Goal: Information Seeking & Learning: Find specific fact

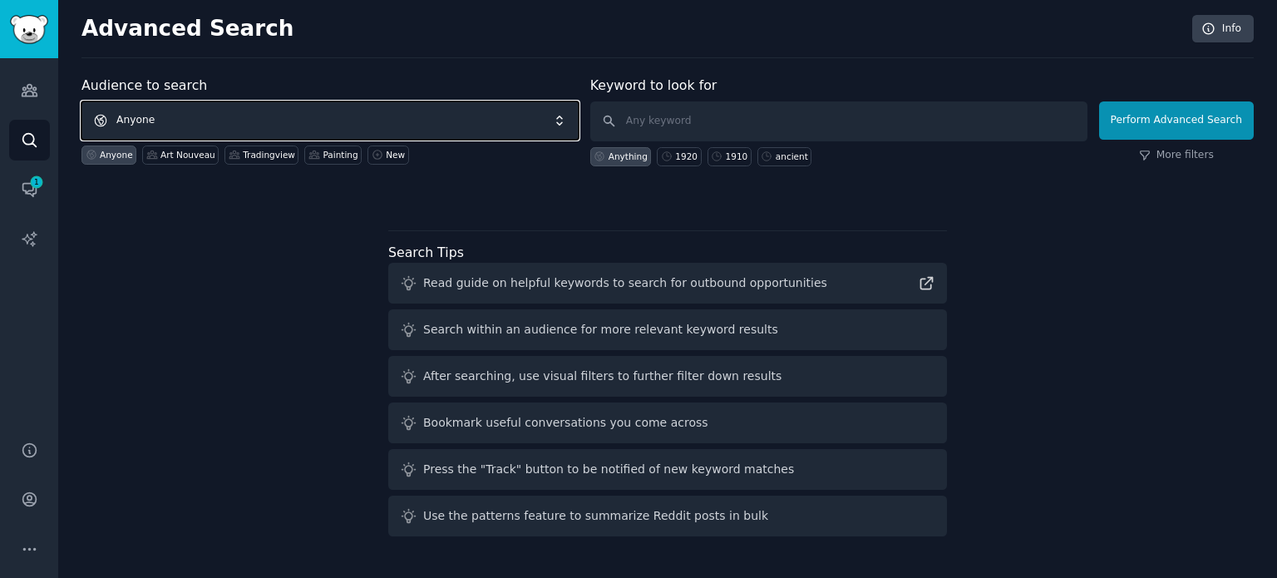
click at [310, 129] on span "Anyone" at bounding box center [329, 120] width 497 height 38
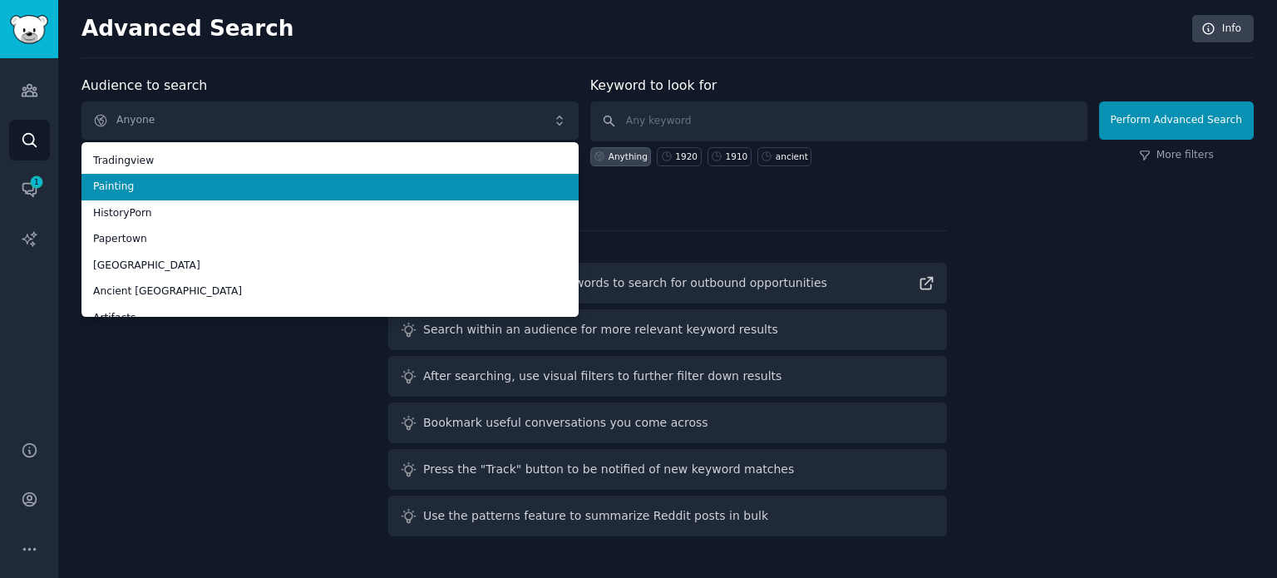
scroll to position [93, 0]
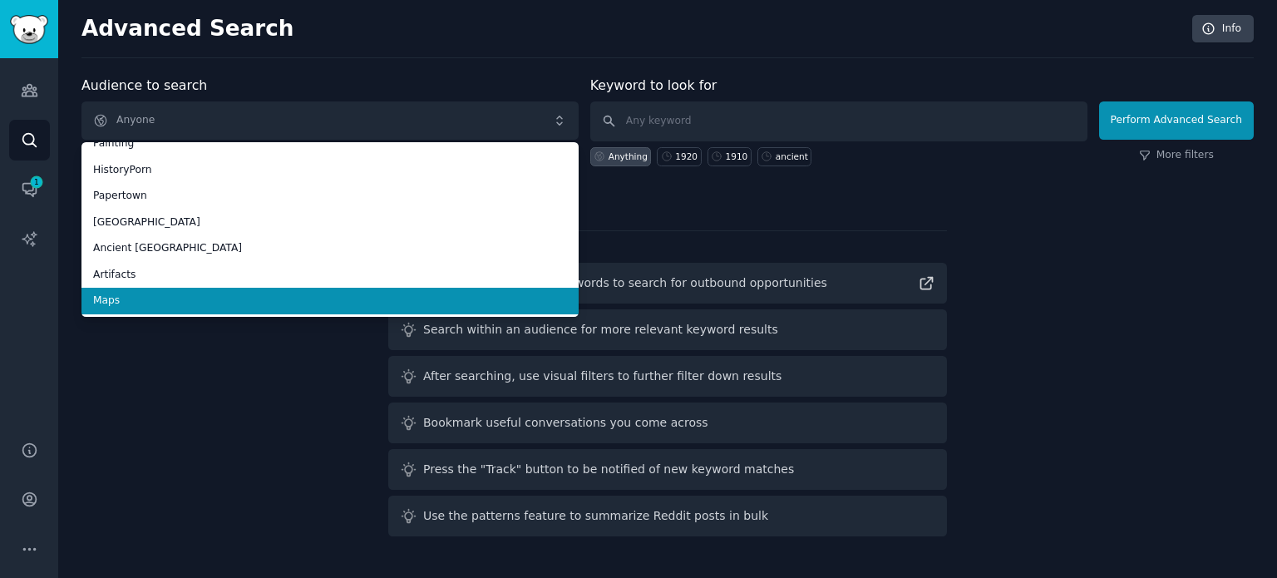
click at [204, 302] on span "Maps" at bounding box center [330, 301] width 474 height 15
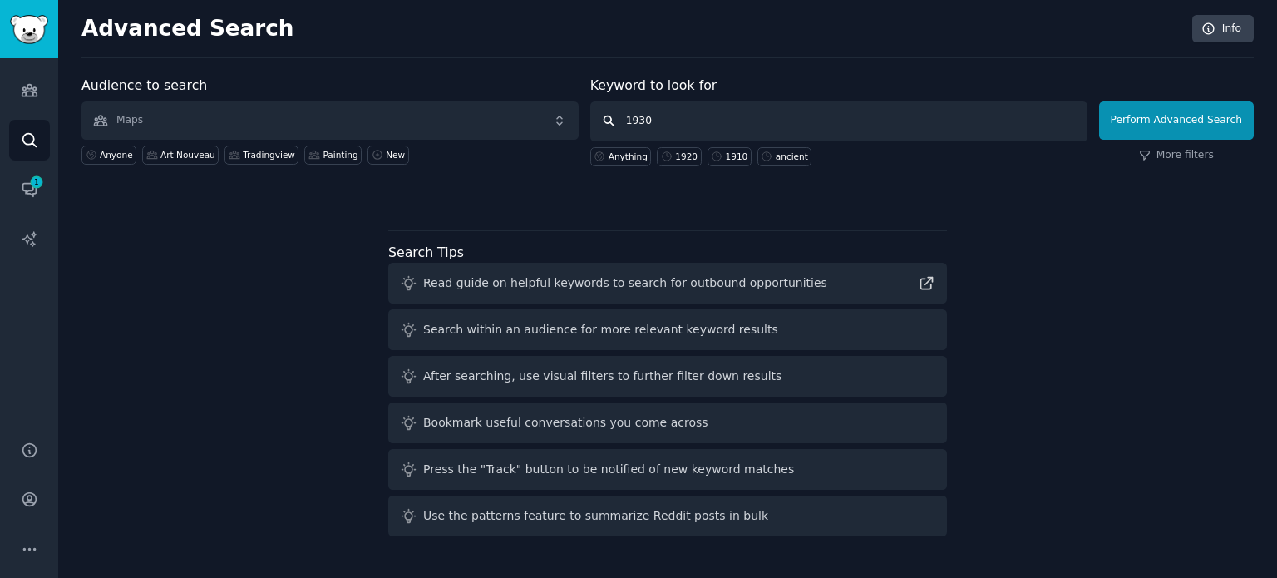
type input "1930"
drag, startPoint x: 714, startPoint y: 131, endPoint x: 1189, endPoint y: 121, distance: 474.9
click at [1189, 121] on button "Perform Advanced Search" at bounding box center [1176, 120] width 155 height 38
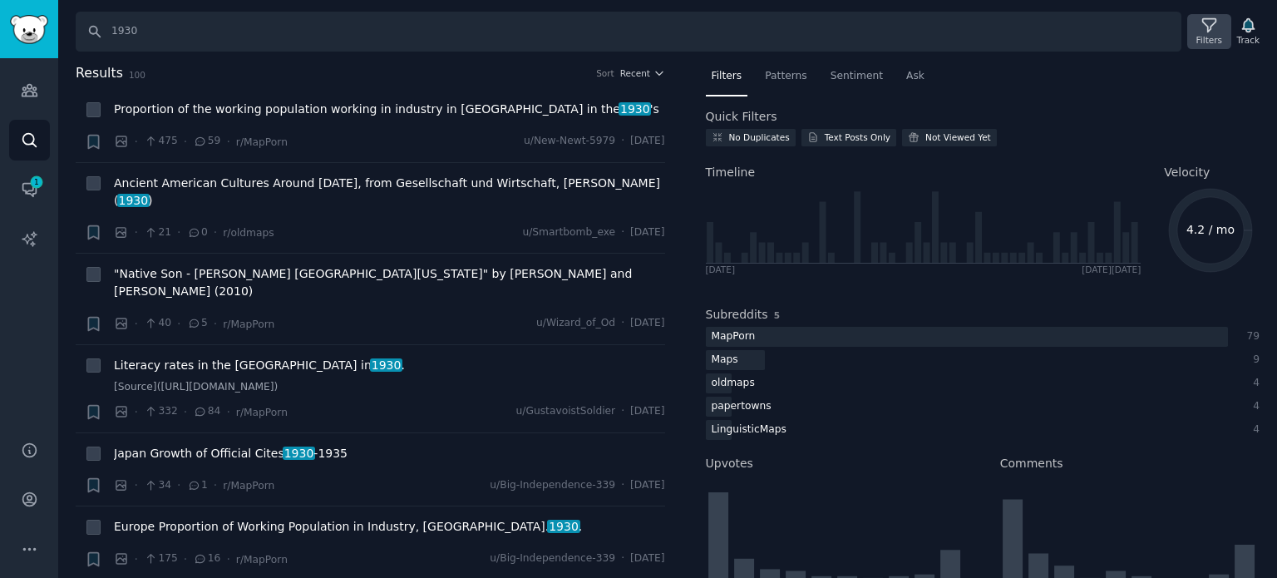
click at [1218, 36] on div "Filters" at bounding box center [1210, 40] width 26 height 12
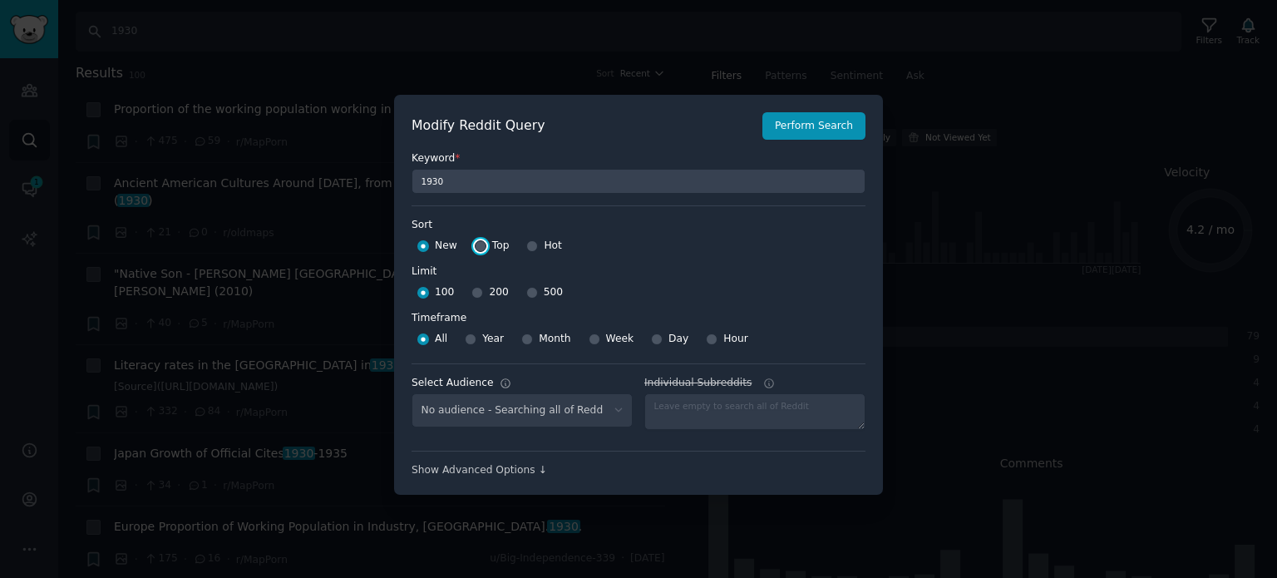
click at [479, 245] on input "Top" at bounding box center [481, 246] width 12 height 12
radio input "true"
select select "f33d550f09"
click at [526, 289] on input "500" at bounding box center [532, 293] width 12 height 12
radio input "true"
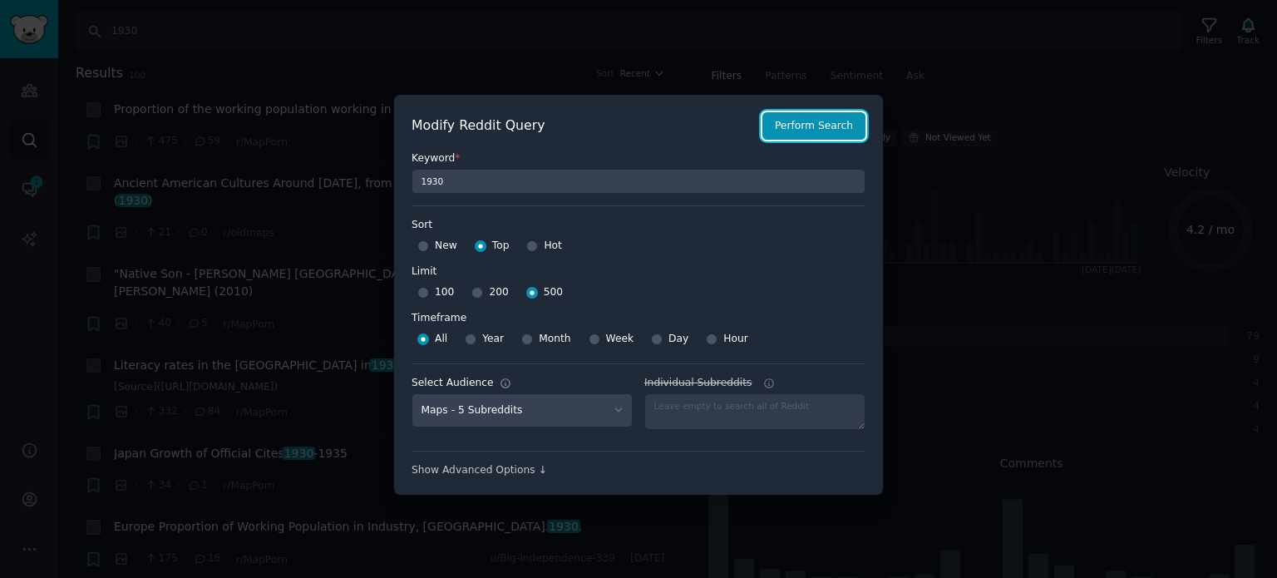
drag, startPoint x: 835, startPoint y: 126, endPoint x: 825, endPoint y: 128, distance: 10.1
click at [834, 126] on button "Perform Search" at bounding box center [813, 126] width 103 height 28
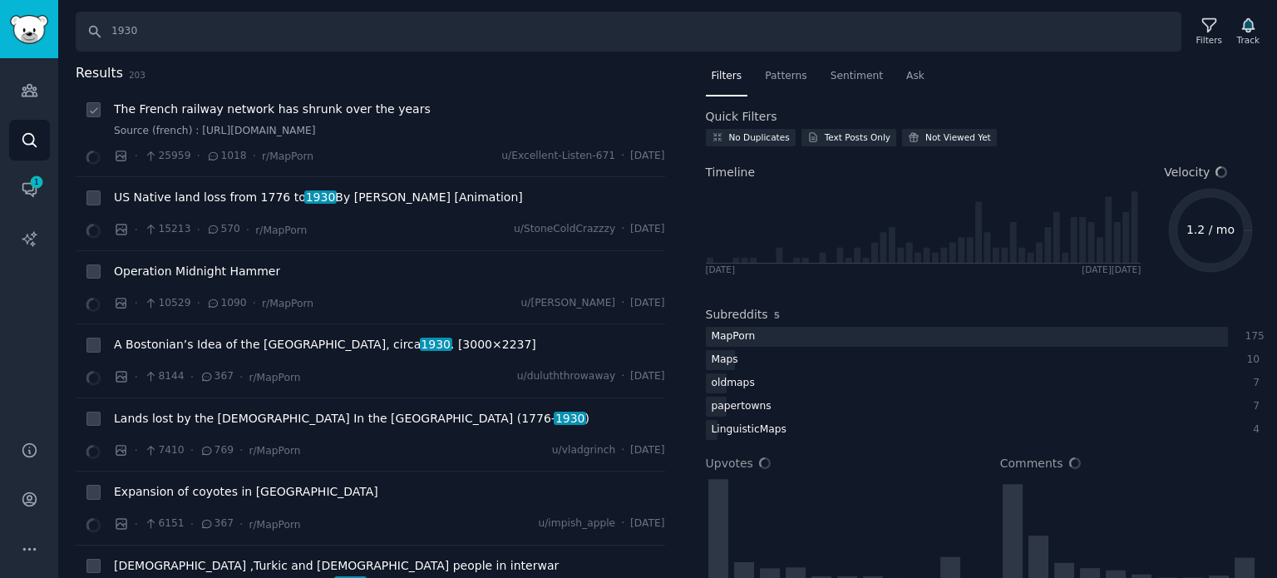
click at [234, 114] on span "The French railway network has shrunk over the years" at bounding box center [272, 109] width 317 height 17
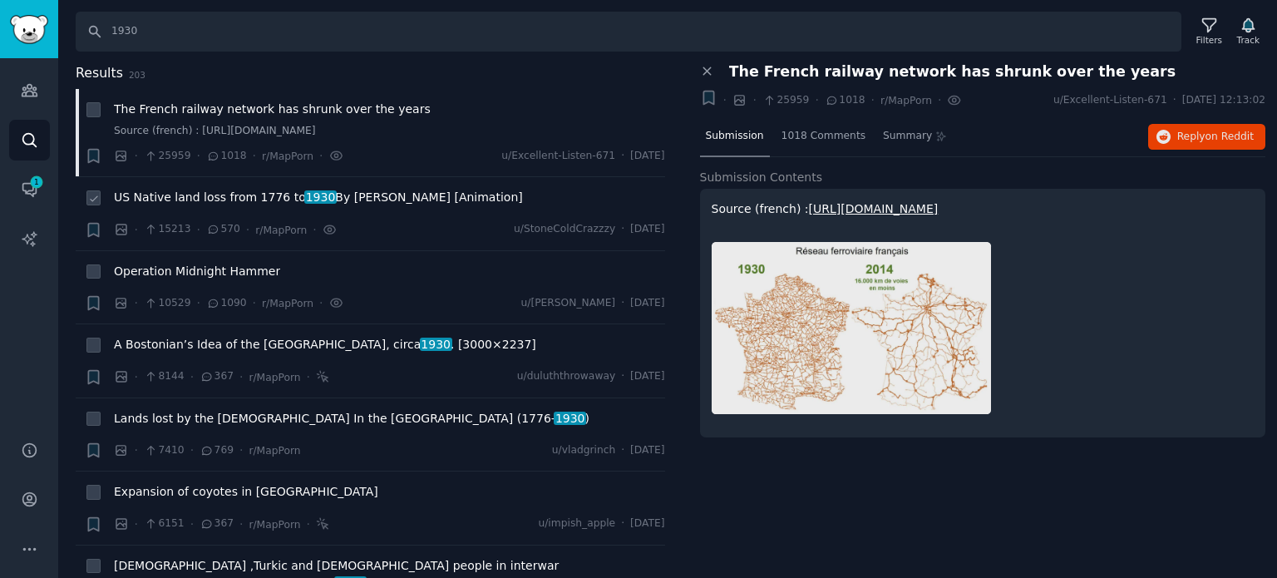
click at [235, 202] on span "US Native land loss from [DATE] to [DATE] By [PERSON_NAME] [Animation]" at bounding box center [318, 197] width 409 height 17
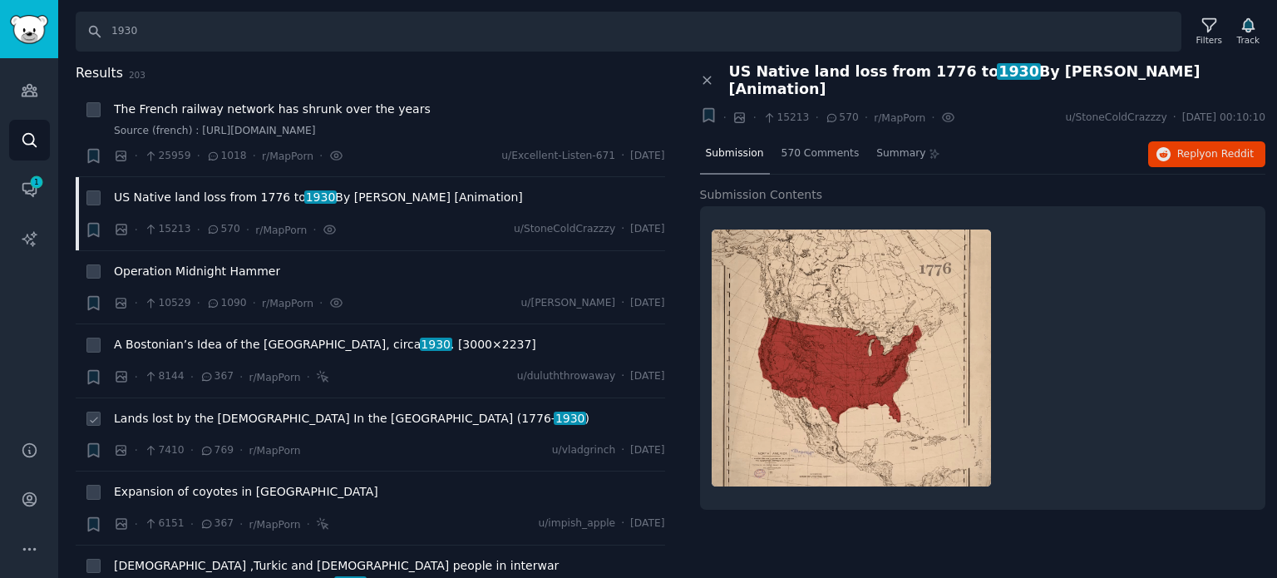
click at [265, 418] on span "Lands lost by the [DEMOGRAPHIC_DATA] In the [GEOGRAPHIC_DATA] ([DATE]- [DATE] )" at bounding box center [352, 418] width 476 height 17
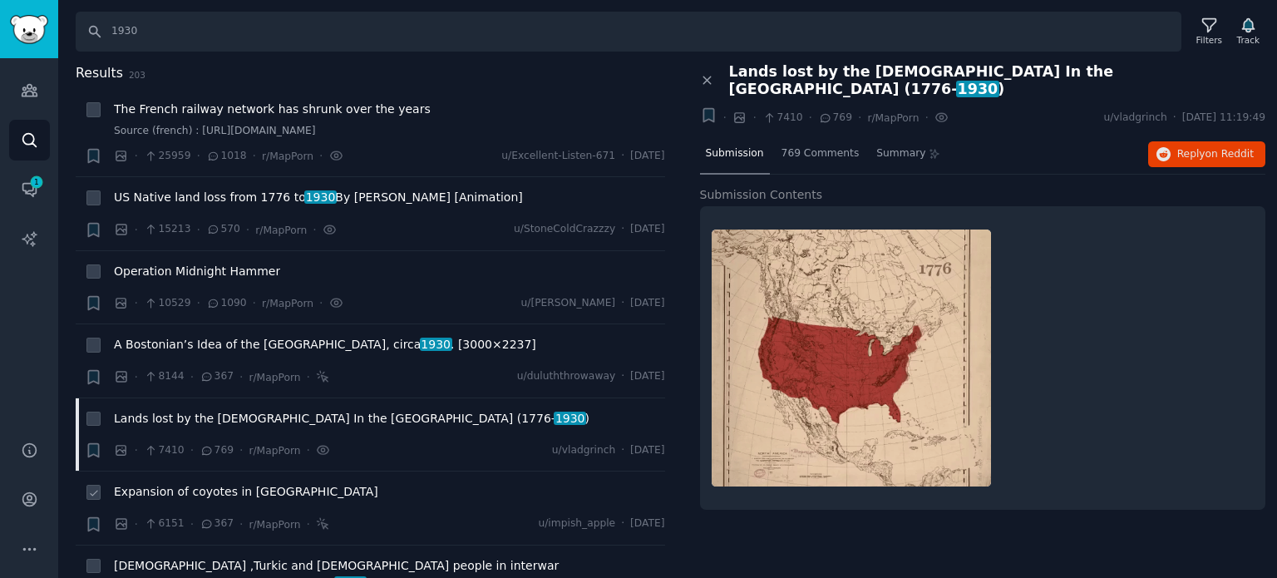
click at [286, 488] on span "Expansion of coyotes in [GEOGRAPHIC_DATA]" at bounding box center [246, 491] width 264 height 17
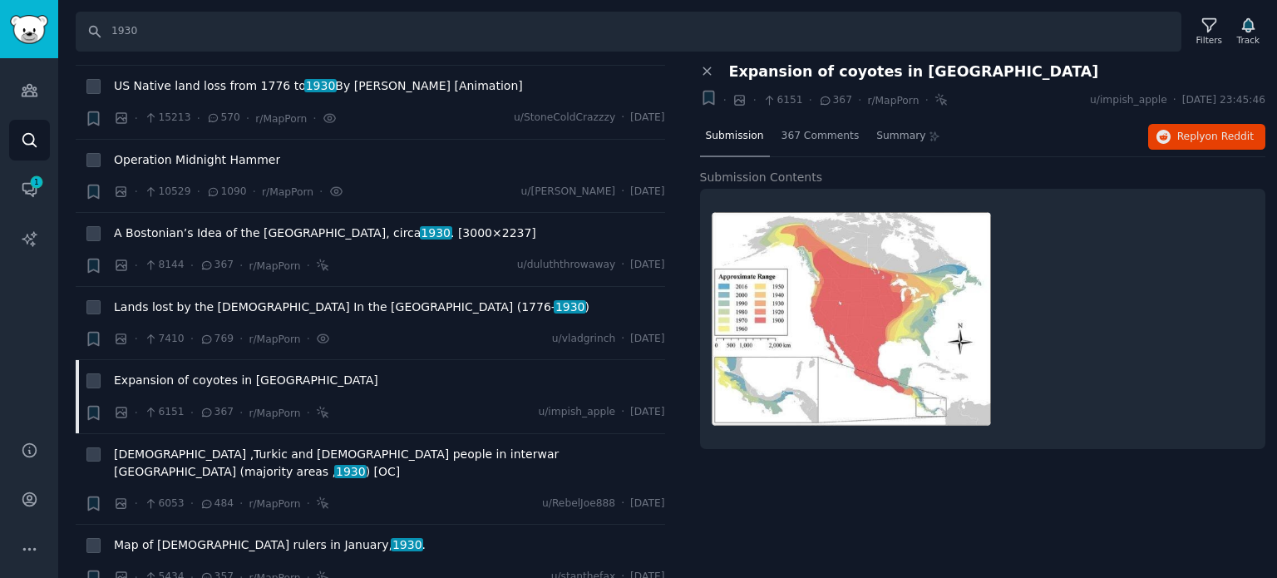
scroll to position [333, 0]
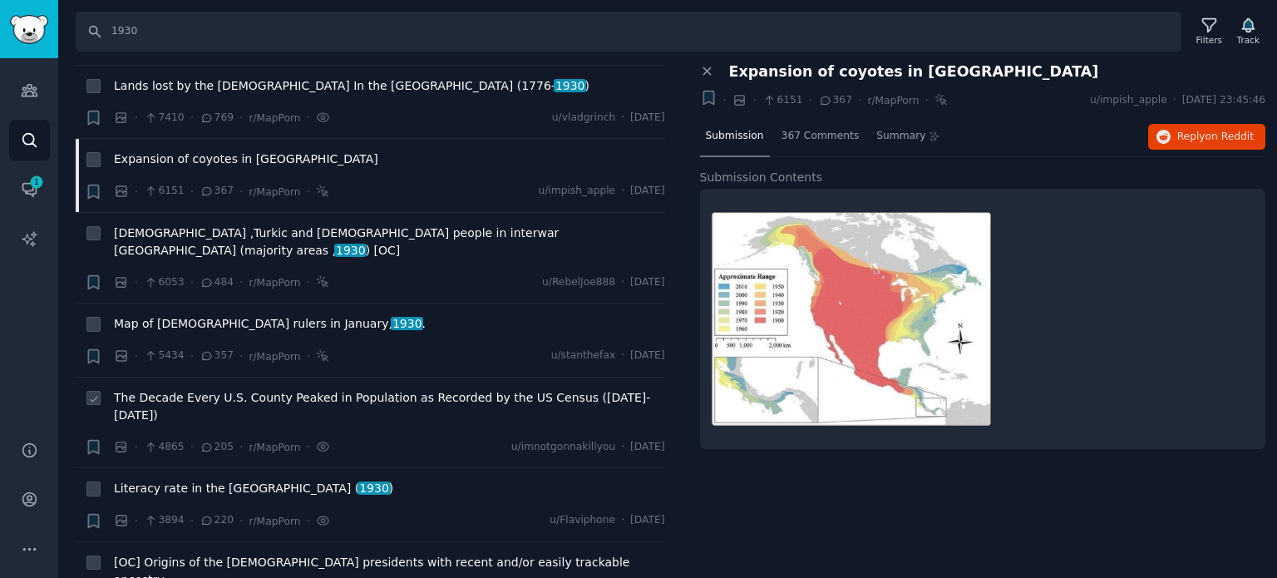
click at [229, 389] on span "The Decade Every U.S. County Peaked in Population as Recorded by the US Census …" at bounding box center [389, 406] width 551 height 35
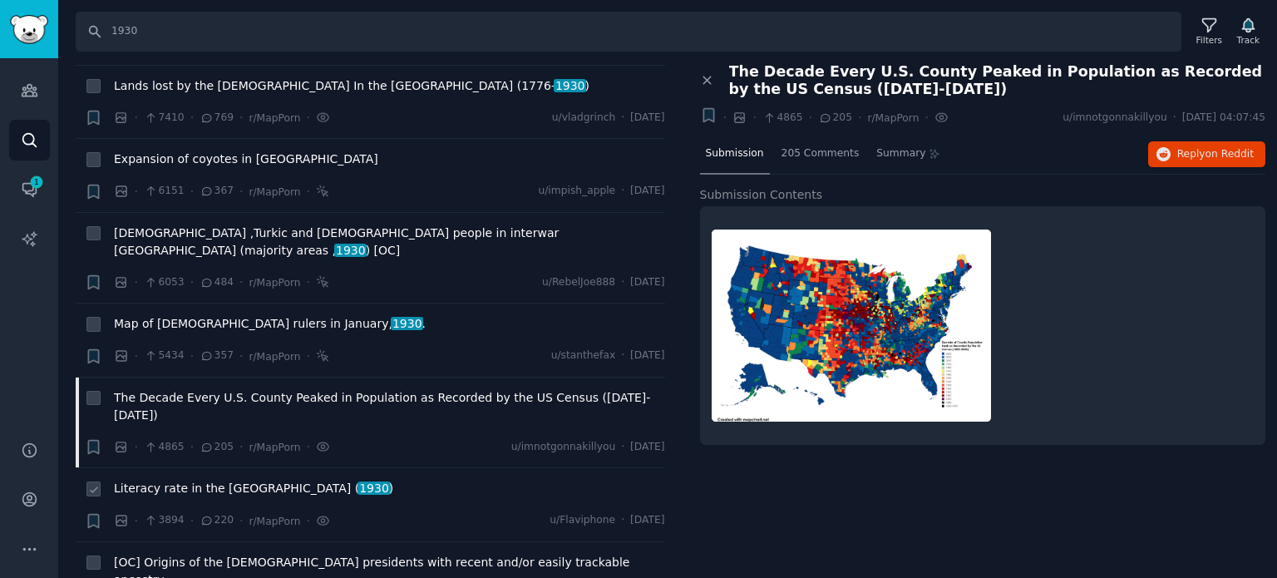
click at [247, 480] on span "Literacy rate in the [GEOGRAPHIC_DATA] ( 1930 )" at bounding box center [253, 488] width 279 height 17
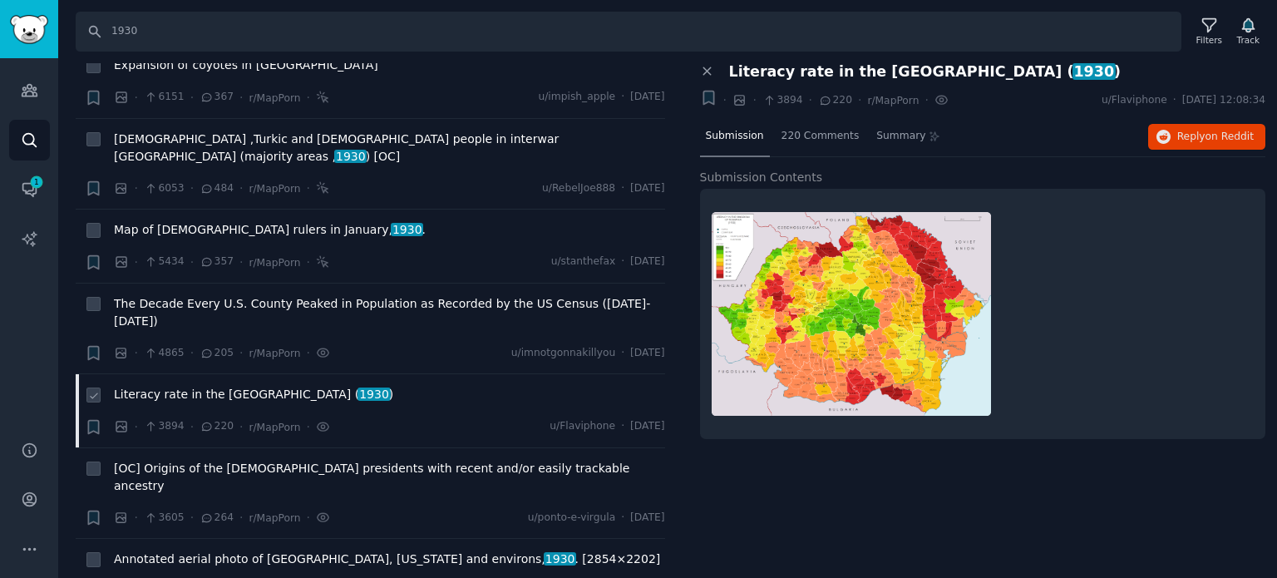
scroll to position [499, 0]
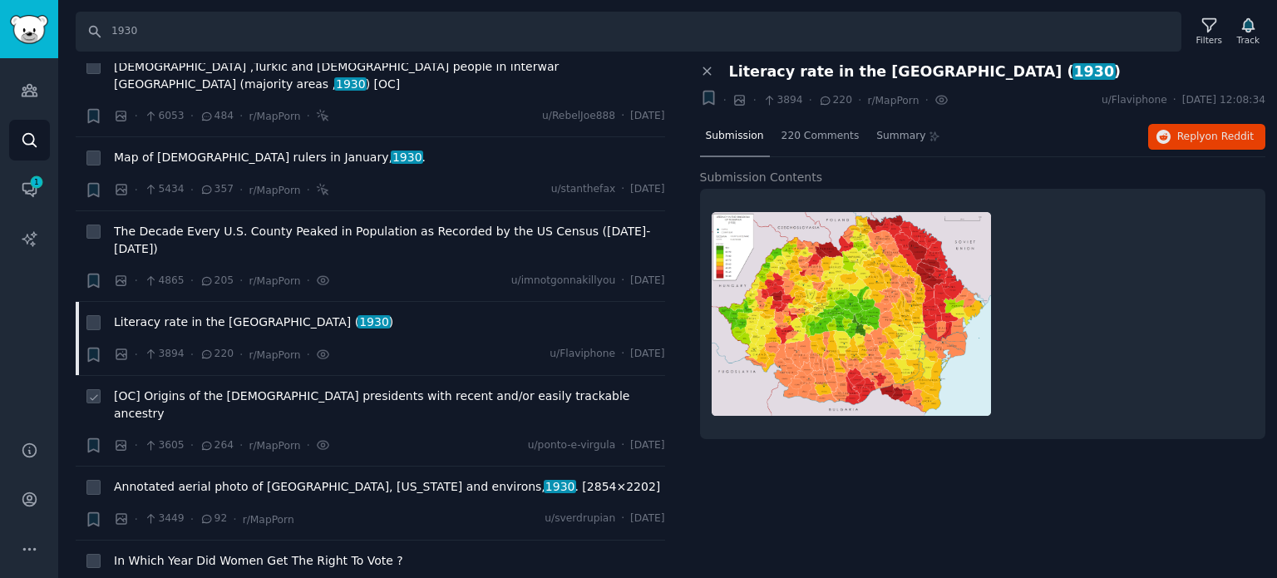
click at [249, 387] on span "[OC] Origins of the [DEMOGRAPHIC_DATA] presidents with recent and/or easily tra…" at bounding box center [389, 404] width 551 height 35
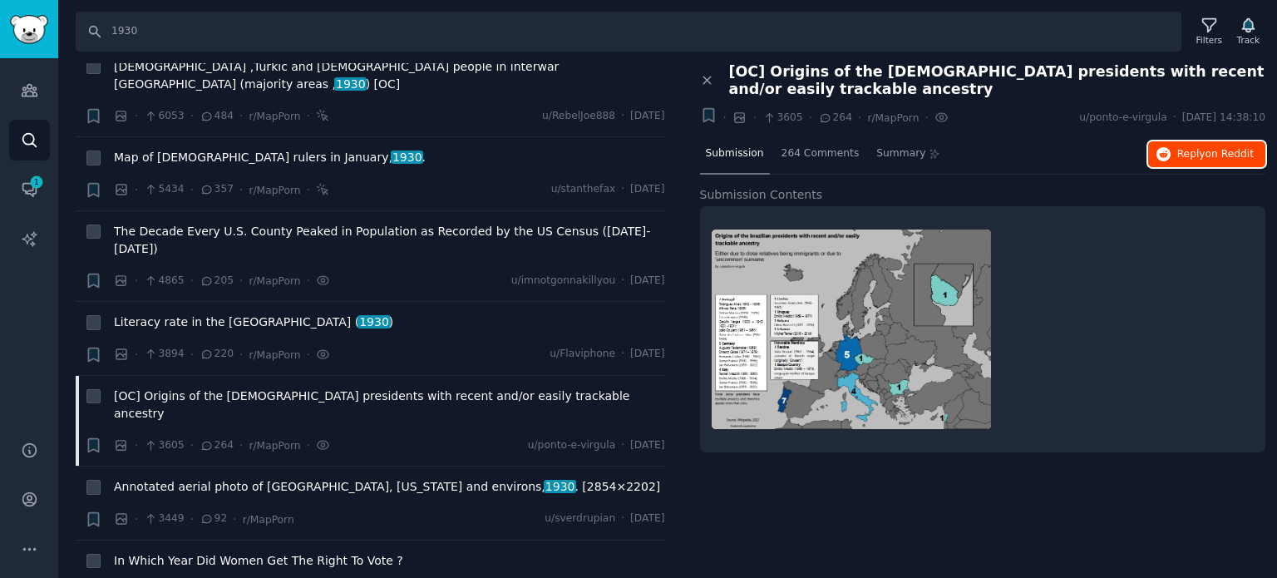
click at [1197, 159] on span "Reply on Reddit" at bounding box center [1215, 154] width 76 height 15
click at [229, 478] on span "Annotated aerial photo of [GEOGRAPHIC_DATA], [US_STATE] and environs, 1930 . [2…" at bounding box center [387, 486] width 546 height 17
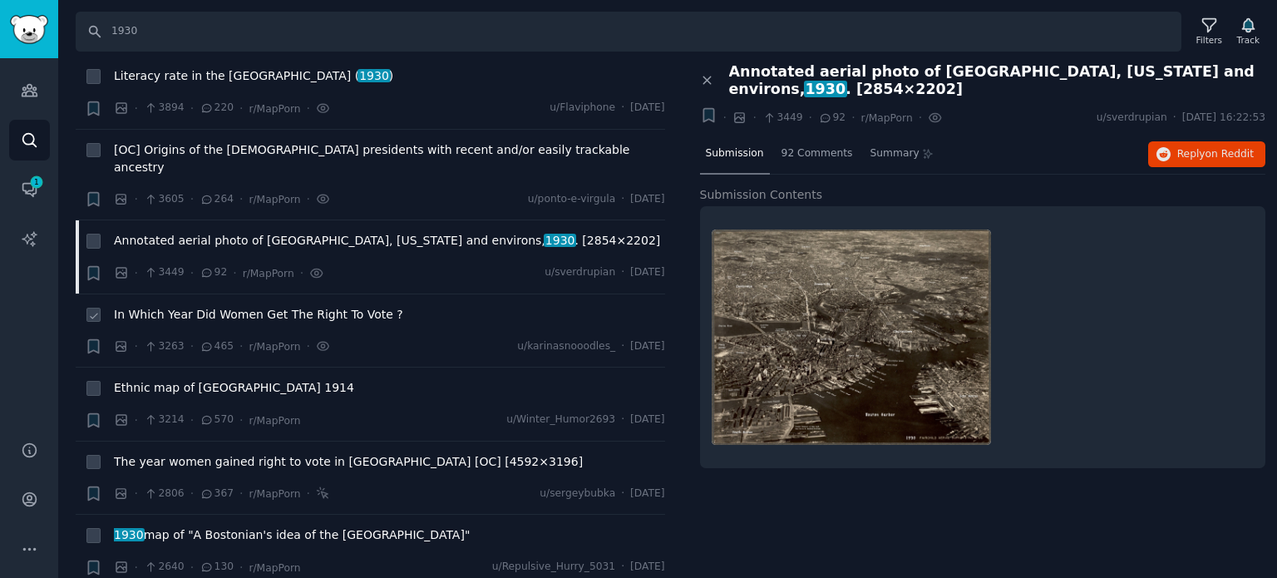
scroll to position [748, 0]
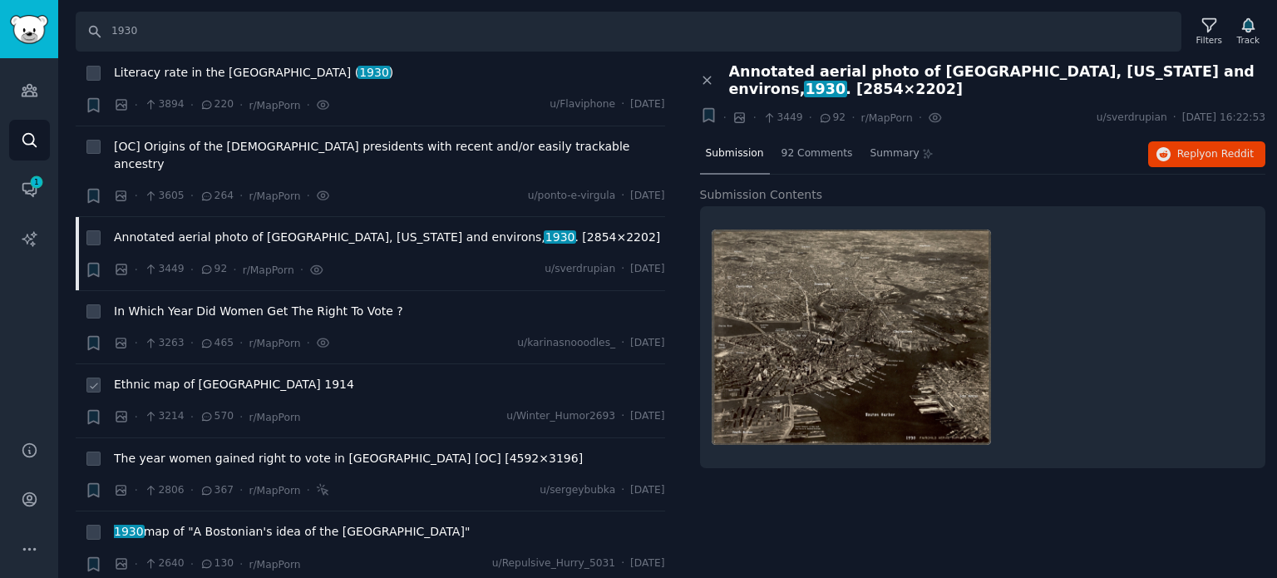
click at [194, 376] on span "Ethnic map of [GEOGRAPHIC_DATA] 1914" at bounding box center [234, 384] width 240 height 17
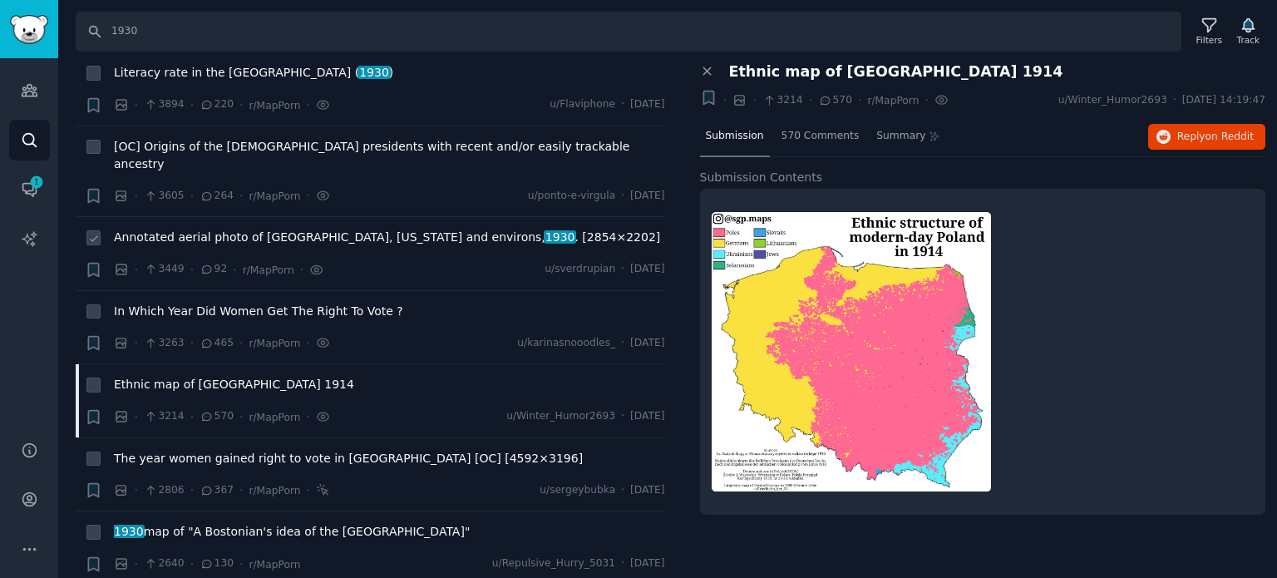
click at [229, 229] on span "Annotated aerial photo of [GEOGRAPHIC_DATA], [US_STATE] and environs, 1930 . [2…" at bounding box center [387, 237] width 546 height 17
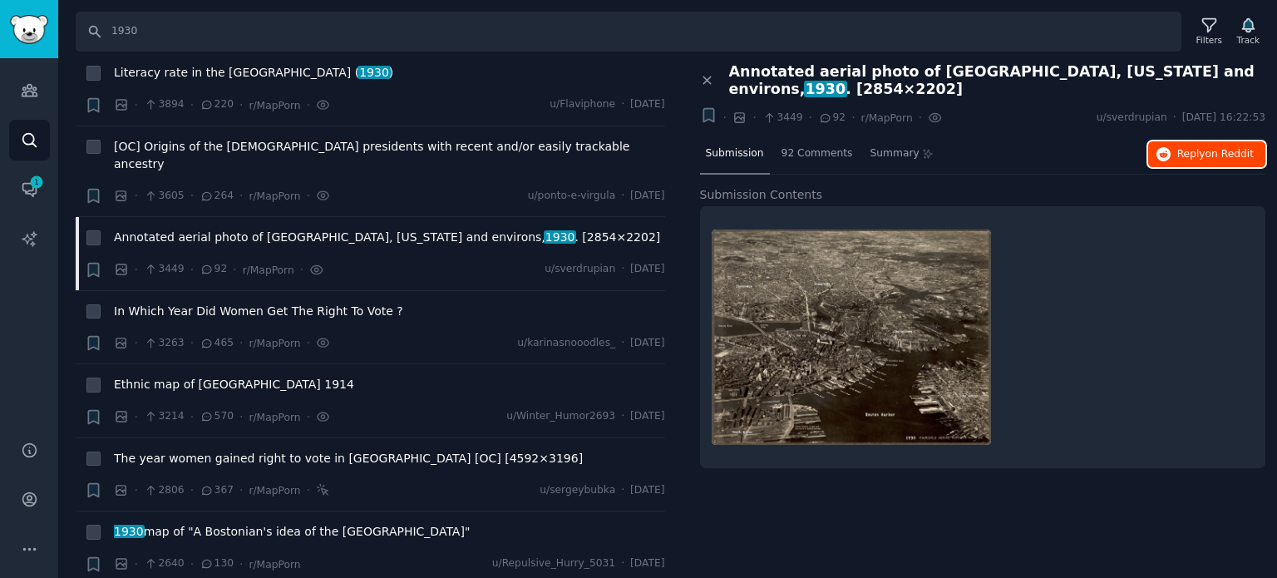
click at [1185, 155] on span "Reply on Reddit" at bounding box center [1215, 154] width 76 height 15
click at [205, 450] on span "The year women gained right to vote in [GEOGRAPHIC_DATA] [OC] [4592×3196]" at bounding box center [348, 458] width 469 height 17
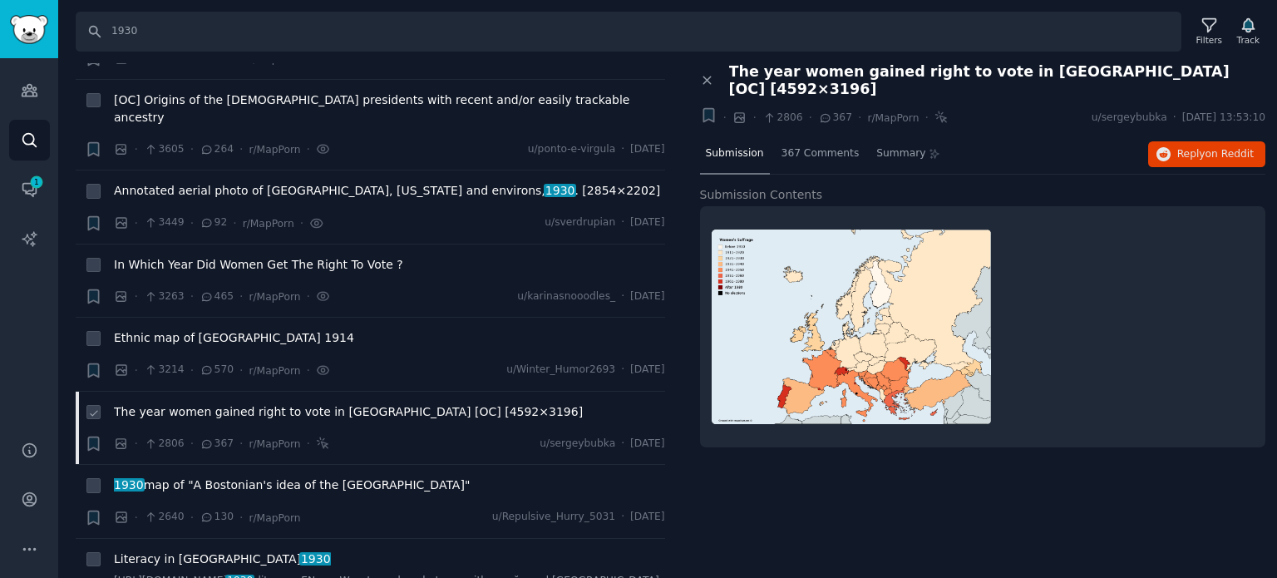
scroll to position [831, 0]
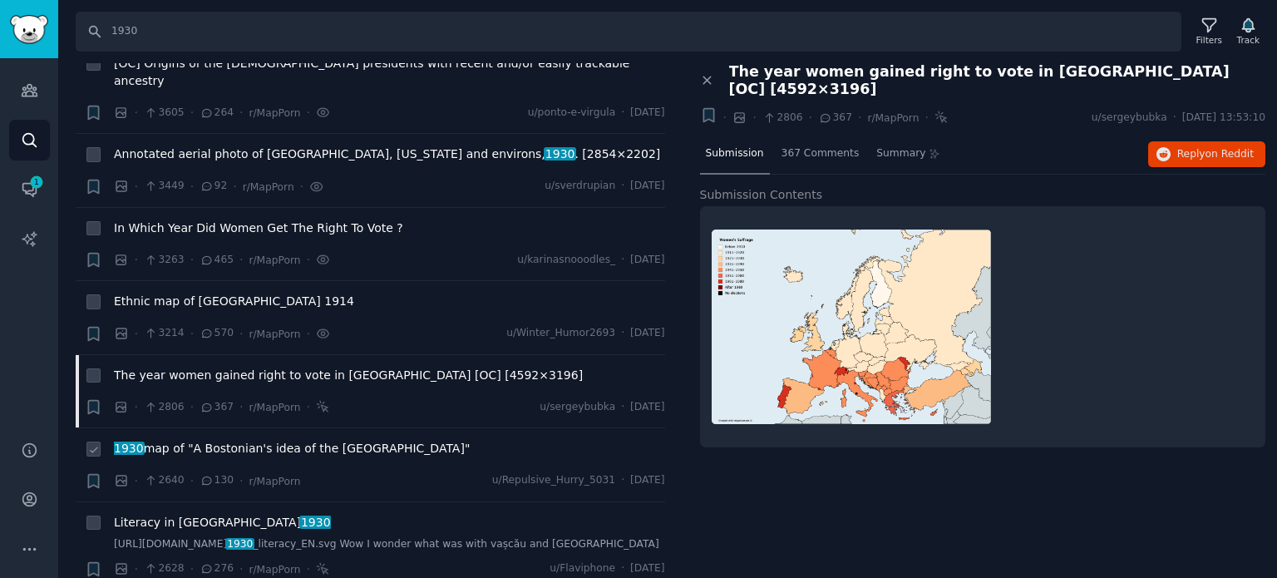
click at [233, 440] on span "1930 map of "A Bostonian's idea of the [GEOGRAPHIC_DATA]"" at bounding box center [292, 448] width 356 height 17
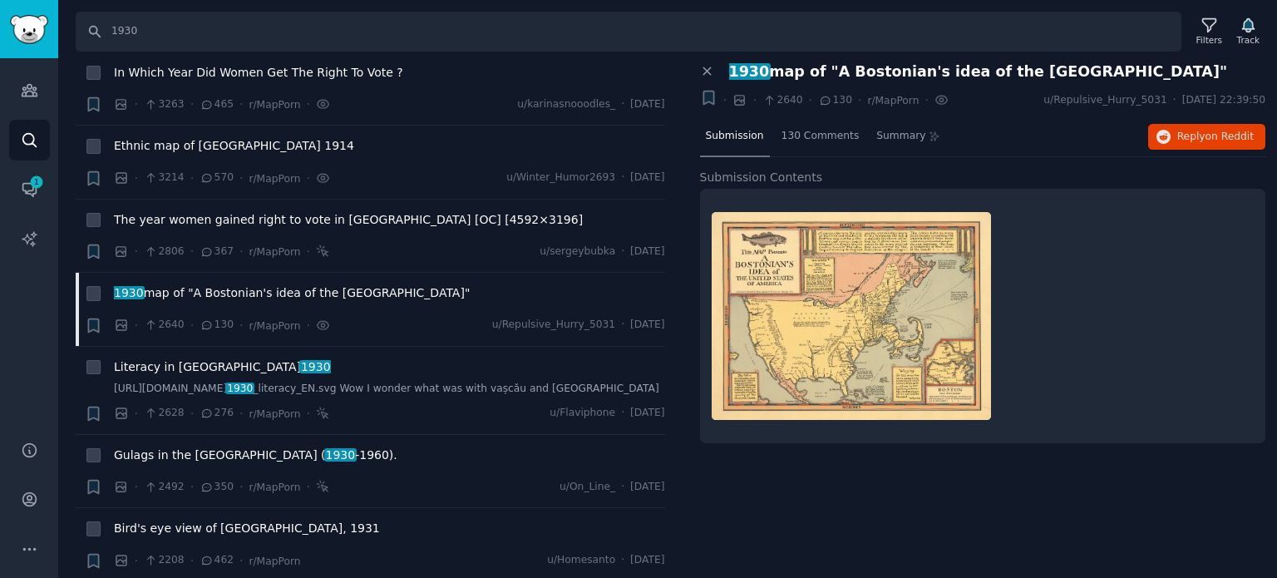
scroll to position [998, 0]
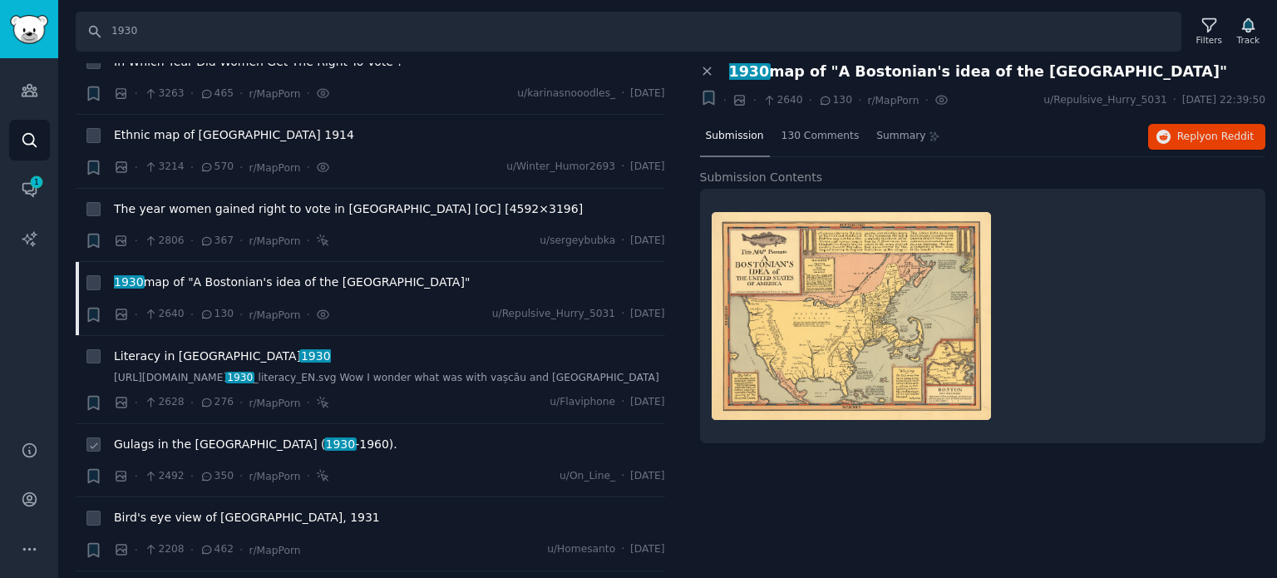
click at [209, 436] on span "Gulags in the [GEOGRAPHIC_DATA] ( [DATE] -[DATE])." at bounding box center [256, 444] width 284 height 17
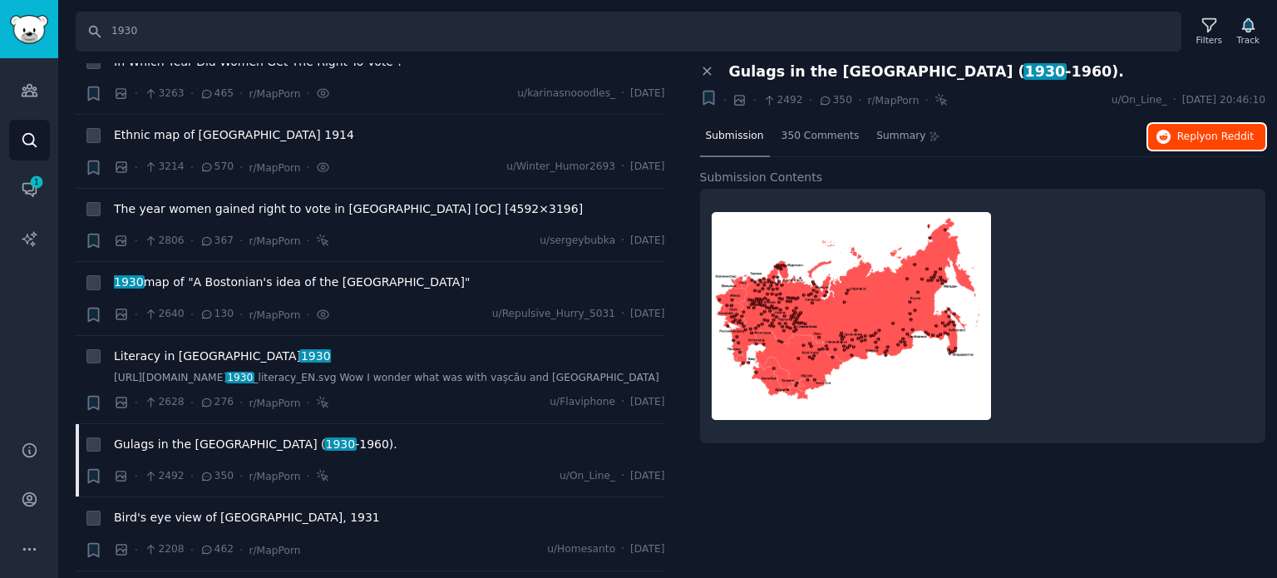
click at [1196, 142] on button "Reply on Reddit" at bounding box center [1206, 137] width 117 height 27
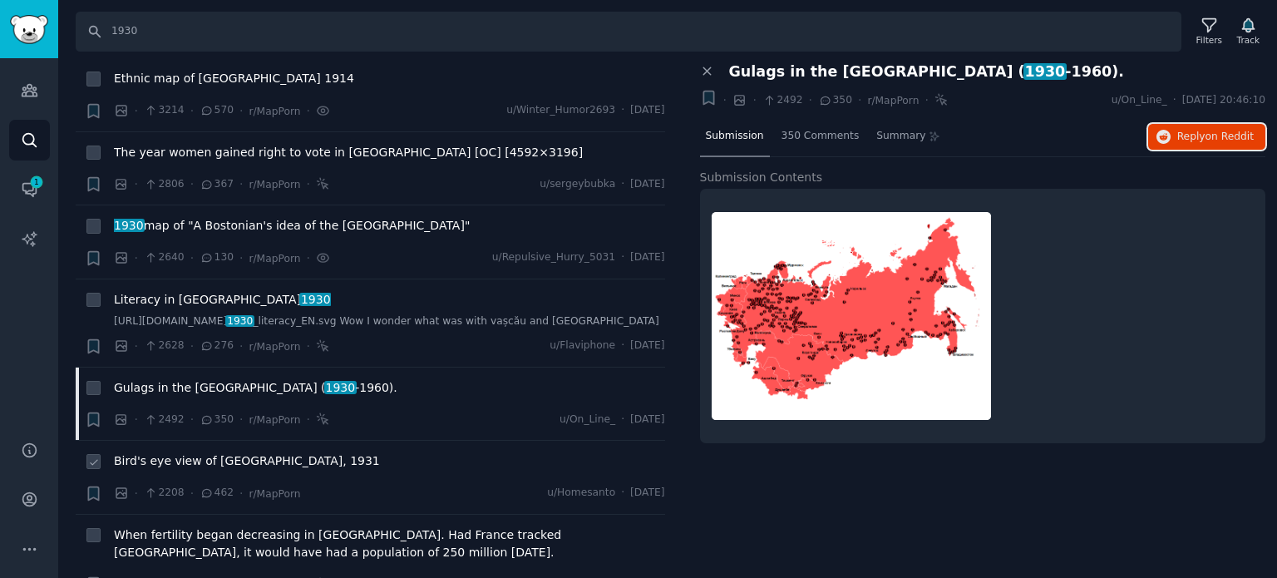
scroll to position [1164, 0]
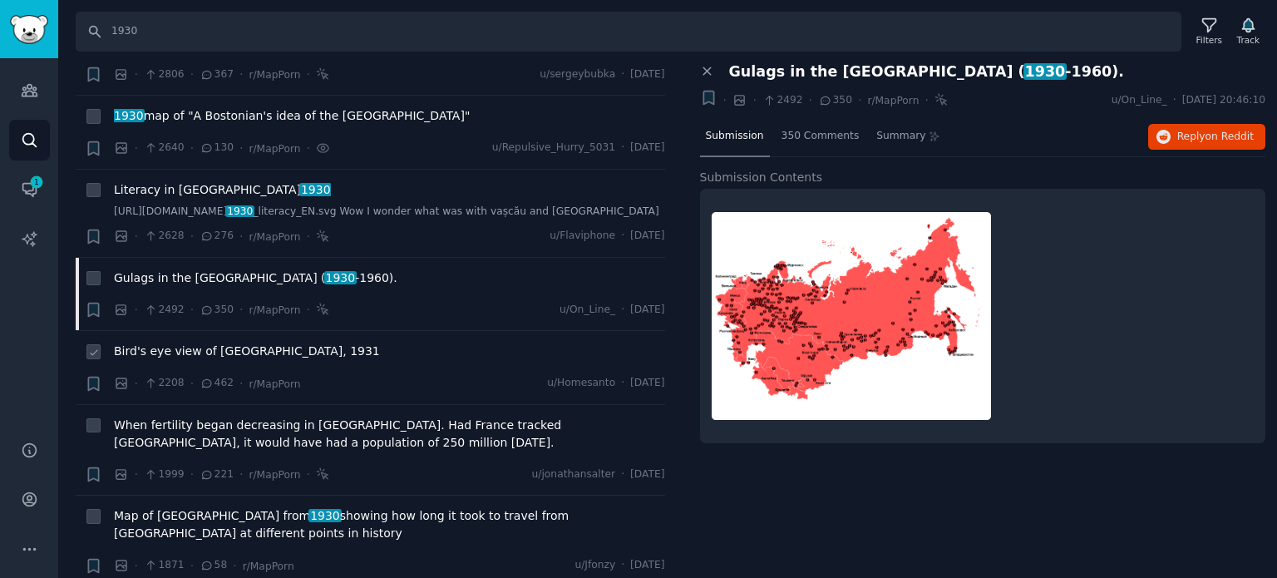
click at [187, 343] on span "Bird's eye view of [GEOGRAPHIC_DATA], 1931" at bounding box center [247, 351] width 266 height 17
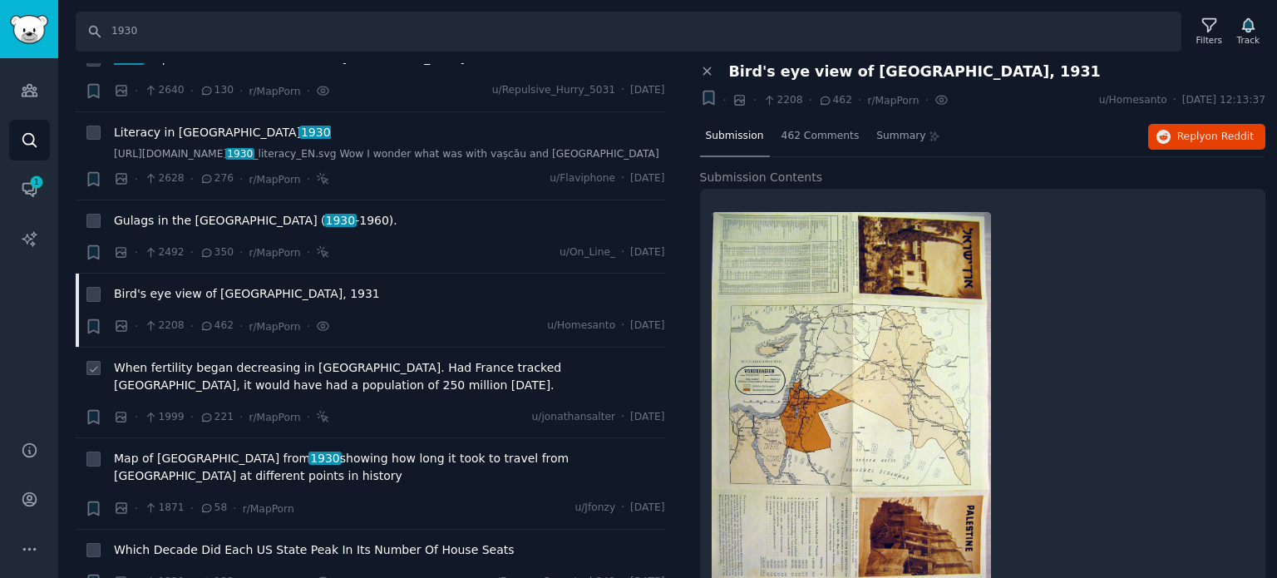
scroll to position [1247, 0]
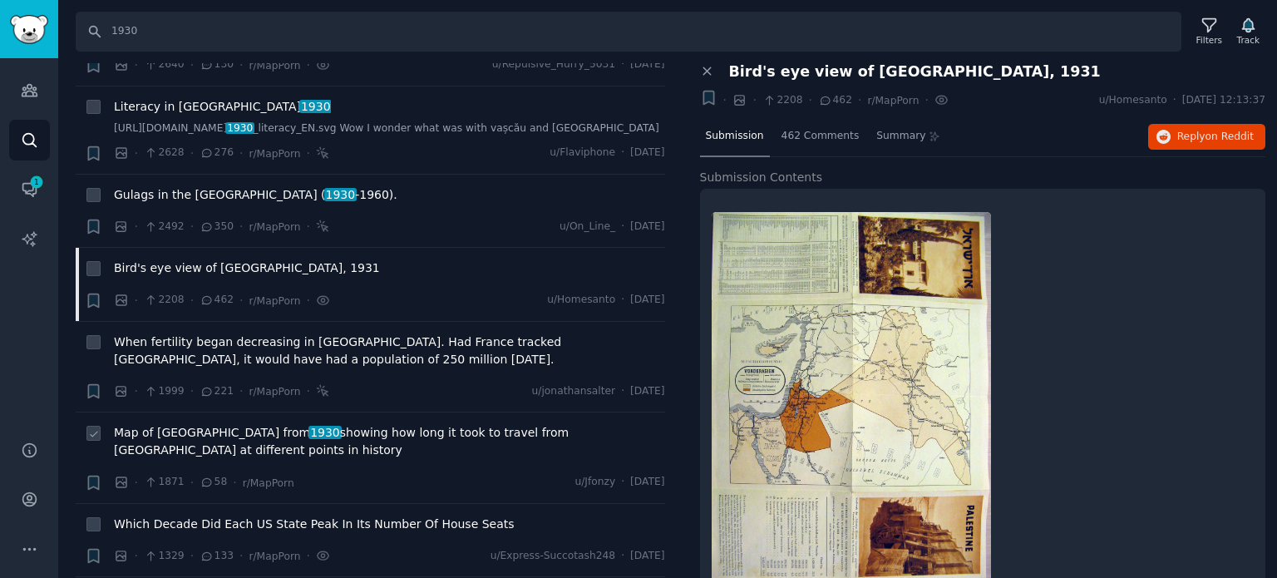
click at [286, 424] on span "Map of America from 1930 showing how long it took to travel from [GEOGRAPHIC_DA…" at bounding box center [389, 441] width 551 height 35
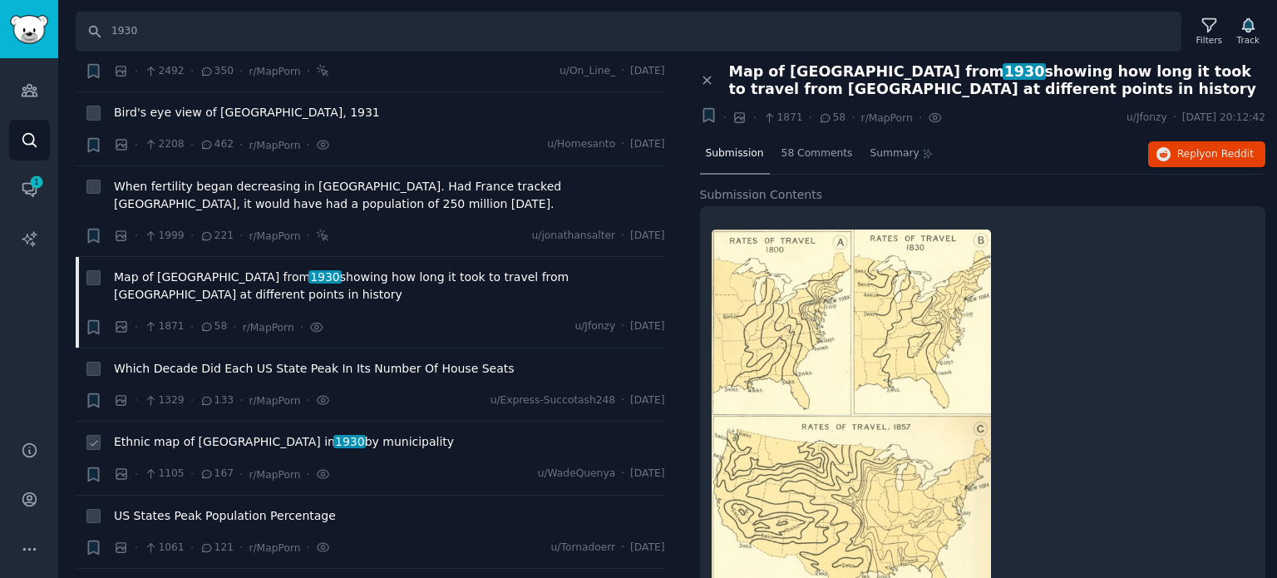
scroll to position [1414, 0]
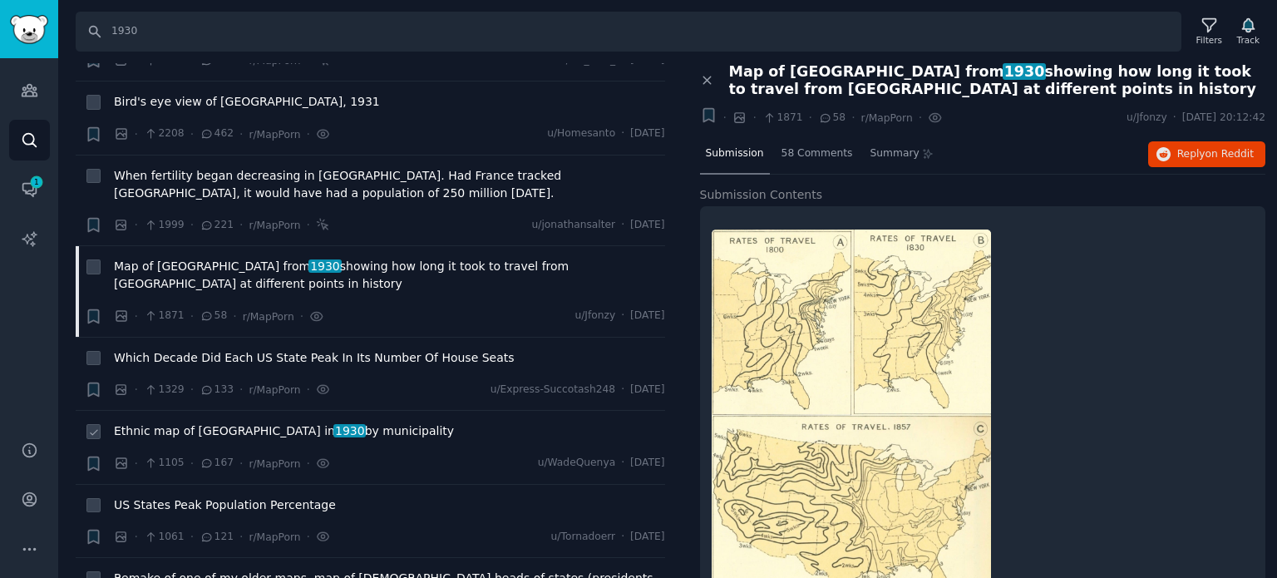
click at [333, 424] on span "1930" at bounding box center [349, 430] width 32 height 13
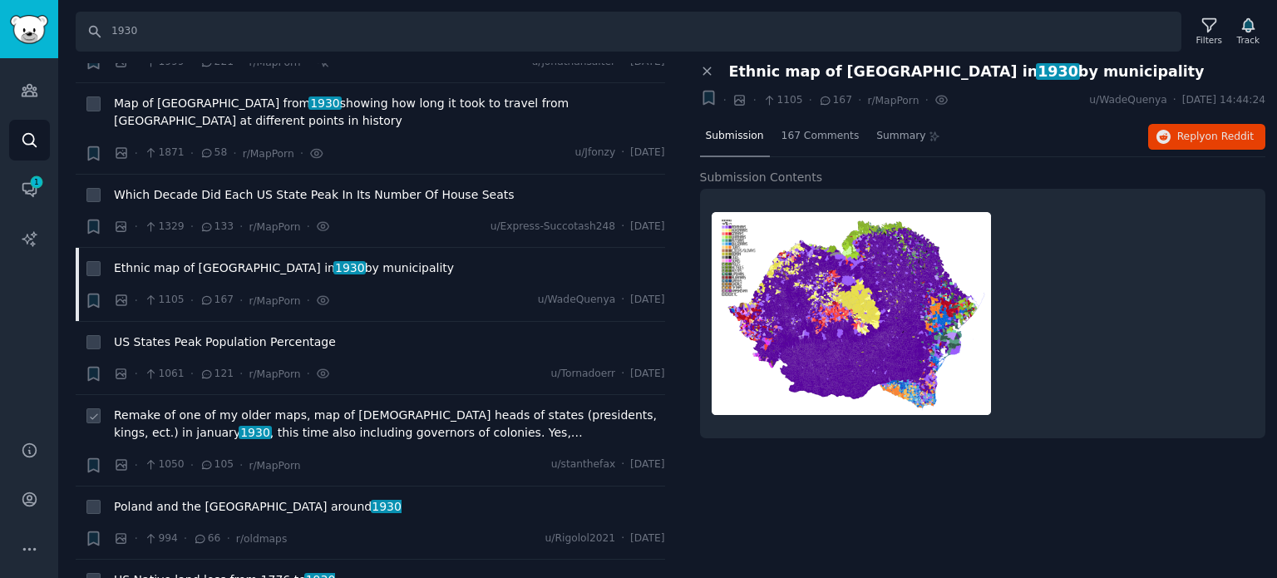
scroll to position [1580, 0]
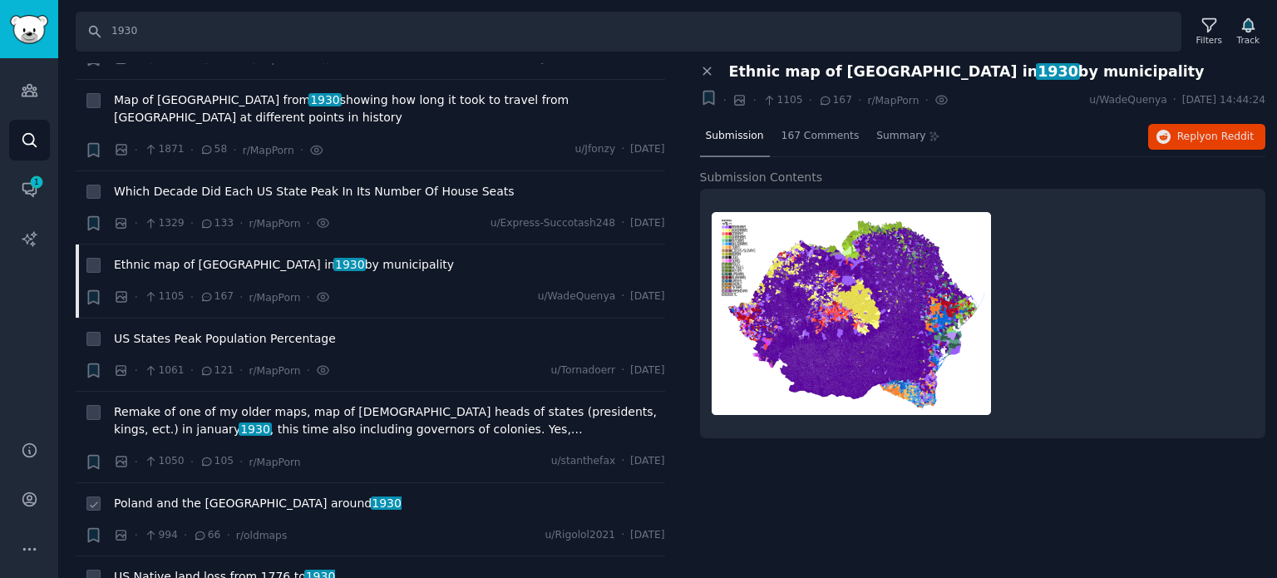
click at [200, 495] on span "Poland and the Eastern Baltic states around [DATE]" at bounding box center [258, 503] width 288 height 17
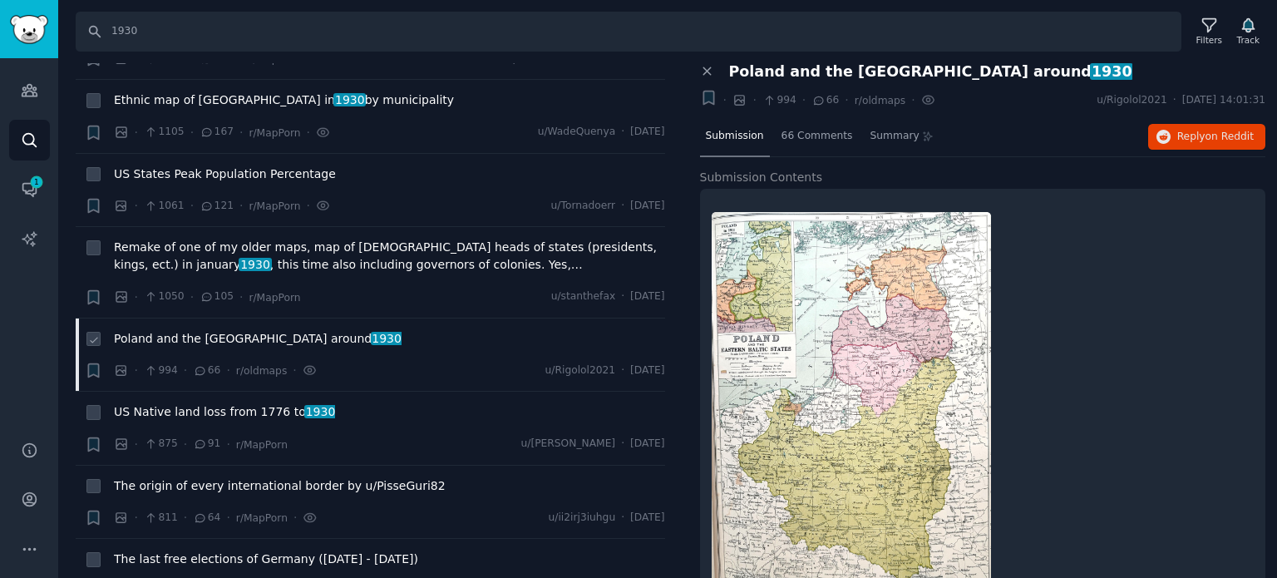
scroll to position [1746, 0]
click at [214, 476] on span "The origin of every international border by u/PisseGuri82" at bounding box center [280, 484] width 332 height 17
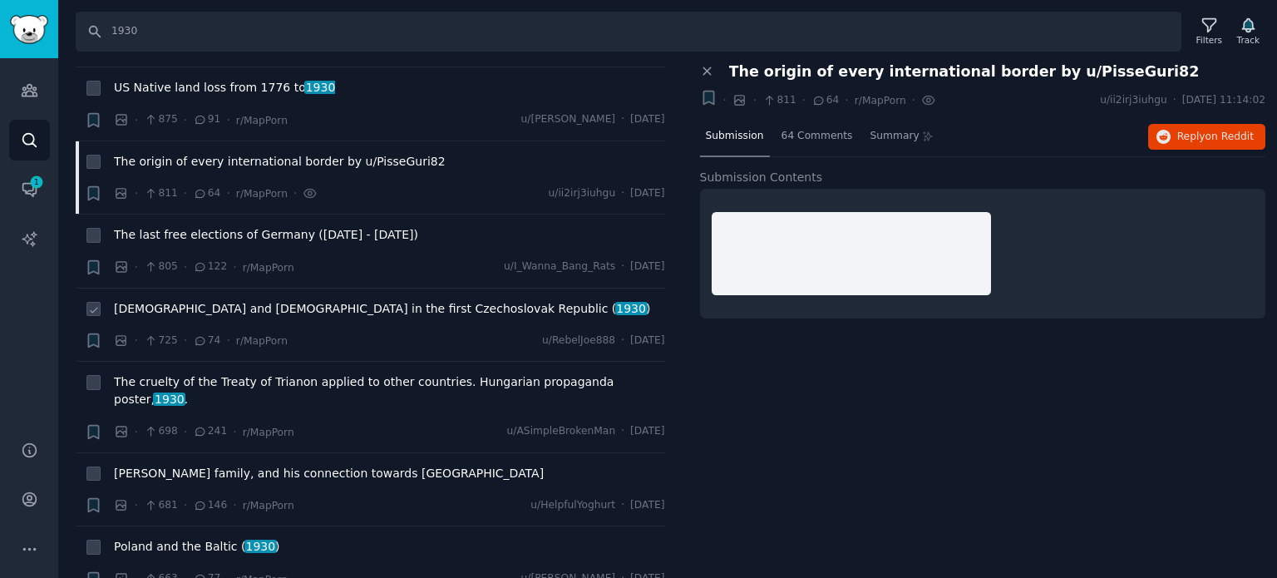
scroll to position [2079, 0]
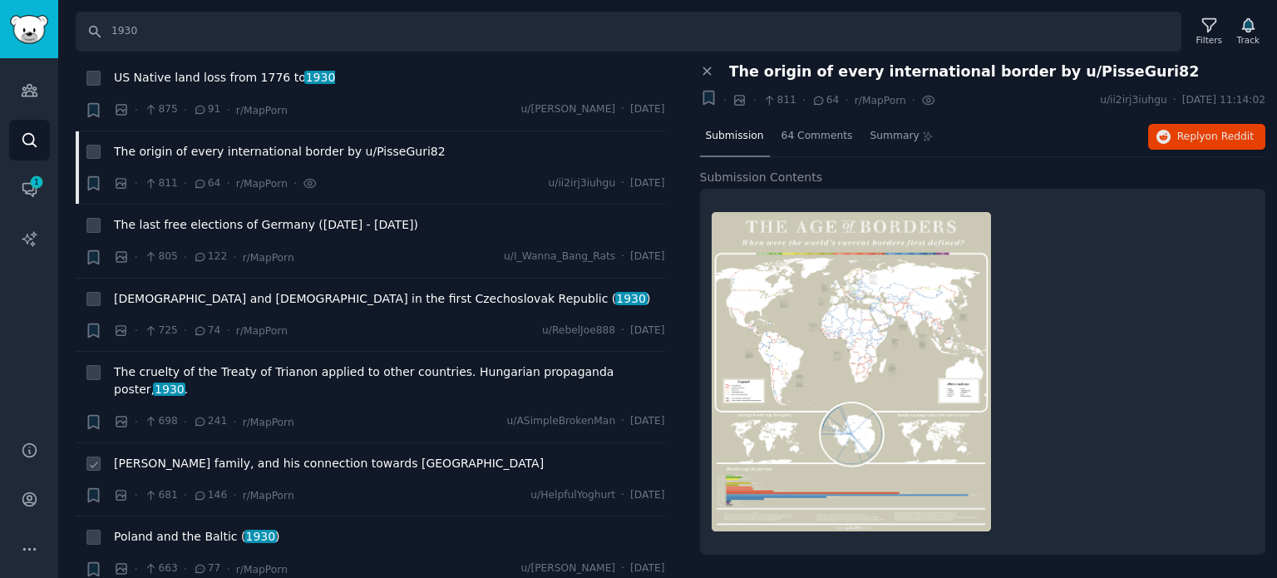
click at [198, 455] on span "[PERSON_NAME] family, and his connection towards [GEOGRAPHIC_DATA]" at bounding box center [329, 463] width 430 height 17
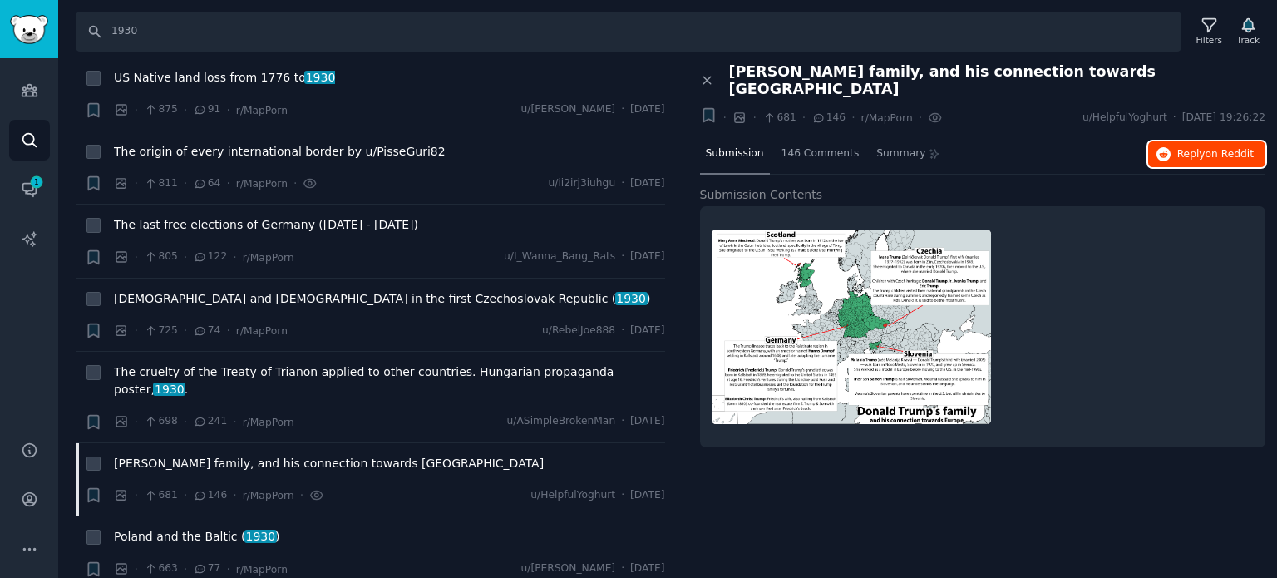
click at [1192, 147] on span "Reply on Reddit" at bounding box center [1215, 154] width 76 height 15
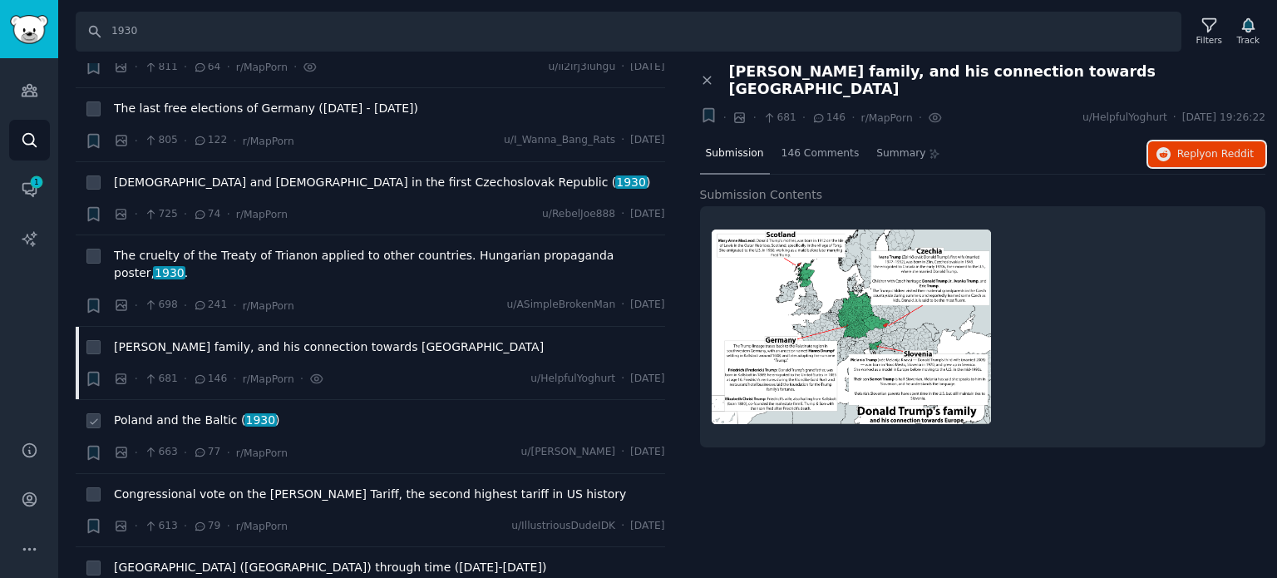
scroll to position [2245, 0]
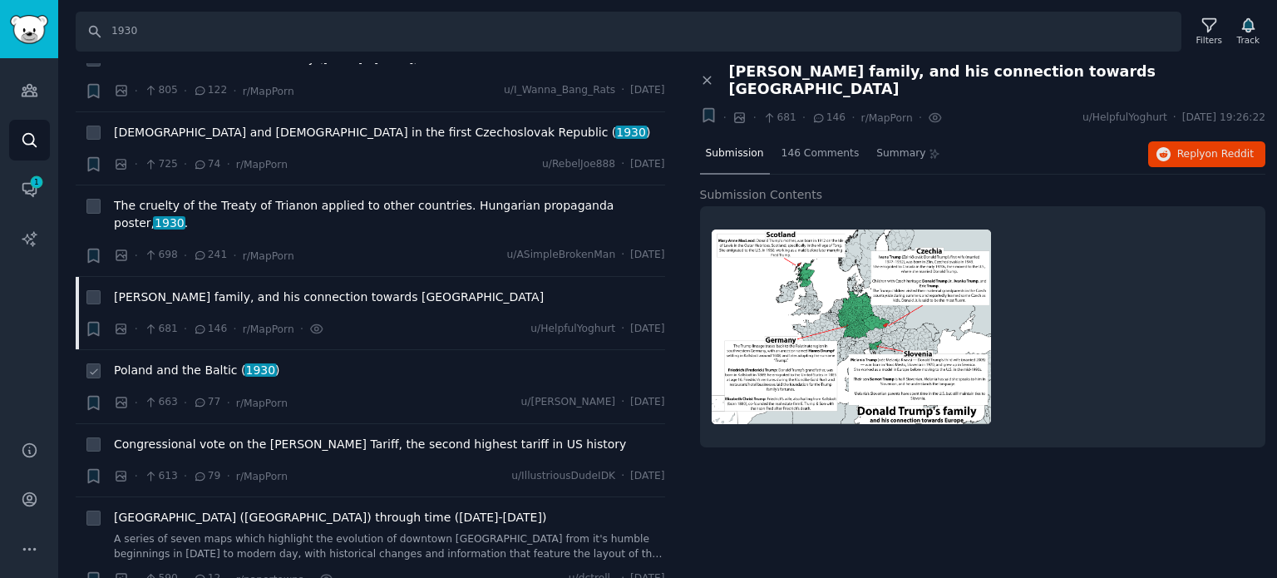
click at [200, 362] on span "Poland and the Baltic ( 1930 )" at bounding box center [197, 370] width 166 height 17
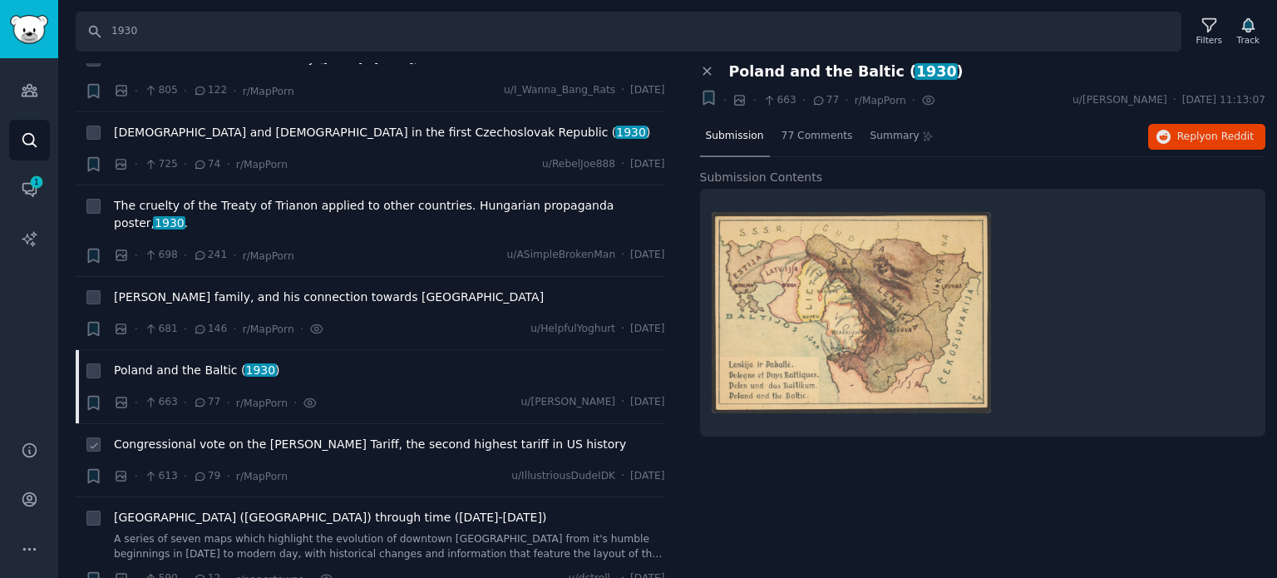
click at [329, 436] on span "Congressional vote on the [PERSON_NAME] Tariff, the second highest tariff in US…" at bounding box center [370, 444] width 512 height 17
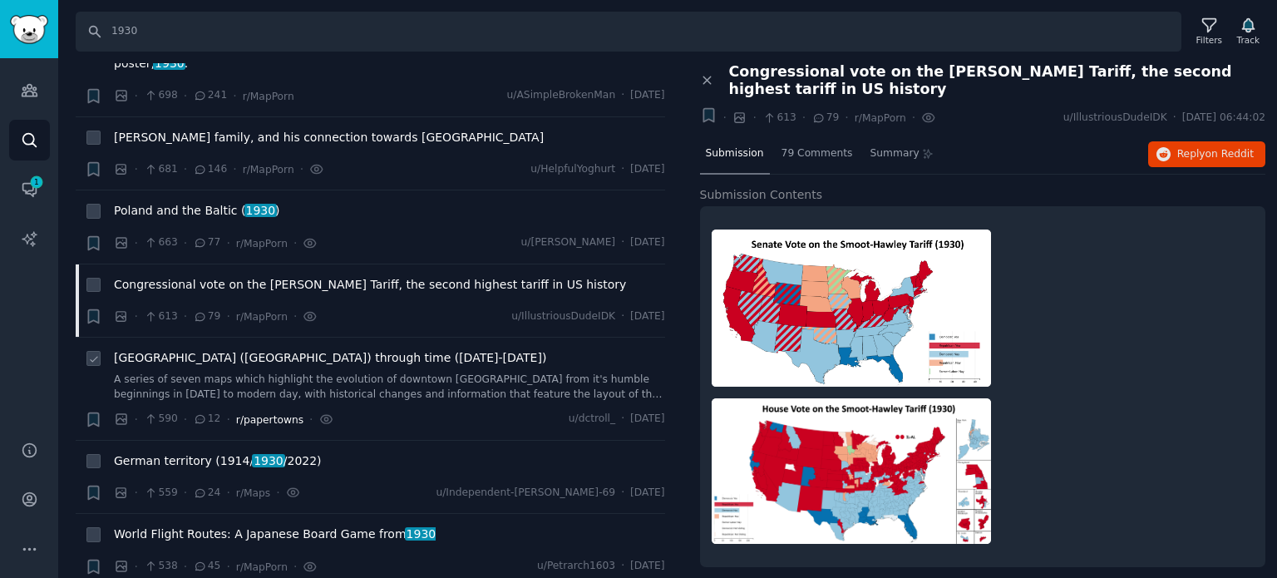
scroll to position [2411, 0]
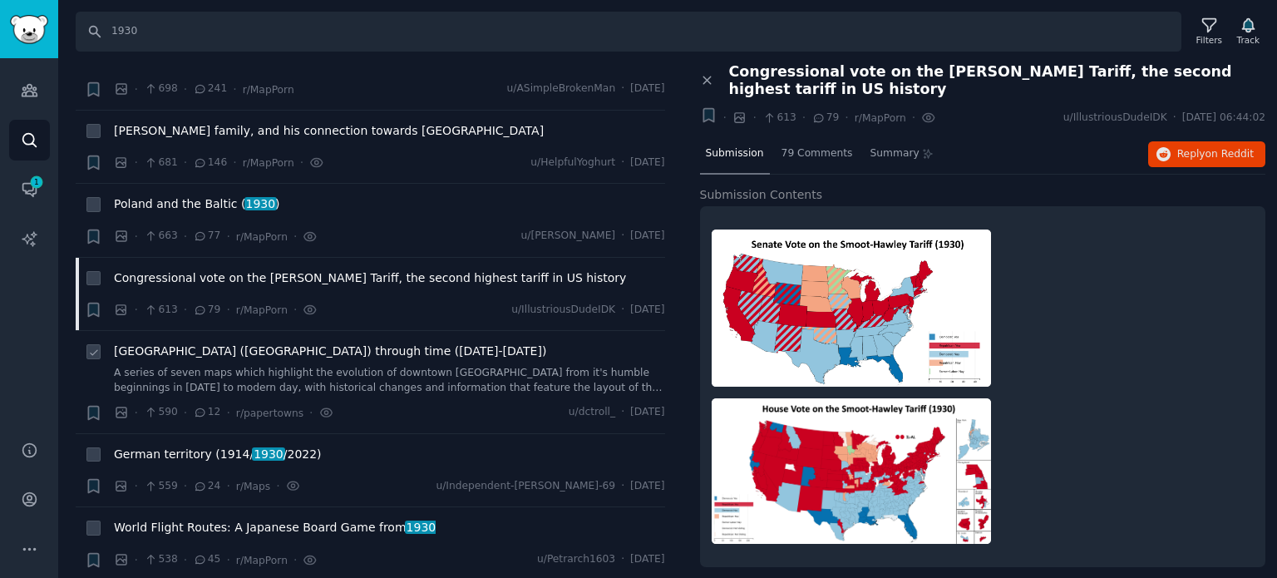
click at [202, 343] on span "[GEOGRAPHIC_DATA] ([GEOGRAPHIC_DATA]) through time ([DATE]-[DATE])" at bounding box center [330, 351] width 432 height 17
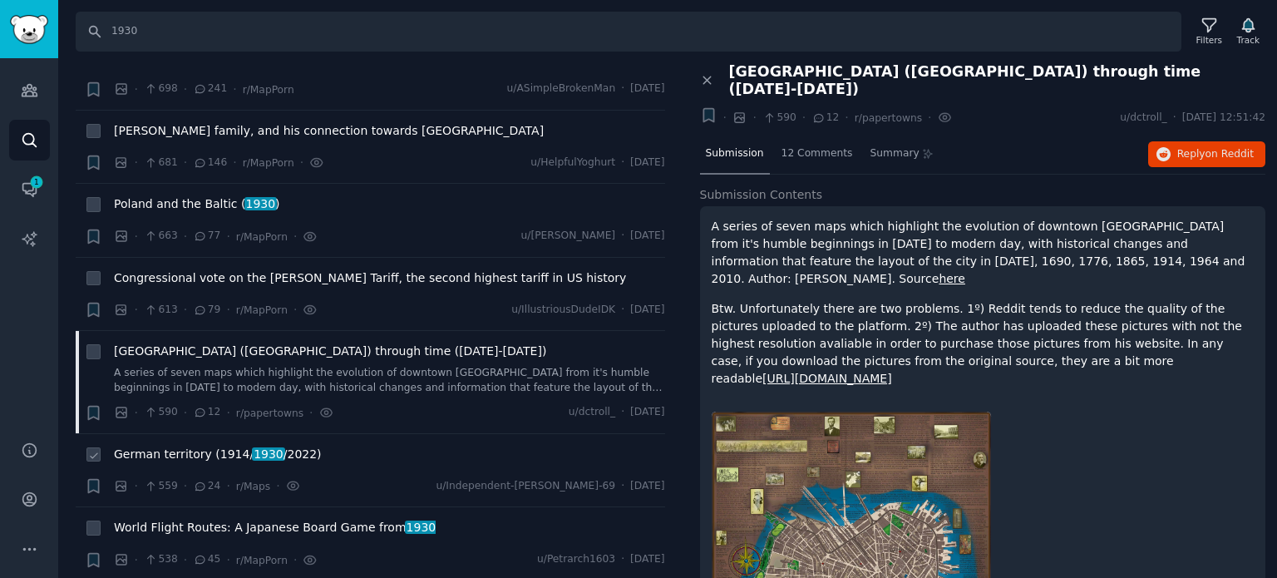
click at [194, 446] on span "German territory (1914/ 1930 /2022)" at bounding box center [218, 454] width 208 height 17
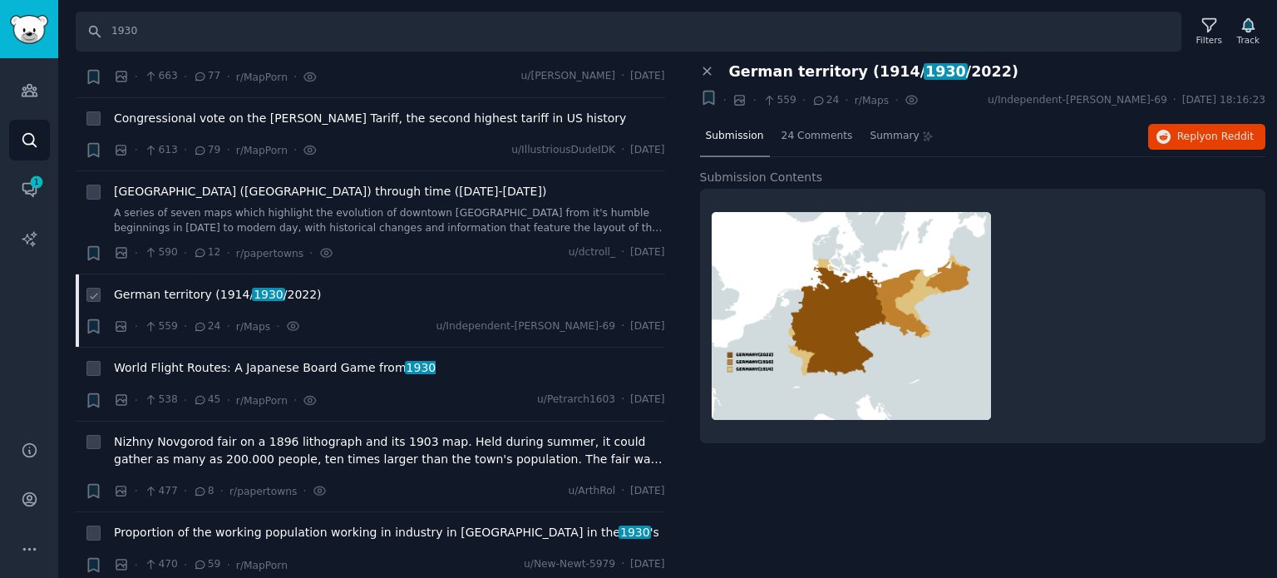
scroll to position [2578, 0]
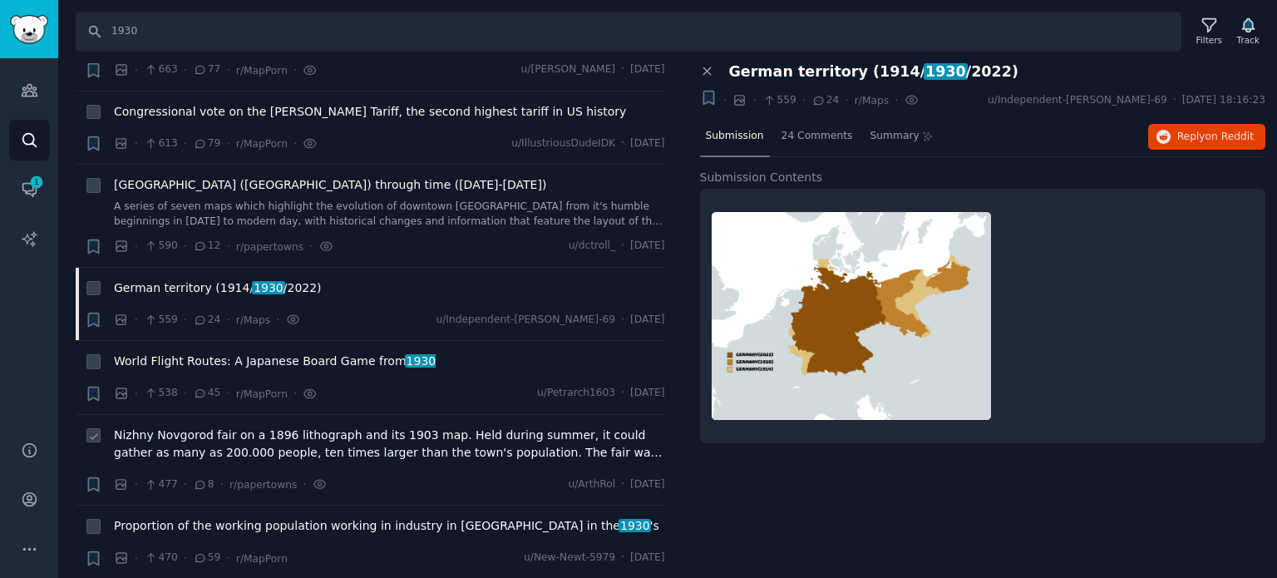
click at [190, 427] on span "Nizhny Novgorod fair on a 1896 lithograph and its 1903 map. Held during summer,…" at bounding box center [389, 444] width 551 height 35
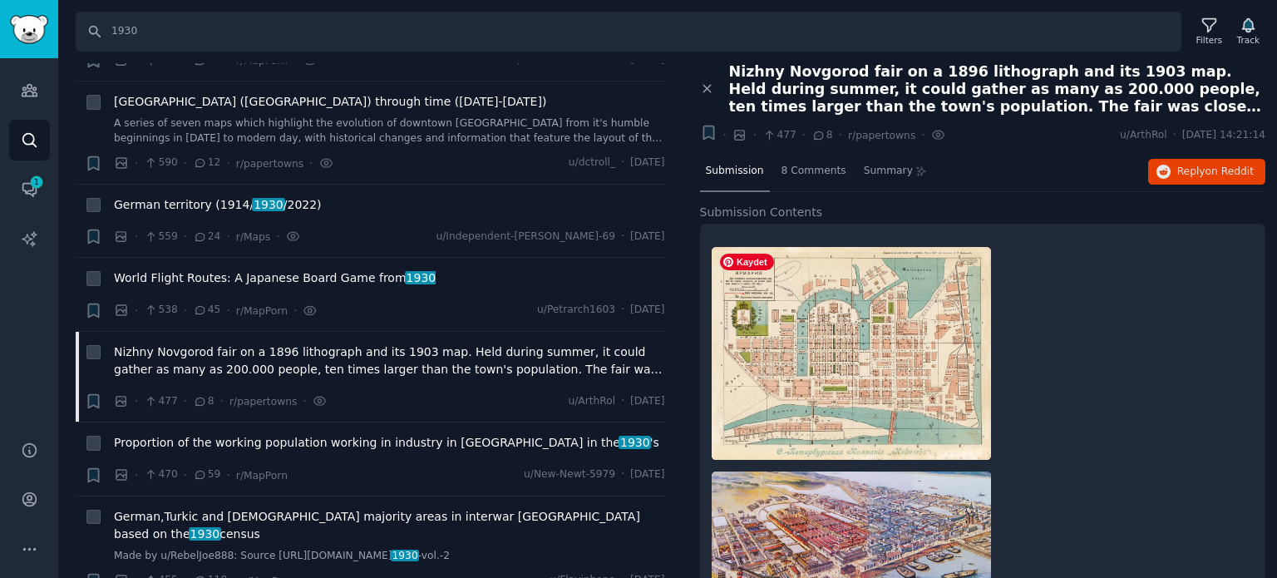
scroll to position [170, 0]
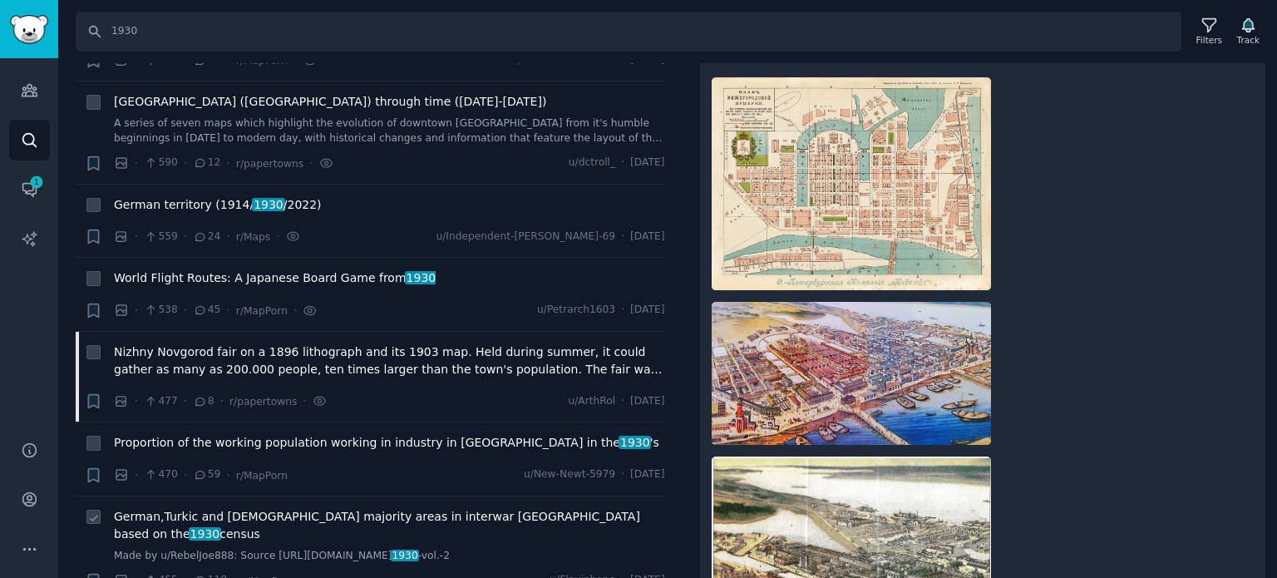
click at [257, 508] on span "German,Turkic and [DEMOGRAPHIC_DATA] majority areas in interwar [GEOGRAPHIC_DAT…" at bounding box center [389, 525] width 551 height 35
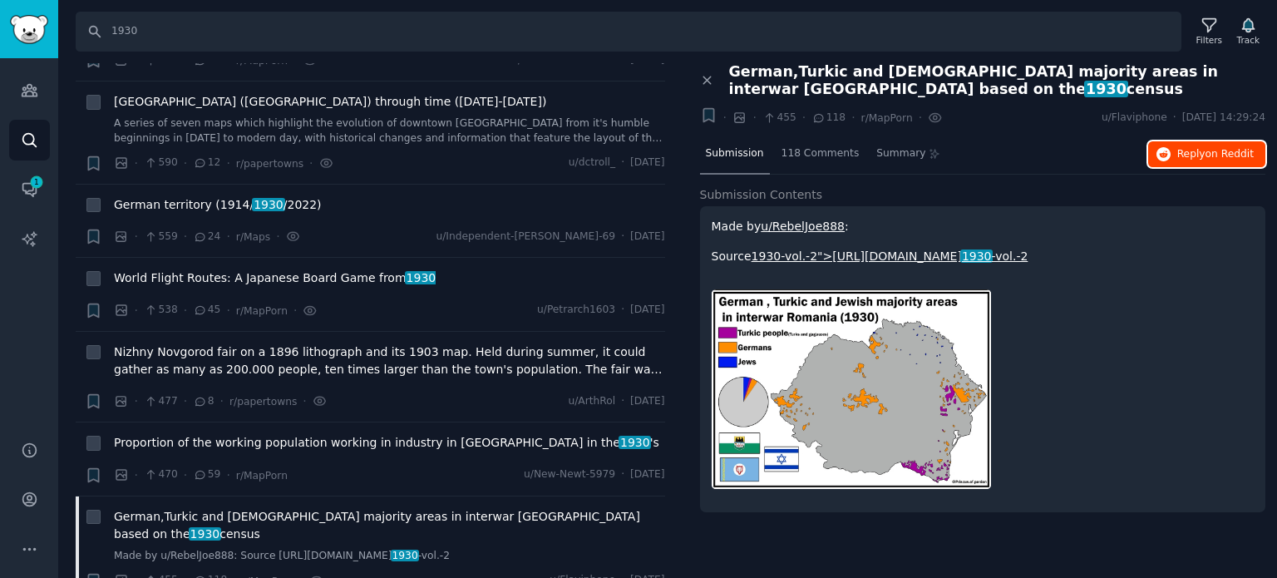
click at [1167, 147] on icon "button" at bounding box center [1164, 154] width 15 height 15
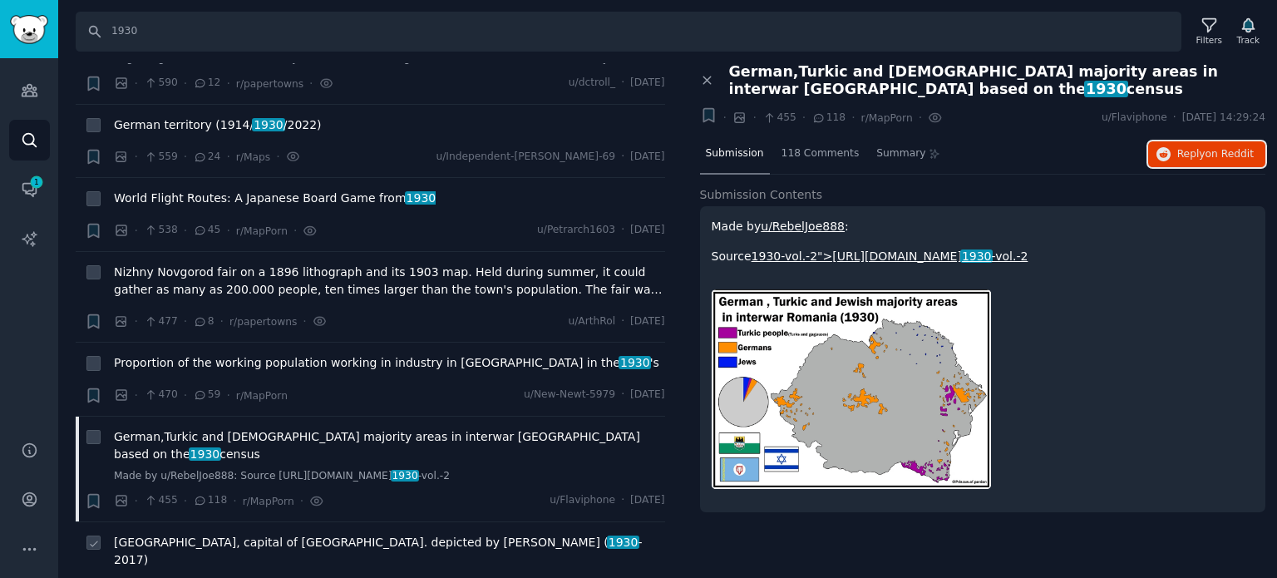
scroll to position [2910, 0]
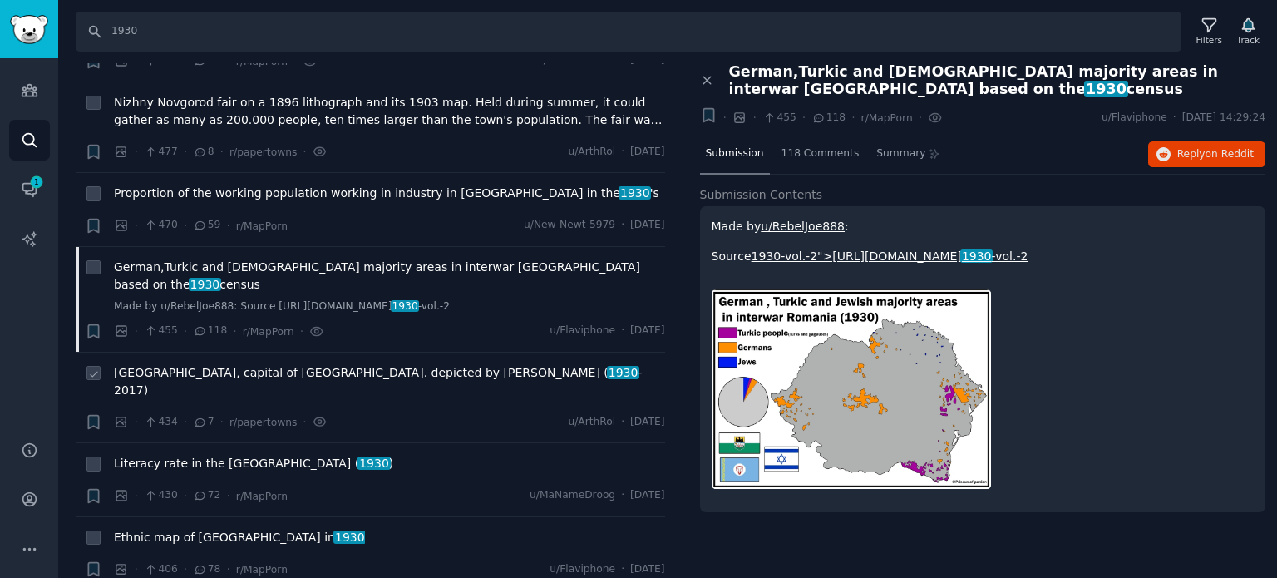
click at [205, 364] on span "[GEOGRAPHIC_DATA], capital of [GEOGRAPHIC_DATA]. depicted by [PERSON_NAME] ( [D…" at bounding box center [389, 381] width 551 height 35
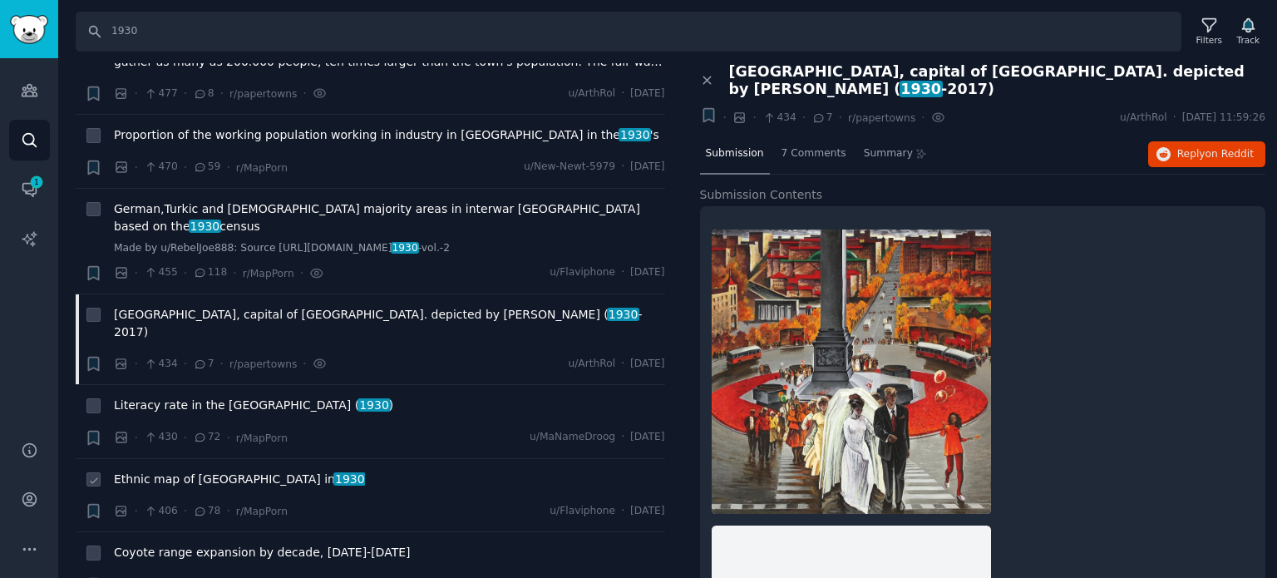
scroll to position [2993, 0]
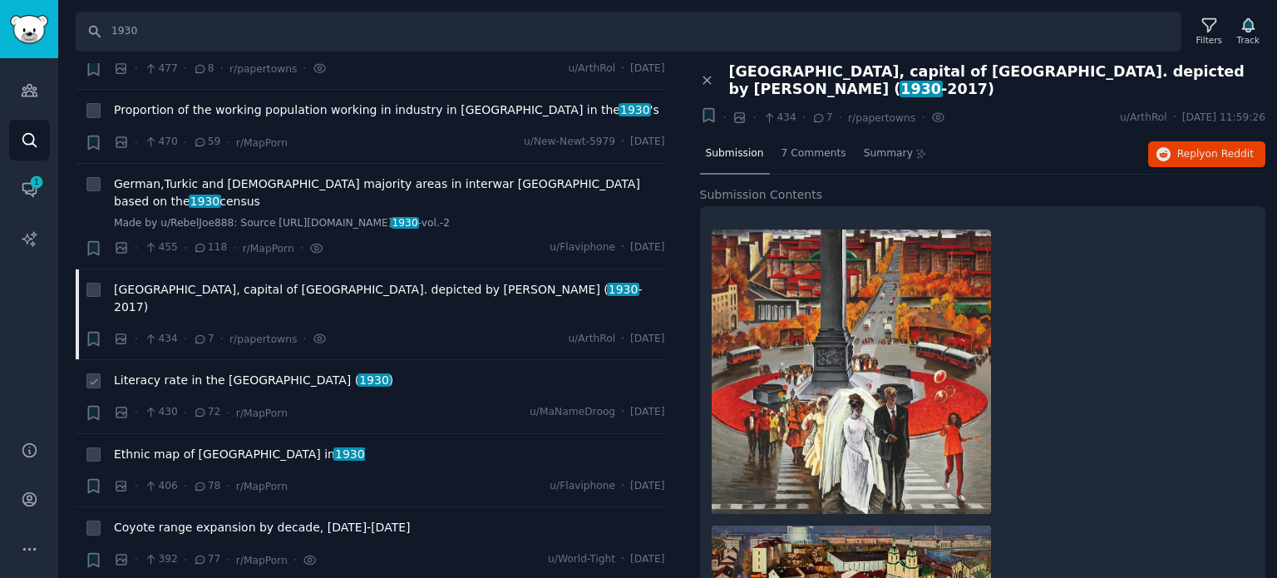
click at [175, 372] on span "Literacy rate in the [GEOGRAPHIC_DATA] ( 1930 )" at bounding box center [253, 380] width 279 height 17
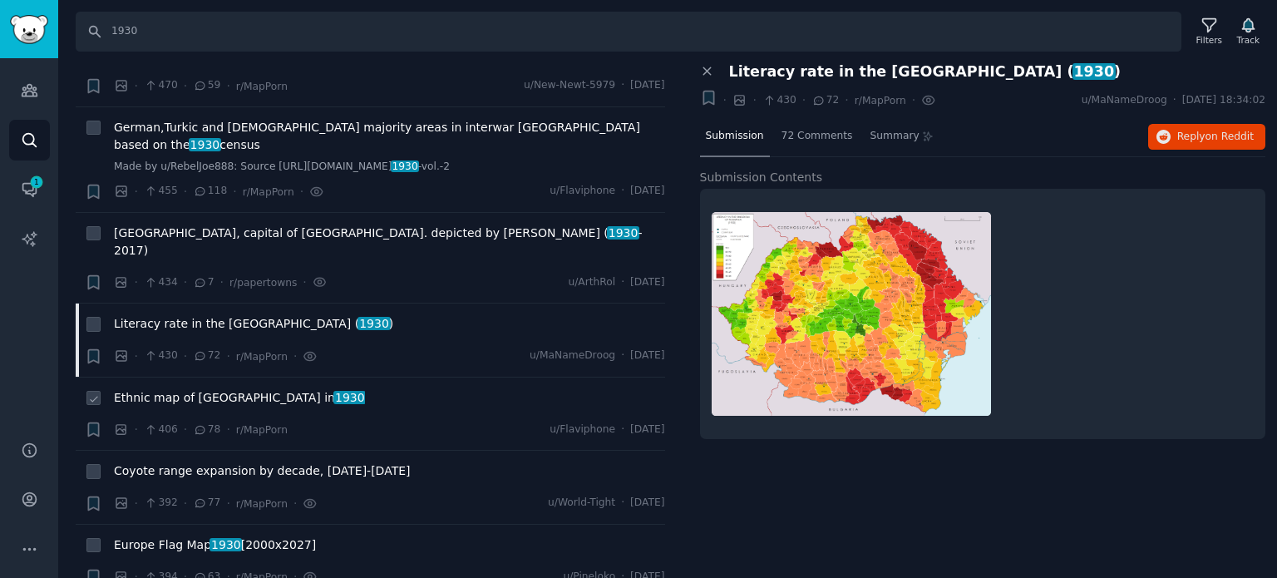
scroll to position [3077, 0]
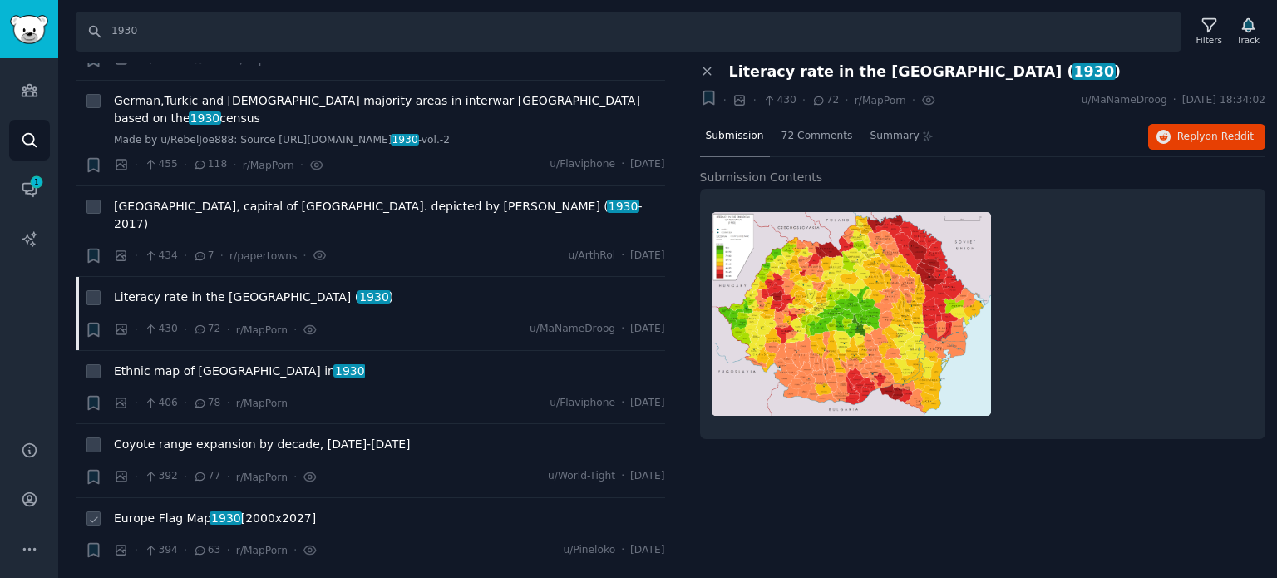
click at [197, 510] on span "Europe Flag Map 1930 [2000x2027]" at bounding box center [215, 518] width 202 height 17
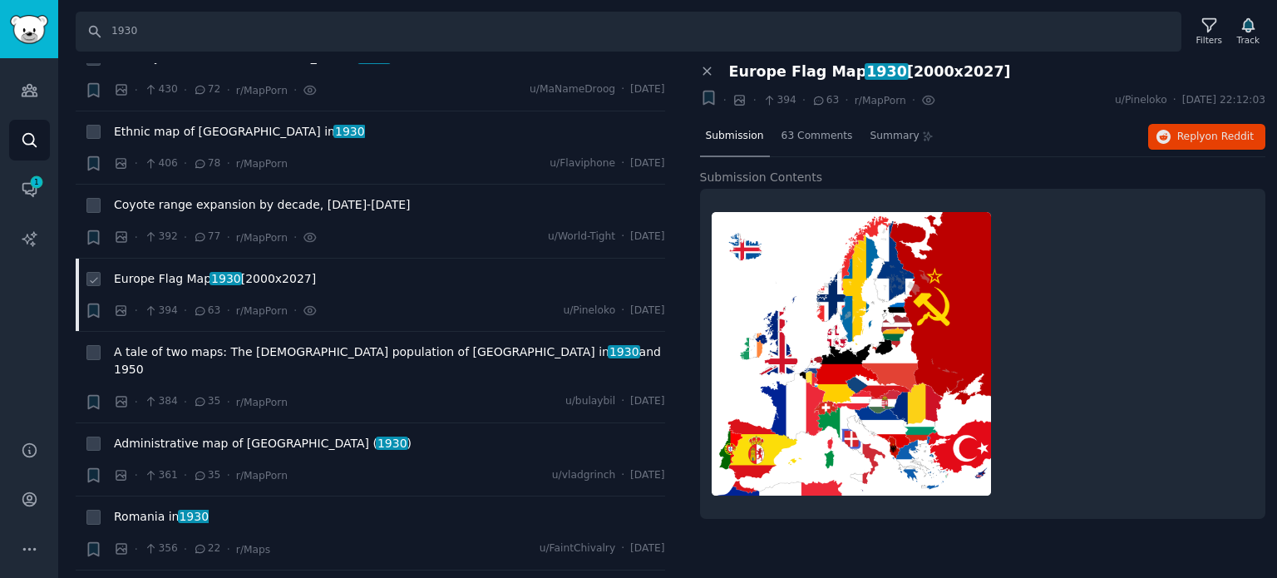
scroll to position [3326, 0]
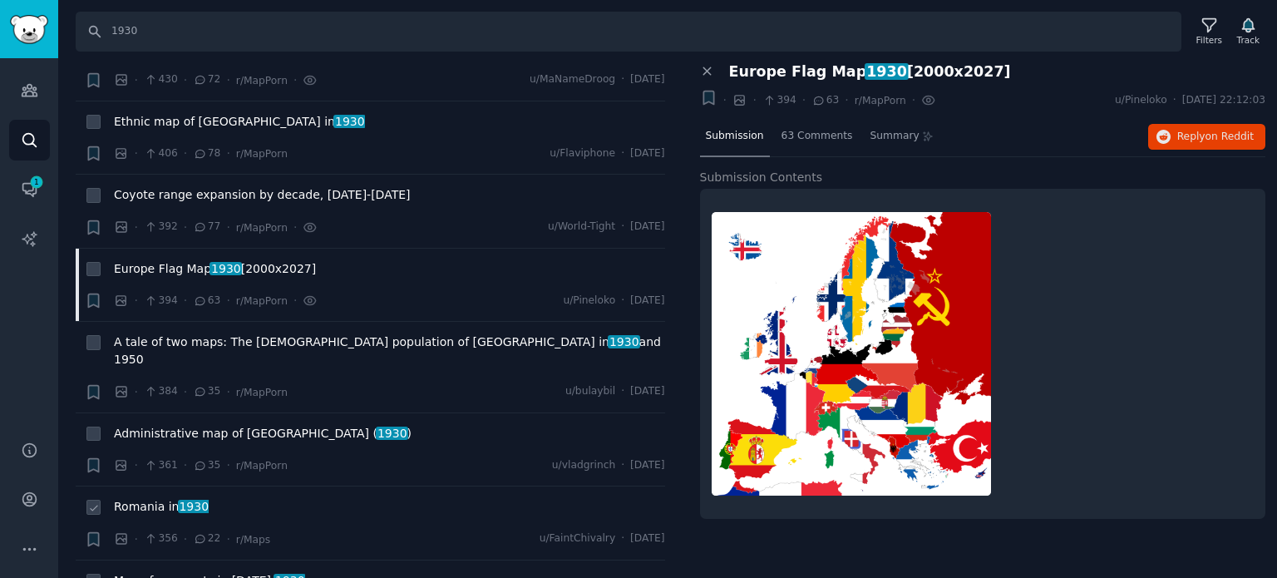
click at [163, 498] on span "Romania in [DATE]" at bounding box center [161, 506] width 95 height 17
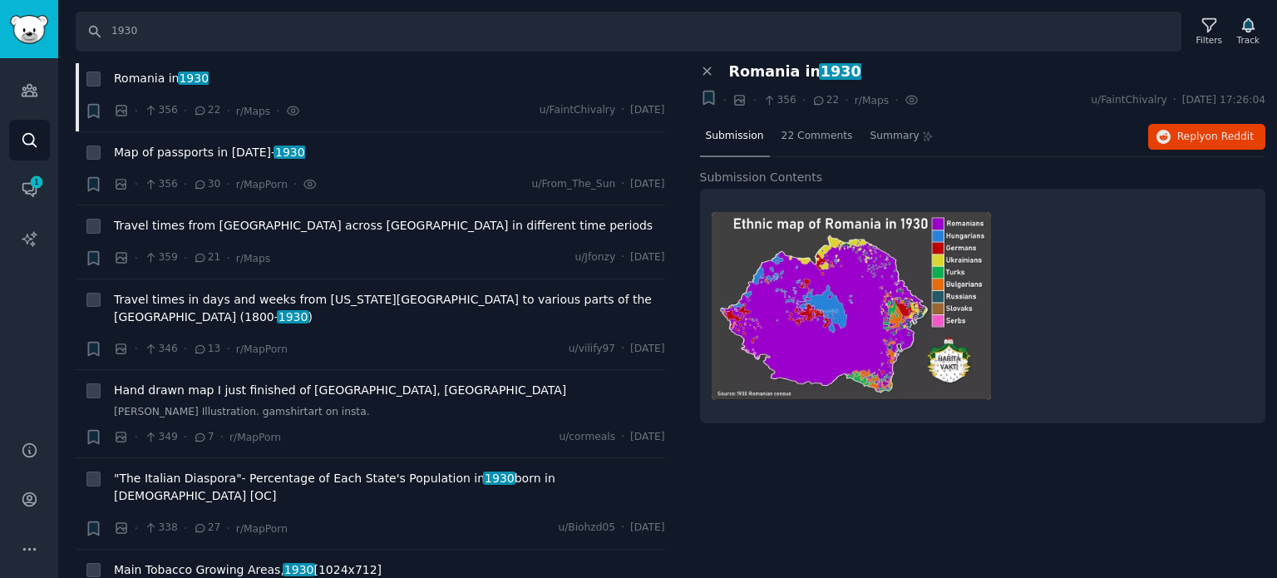
scroll to position [3825, 0]
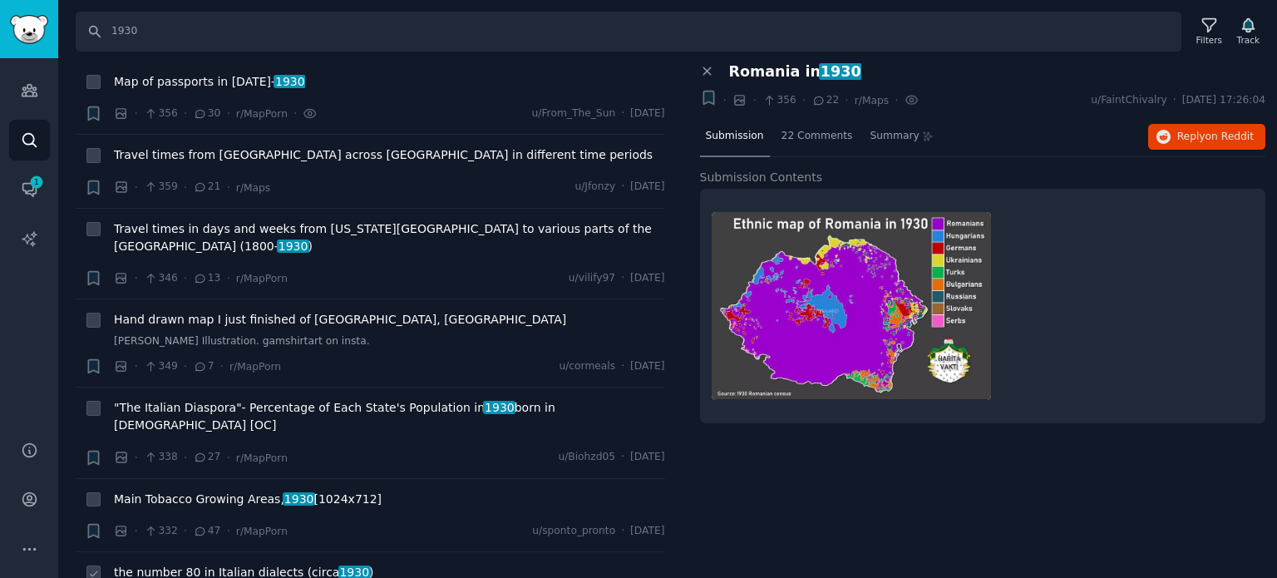
click at [206, 564] on span "the number 80 in Italian dialects (circa [DATE] )" at bounding box center [244, 572] width 260 height 17
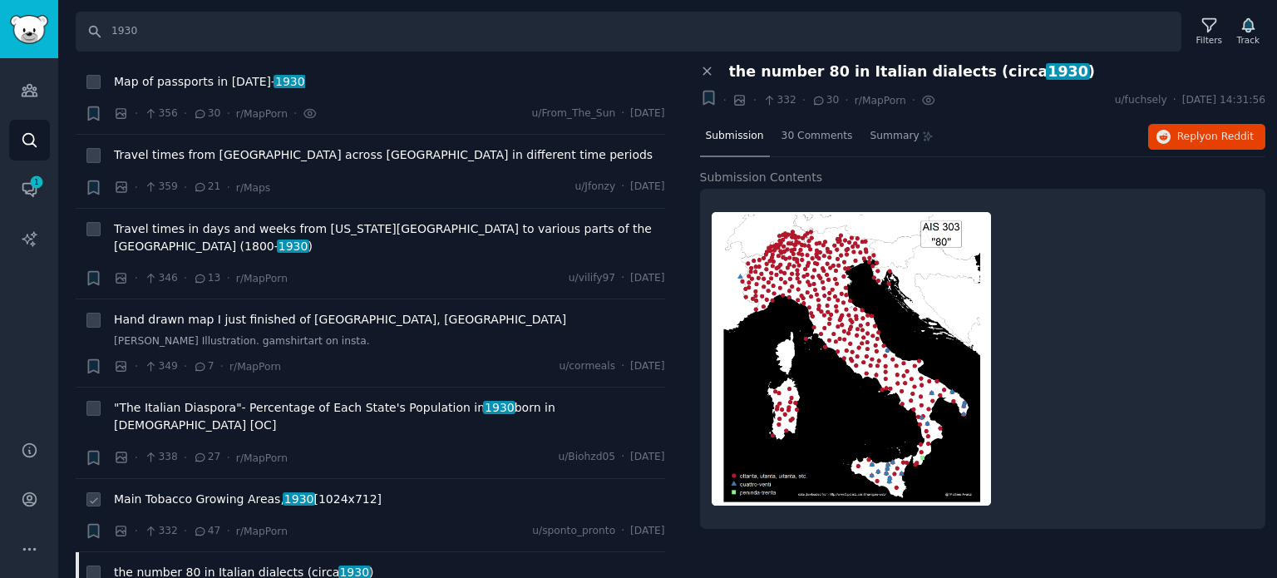
click at [255, 491] on div "Main Tobacco Growing Areas, 1930 [1024x712]" at bounding box center [389, 502] width 551 height 23
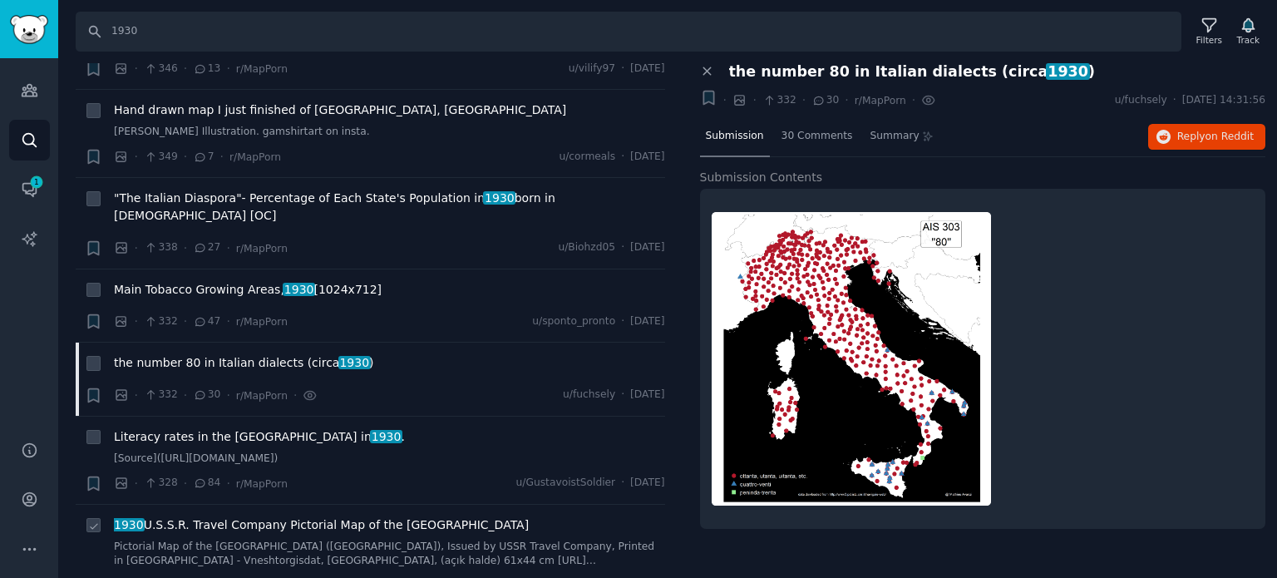
scroll to position [4074, 0]
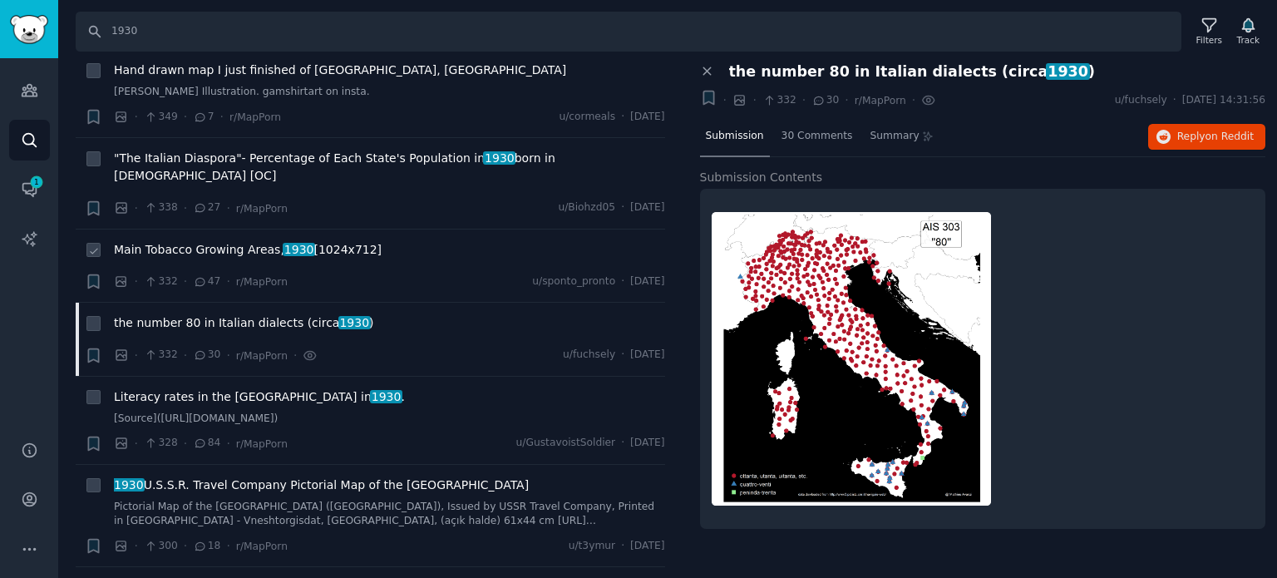
click at [220, 241] on span "Main Tobacco Growing Areas, 1930 [1024x712]" at bounding box center [248, 249] width 268 height 17
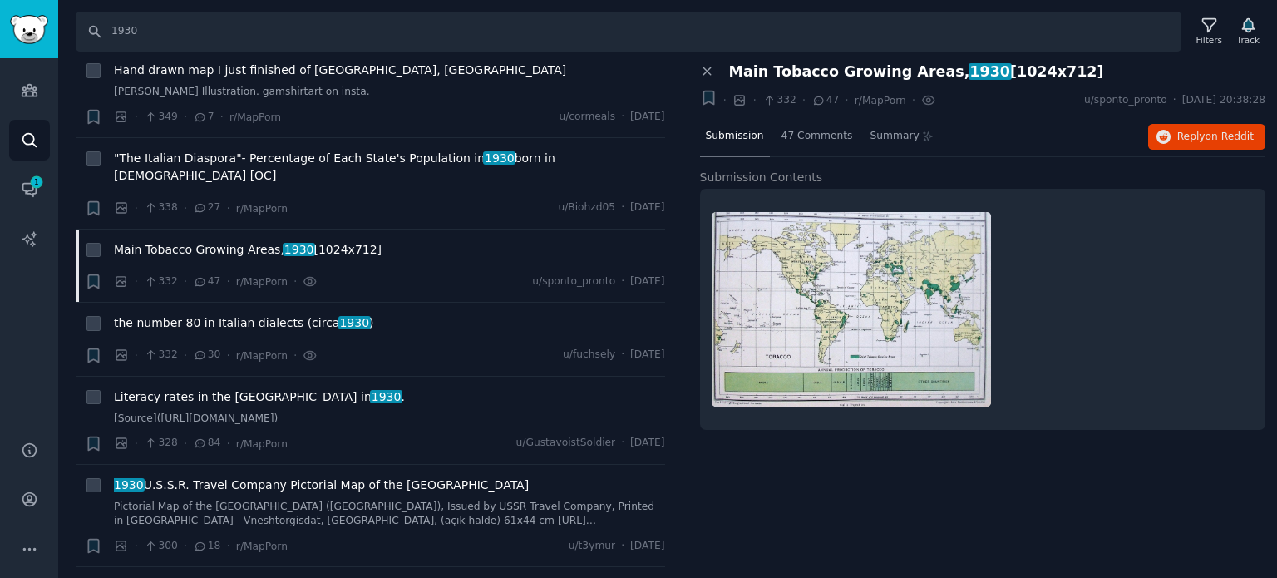
click at [218, 577] on span "[PERSON_NAME] Stained Glass map of the Americas in [DATE] ( 1930 )" at bounding box center [316, 587] width 405 height 17
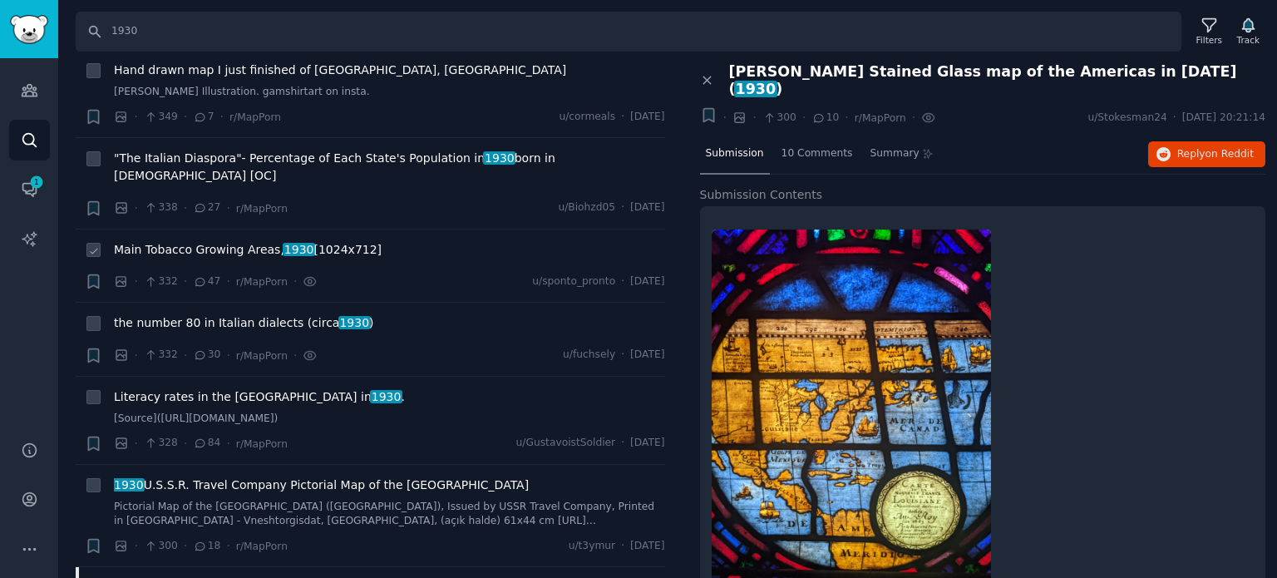
click at [226, 241] on span "Main Tobacco Growing Areas, 1930 [1024x712]" at bounding box center [248, 249] width 268 height 17
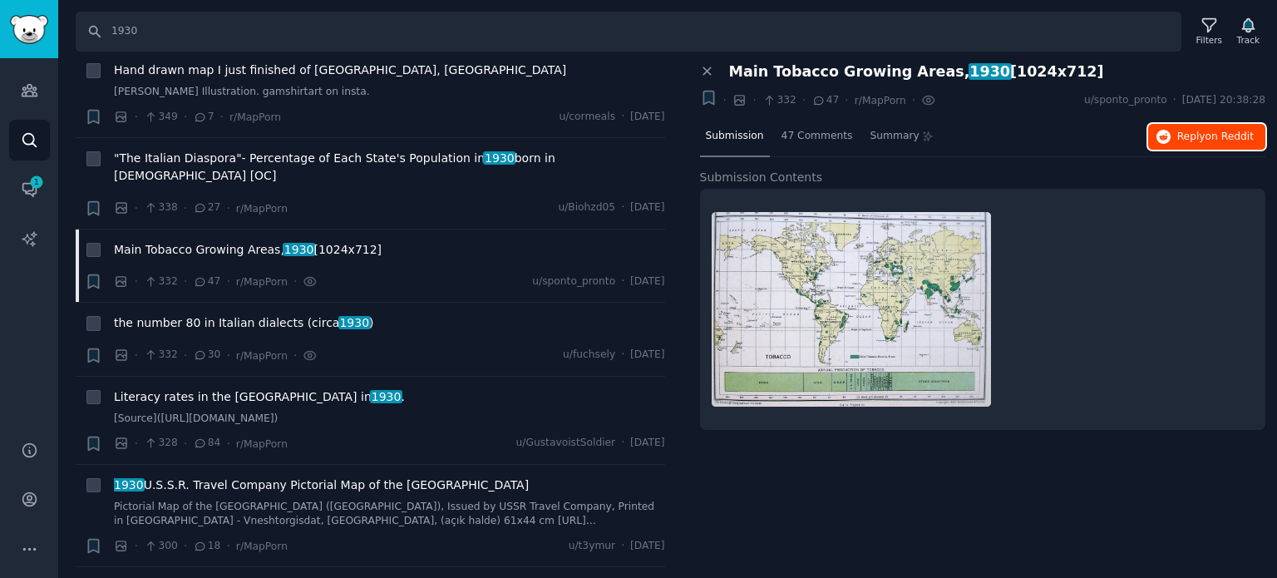
click at [1210, 146] on button "Reply on Reddit" at bounding box center [1206, 137] width 117 height 27
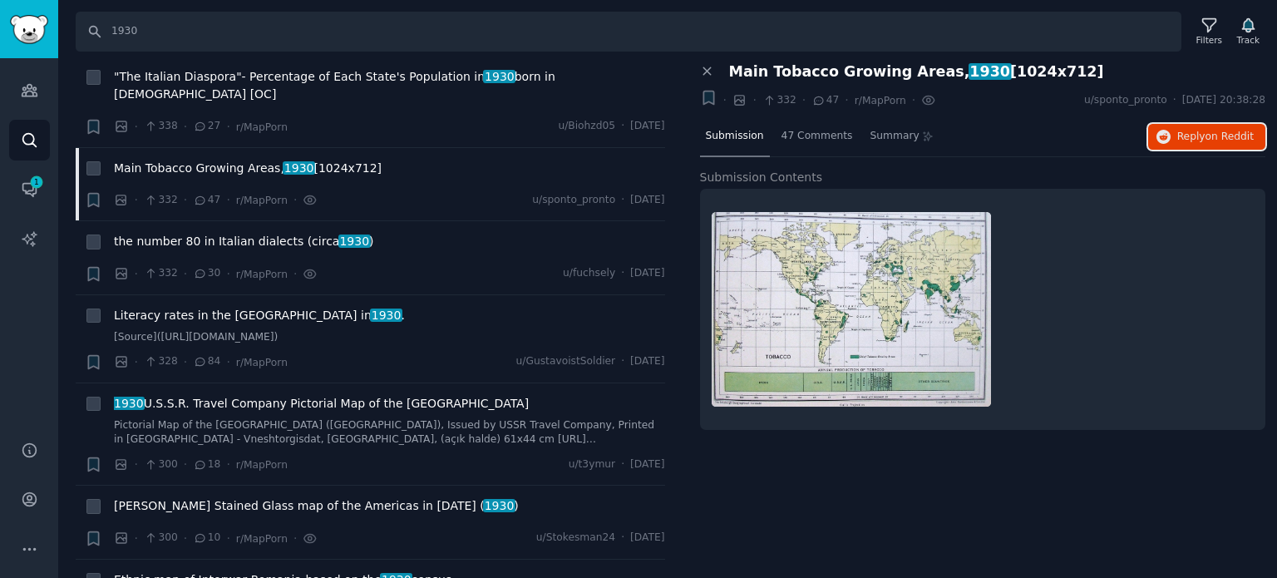
scroll to position [4241, 0]
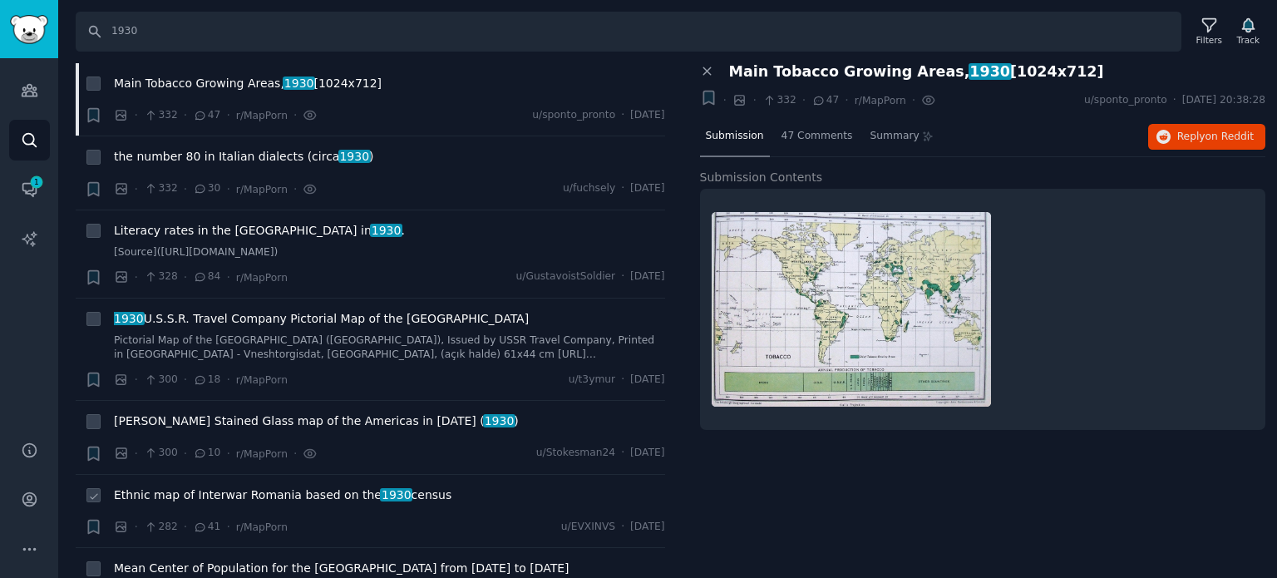
click at [201, 486] on span "Ethnic map of Interwar Romania based on the 1930 census" at bounding box center [283, 494] width 338 height 17
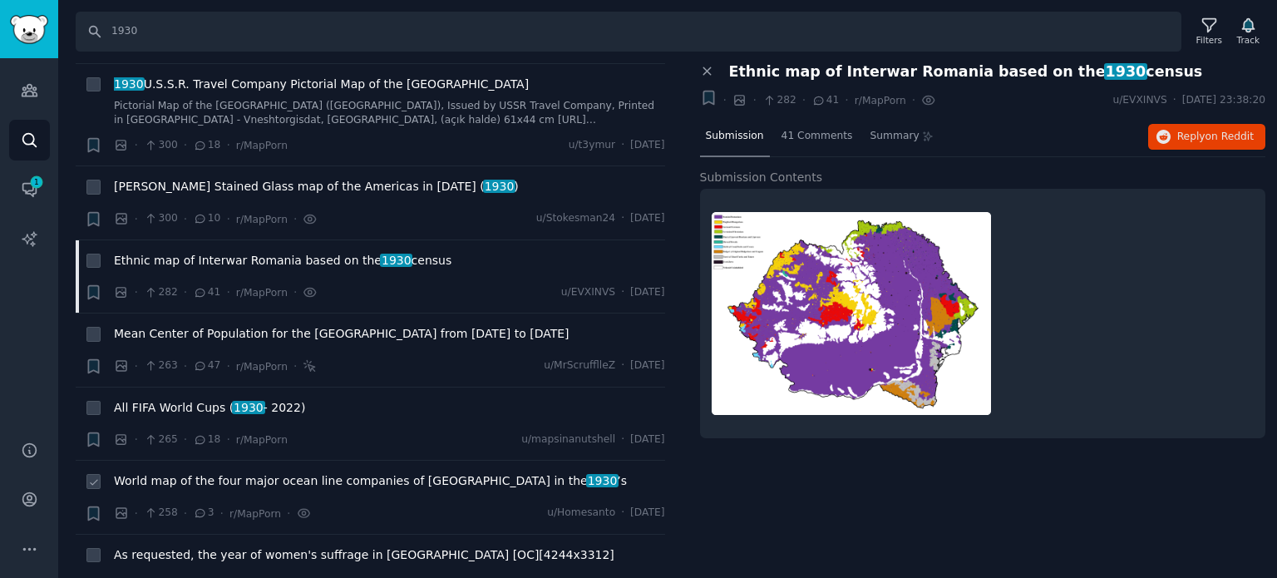
scroll to position [4573, 0]
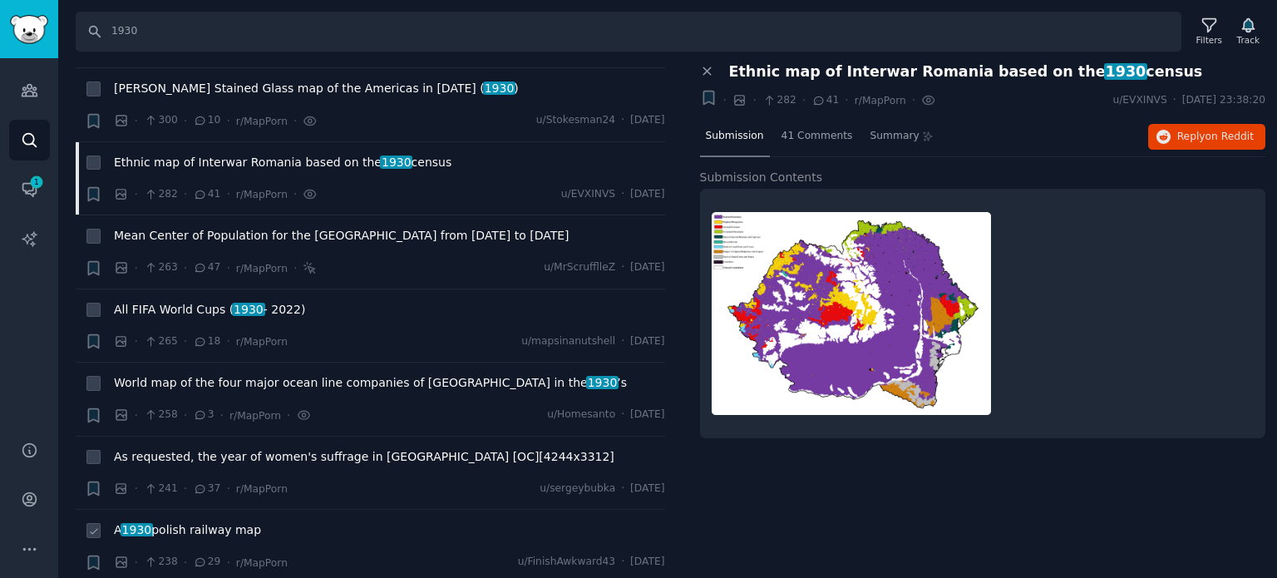
click at [191, 521] on span "A 1930 polish railway map" at bounding box center [187, 529] width 147 height 17
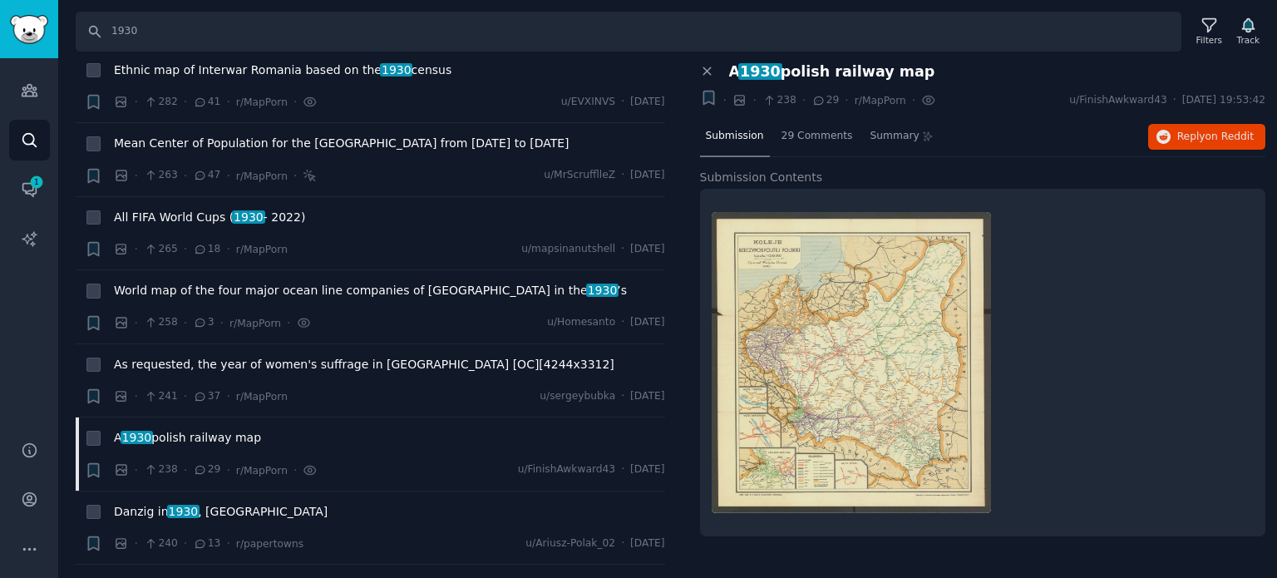
scroll to position [4823, 0]
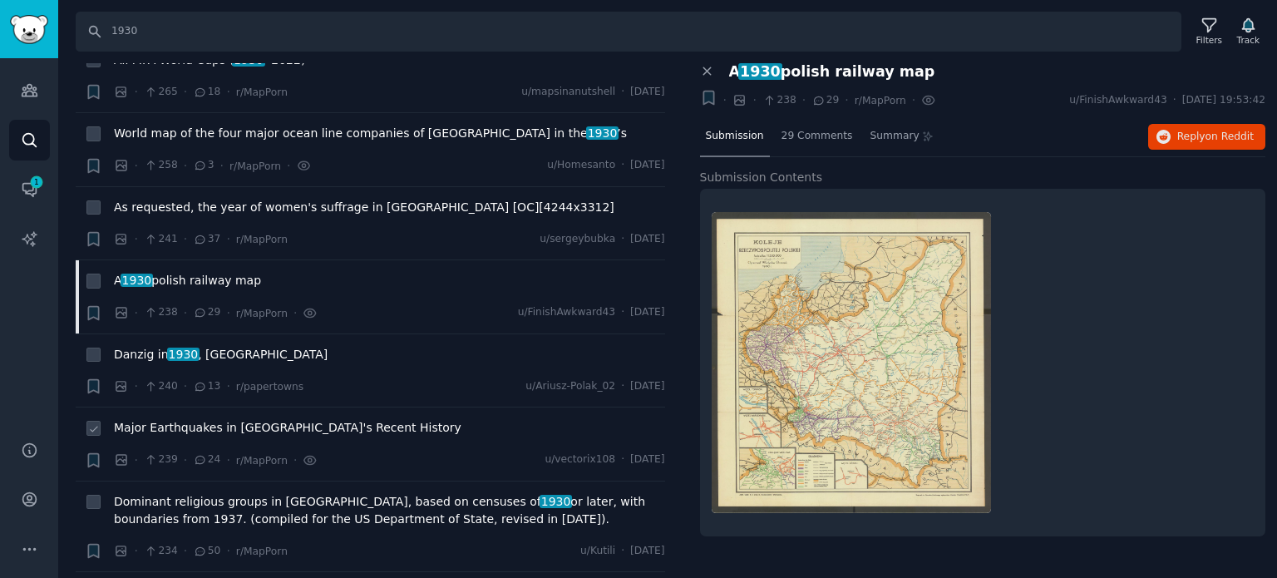
click at [263, 419] on span "Major Earthquakes in [GEOGRAPHIC_DATA]'s Recent History" at bounding box center [288, 427] width 348 height 17
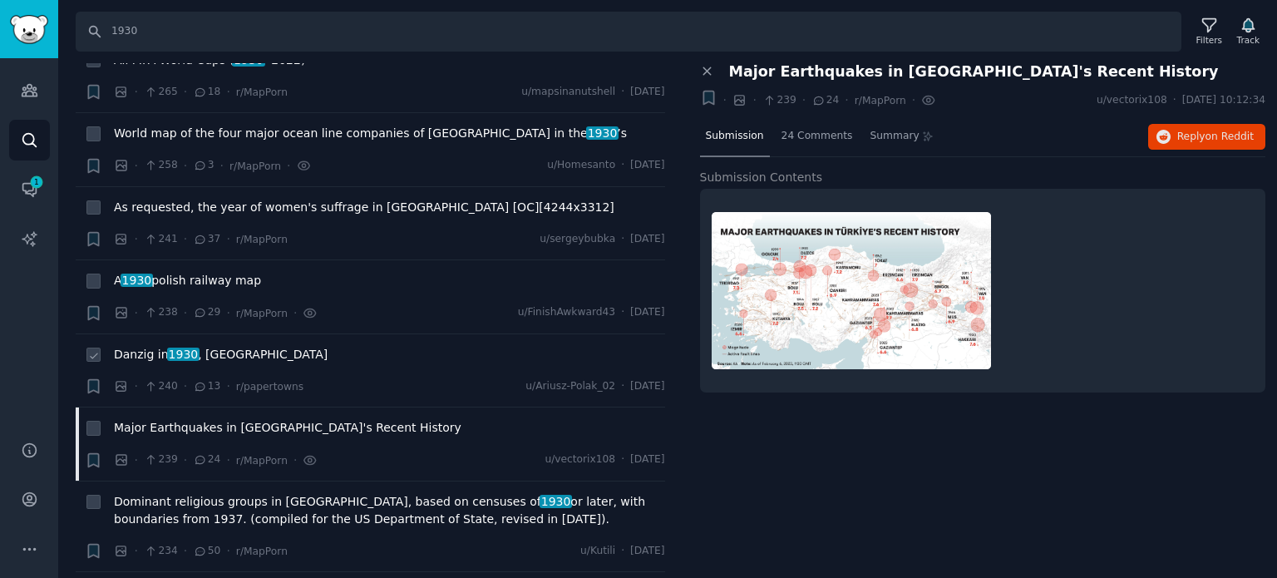
click at [194, 346] on div "Danzig in [DATE] , [GEOGRAPHIC_DATA]" at bounding box center [389, 357] width 551 height 23
click at [192, 346] on span "Danzig in [DATE] , [GEOGRAPHIC_DATA]" at bounding box center [221, 354] width 214 height 17
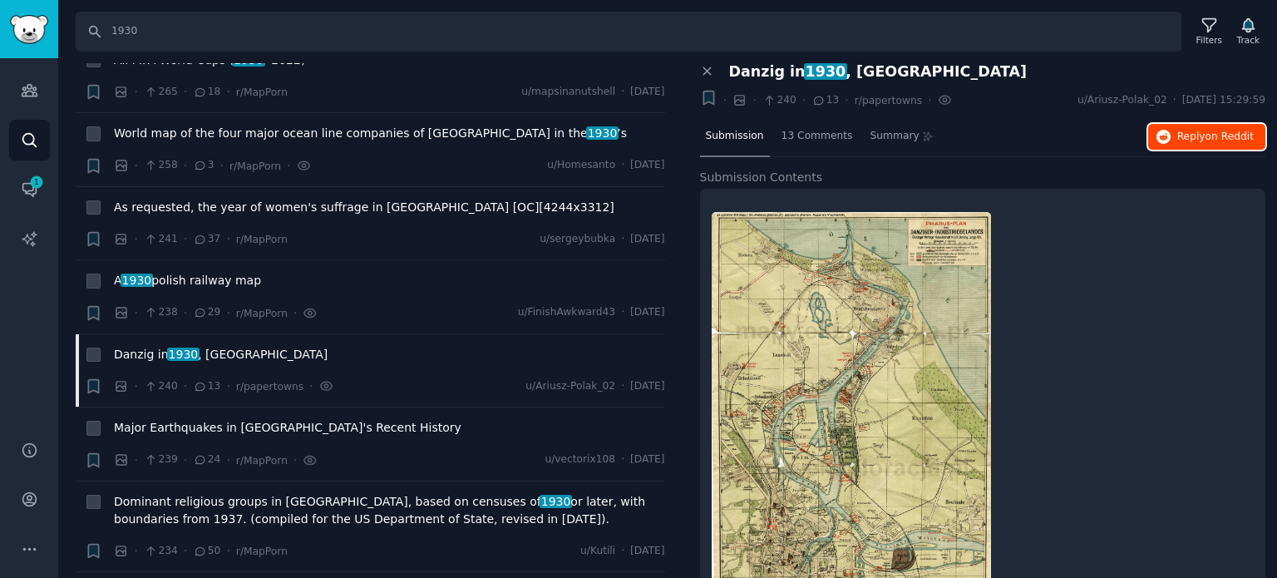
click at [1177, 138] on span "Reply on Reddit" at bounding box center [1215, 137] width 76 height 15
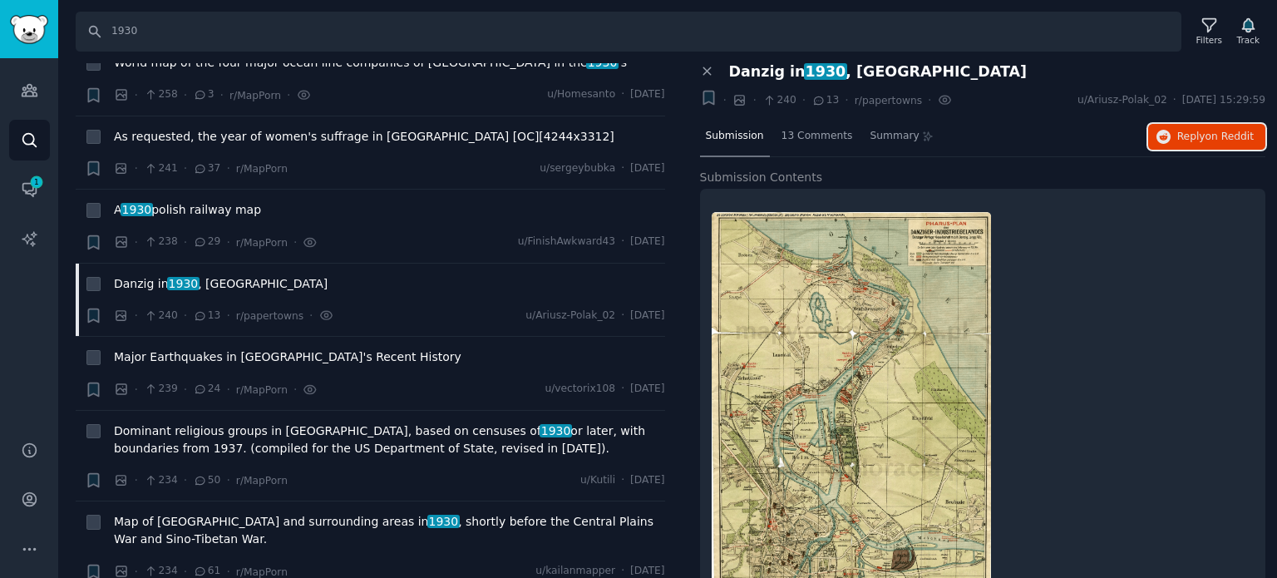
scroll to position [4989, 0]
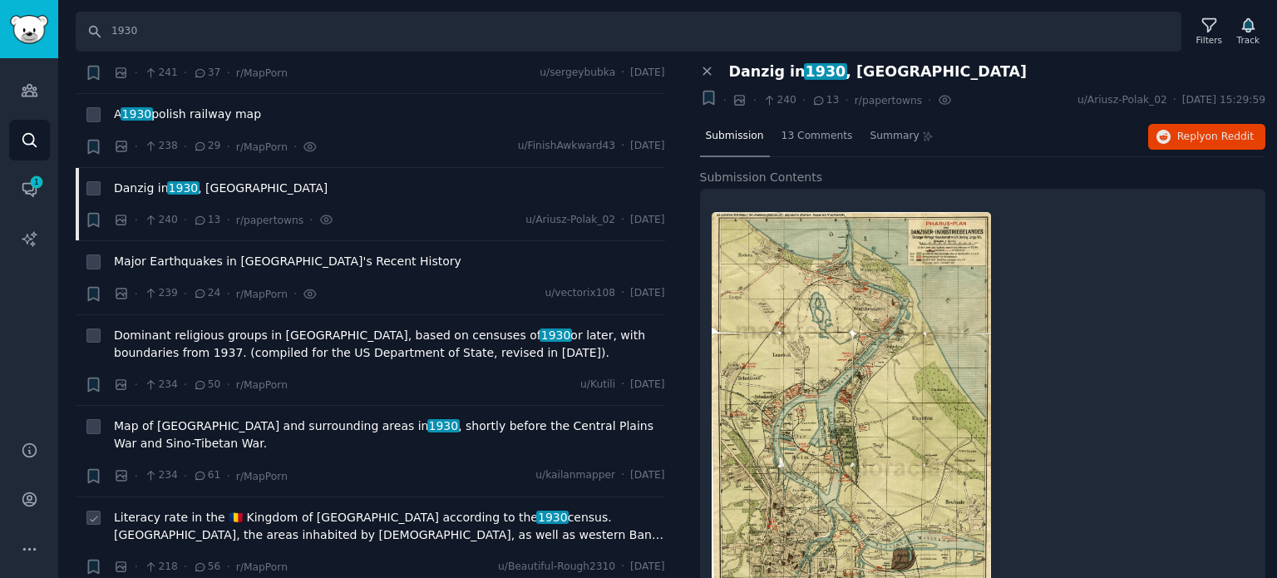
click at [236, 509] on span "Literacy rate in the 🇹🇩 Kingdom of [GEOGRAPHIC_DATA] according to the 1930 cens…" at bounding box center [389, 526] width 551 height 35
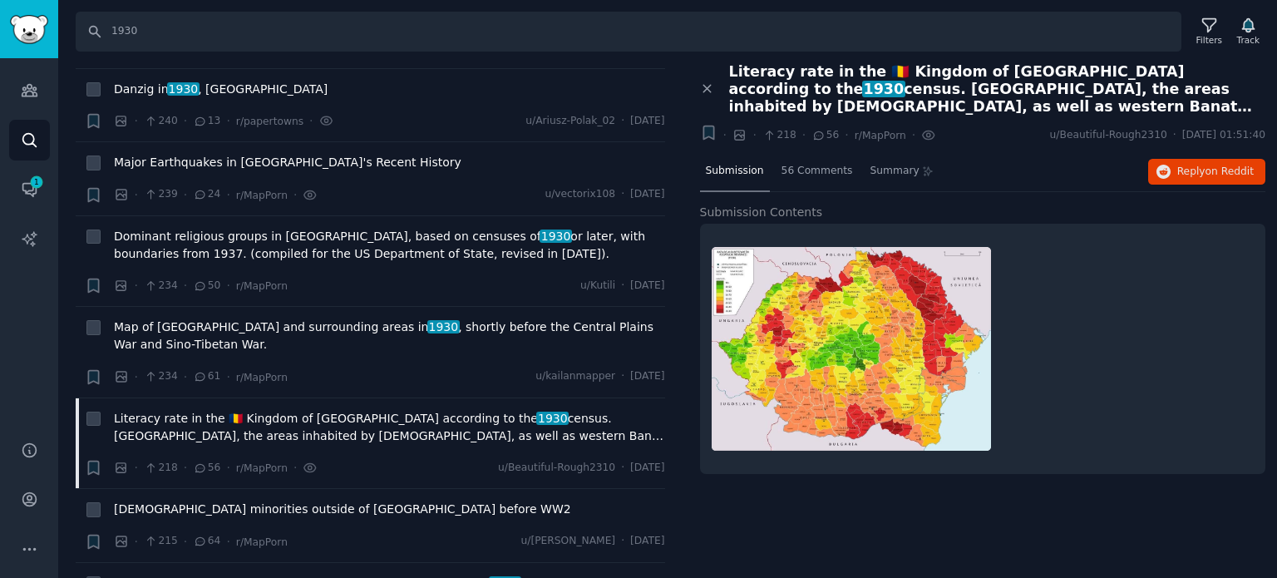
scroll to position [5238, 0]
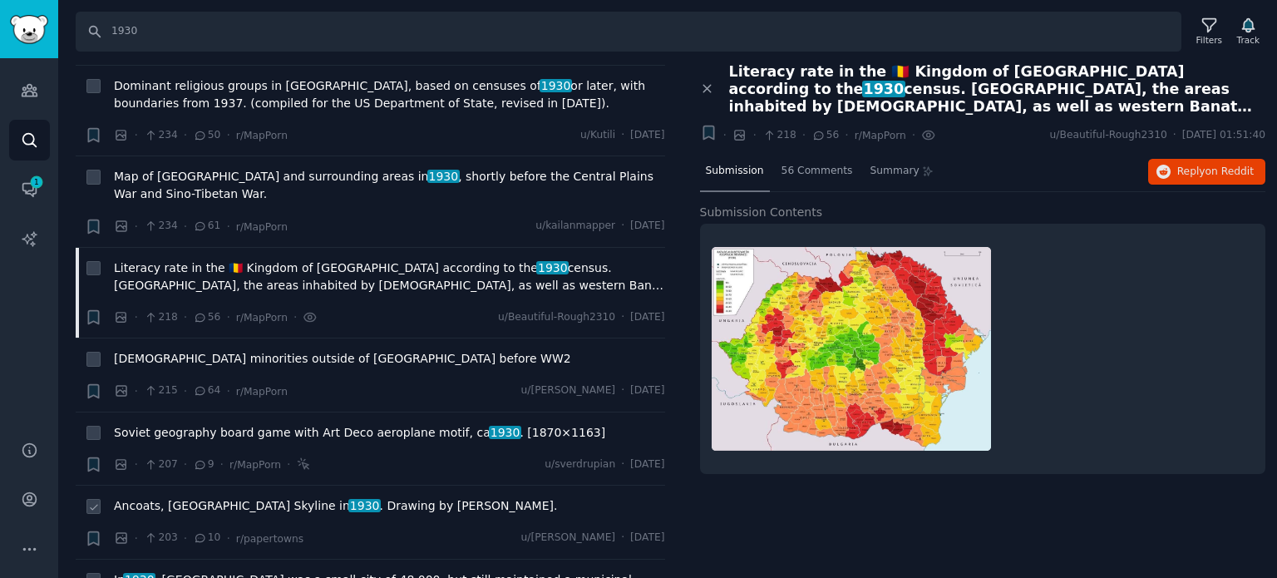
click at [218, 497] on span "Ancoats, England Skyline in [DATE] . Drawing by [PERSON_NAME]." at bounding box center [335, 505] width 443 height 17
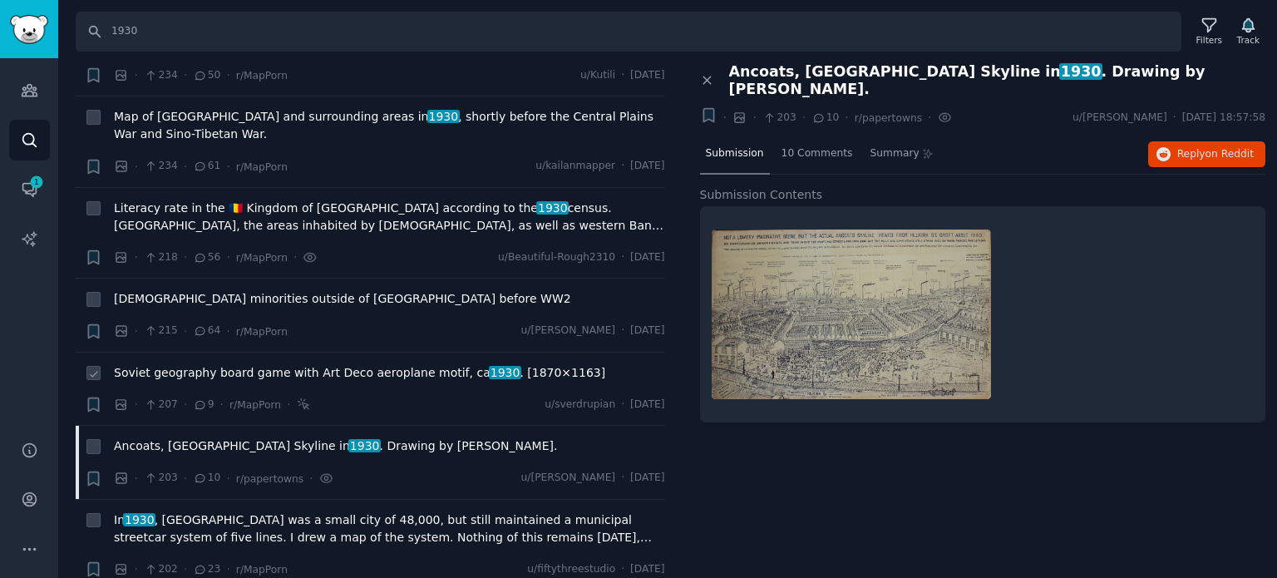
scroll to position [5322, 0]
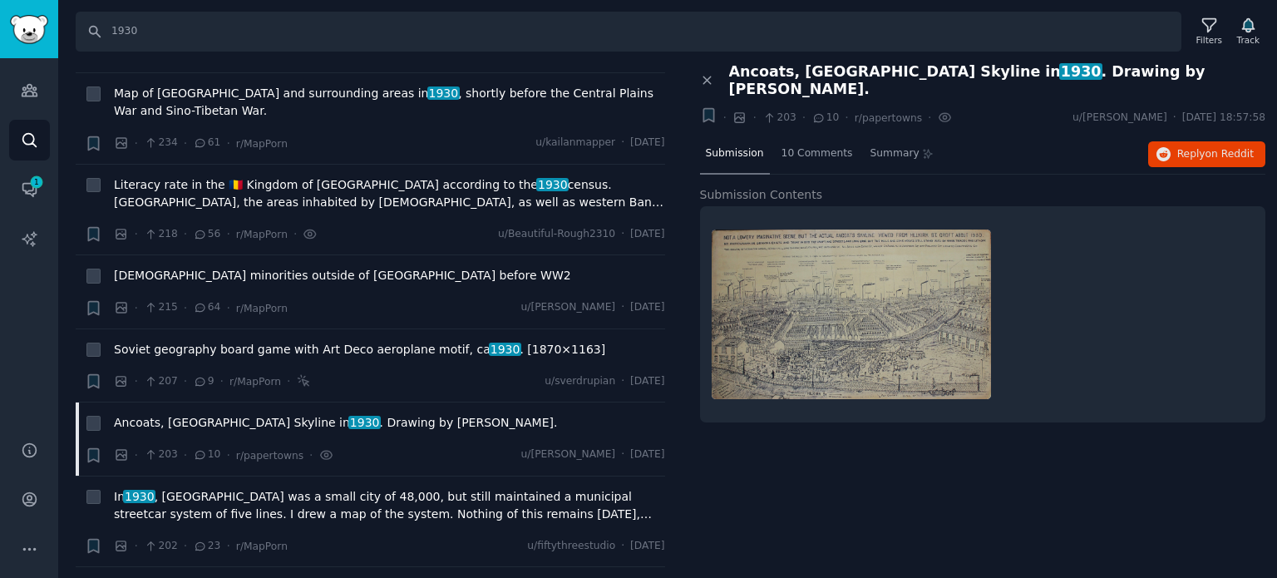
click at [326, 577] on span "The Ages of Borders- When were the world's current borders first defined?" at bounding box center [330, 587] width 433 height 17
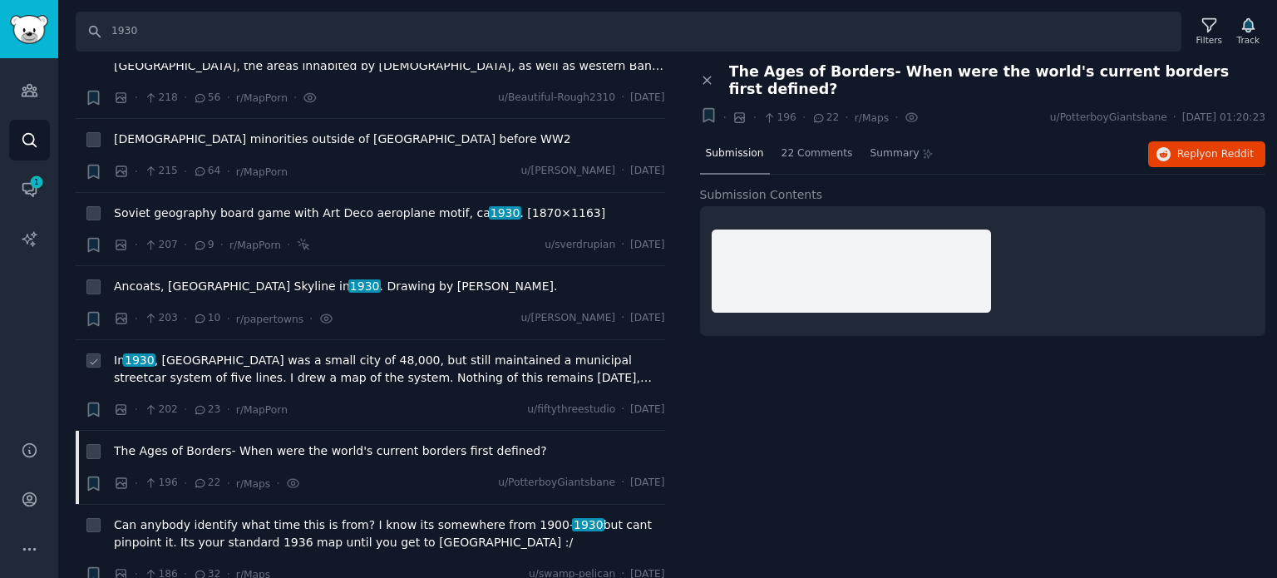
scroll to position [5488, 0]
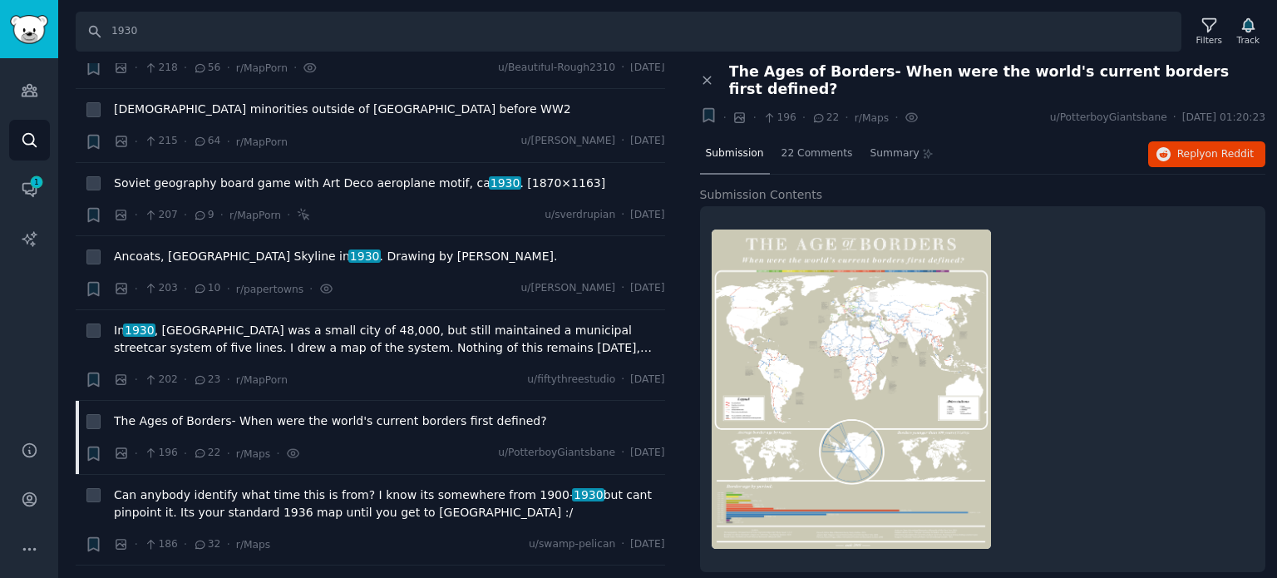
click at [303, 577] on span "Map of [GEOGRAPHIC_DATA] with the territory occupied by Poland at the time, aro…" at bounding box center [379, 585] width 531 height 17
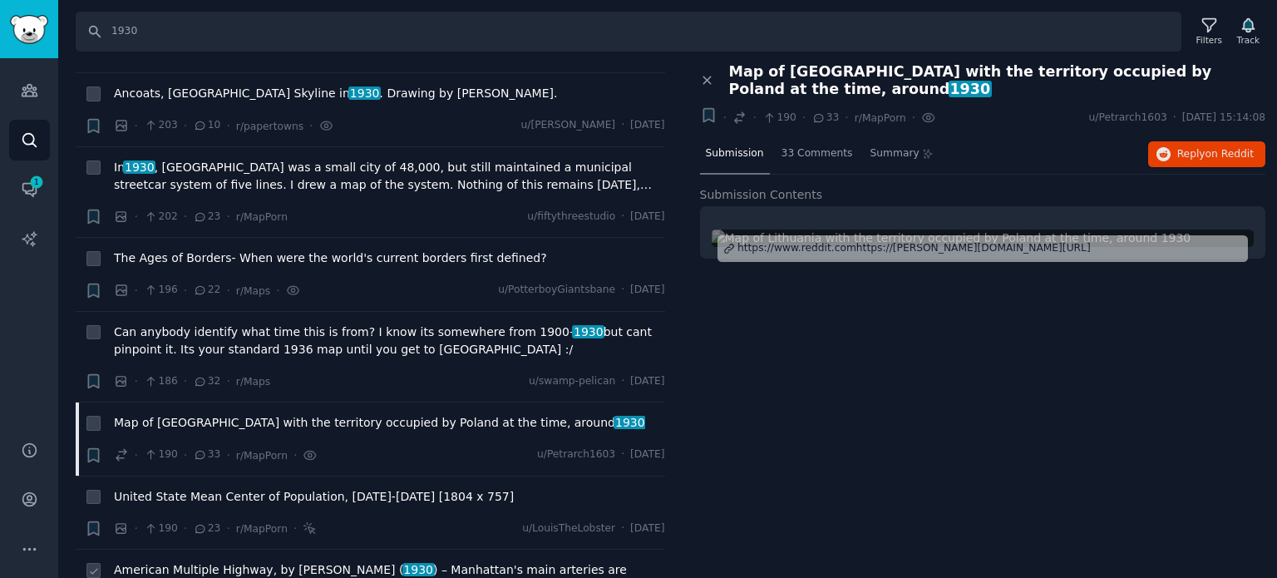
scroll to position [5654, 0]
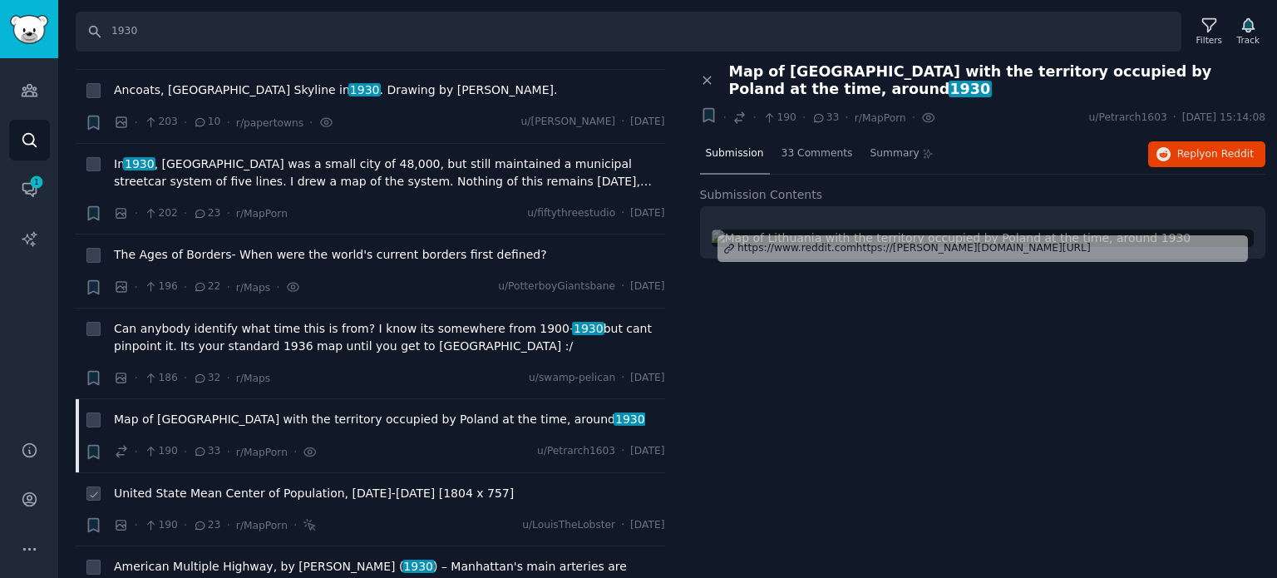
click at [226, 473] on li "+ United State Mean Center of Population, [DATE]-[DATE] [1804 x 757] · 190 · 23…" at bounding box center [371, 509] width 590 height 73
click at [224, 485] on span "United State Mean Center of Population, [DATE]-[DATE] [1804 x 757]" at bounding box center [314, 493] width 400 height 17
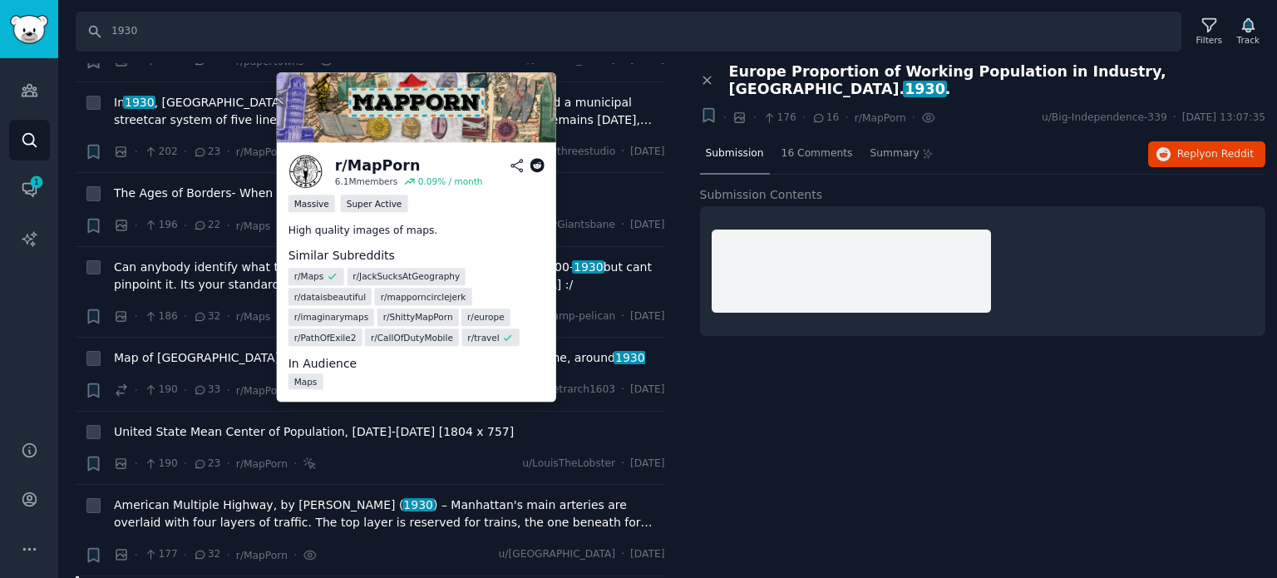
scroll to position [5820, 0]
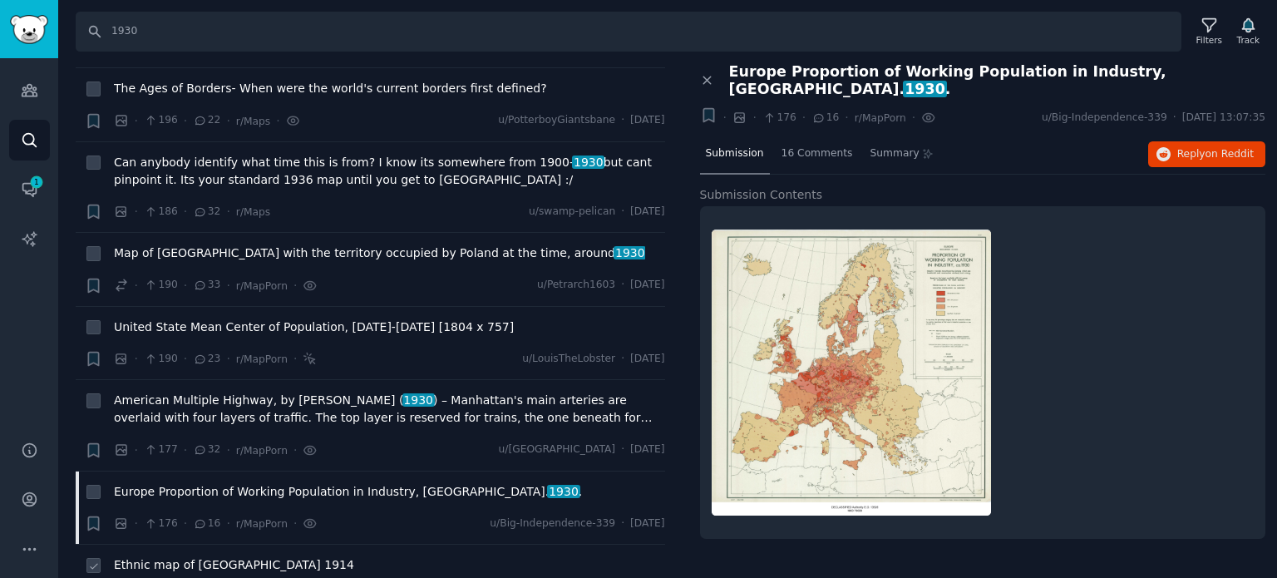
click at [215, 556] on span "Ethnic map of [GEOGRAPHIC_DATA] 1914" at bounding box center [234, 564] width 240 height 17
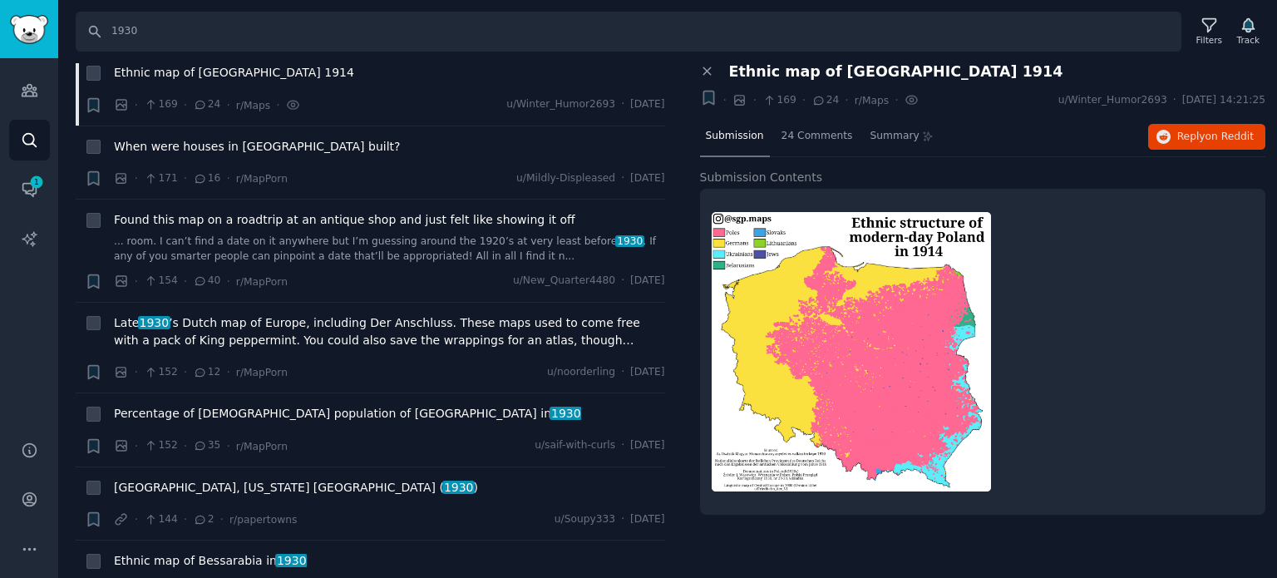
scroll to position [6403, 0]
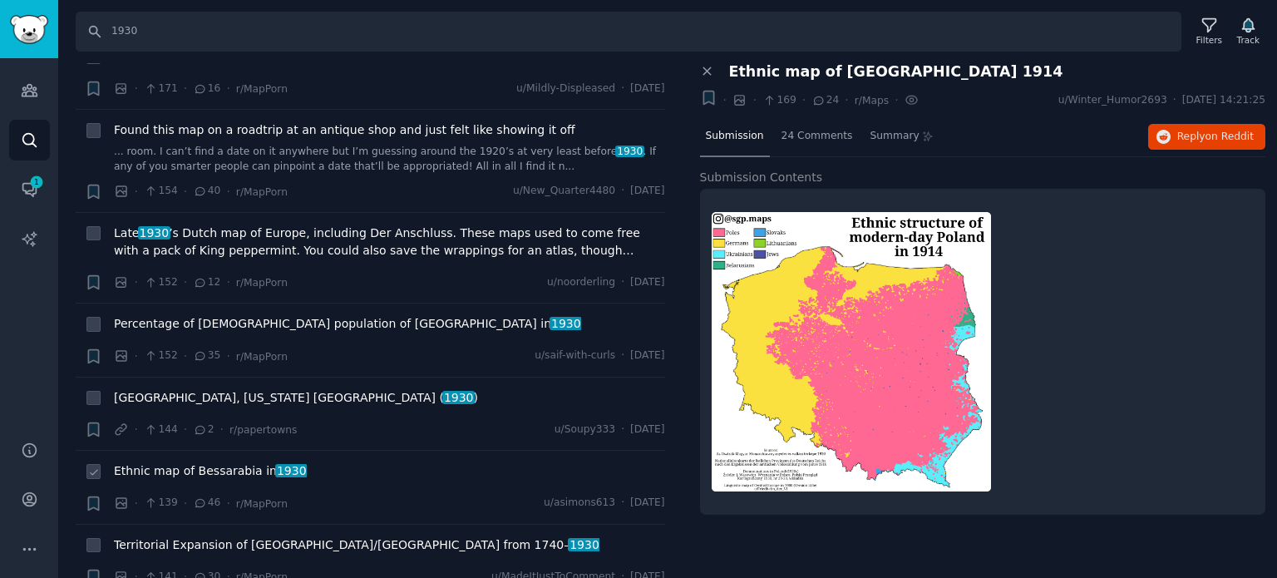
click at [246, 462] on span "Ethnic map of Bessarabia in [DATE]" at bounding box center [210, 470] width 193 height 17
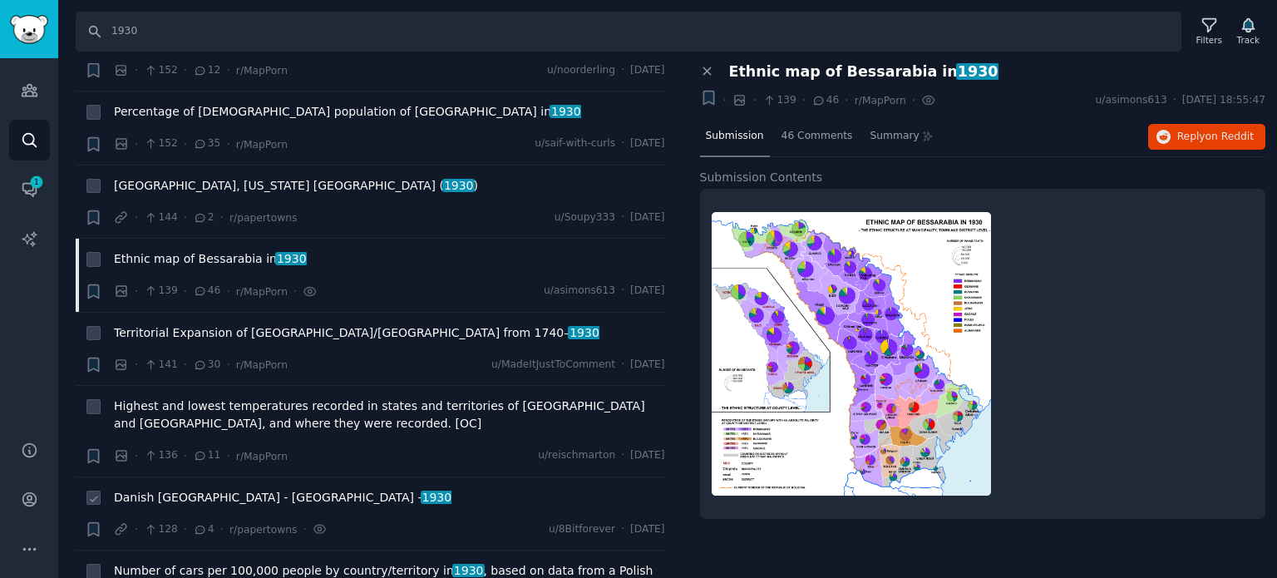
scroll to position [6652, 0]
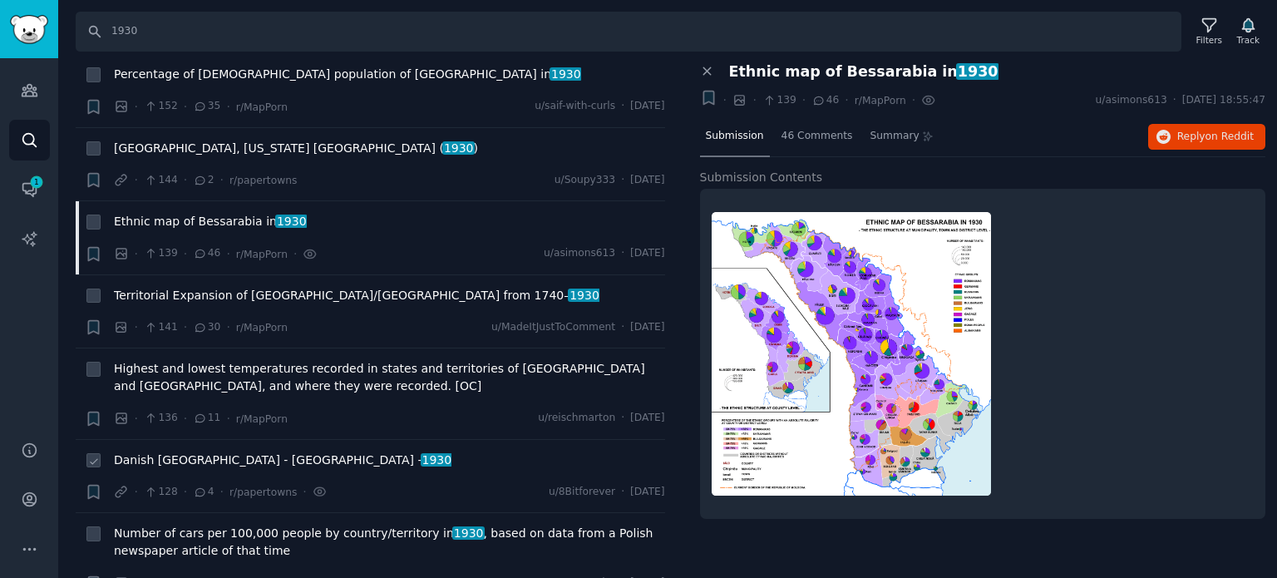
click at [183, 452] on span "Danish Riviera - [GEOGRAPHIC_DATA] - 1930" at bounding box center [283, 460] width 338 height 17
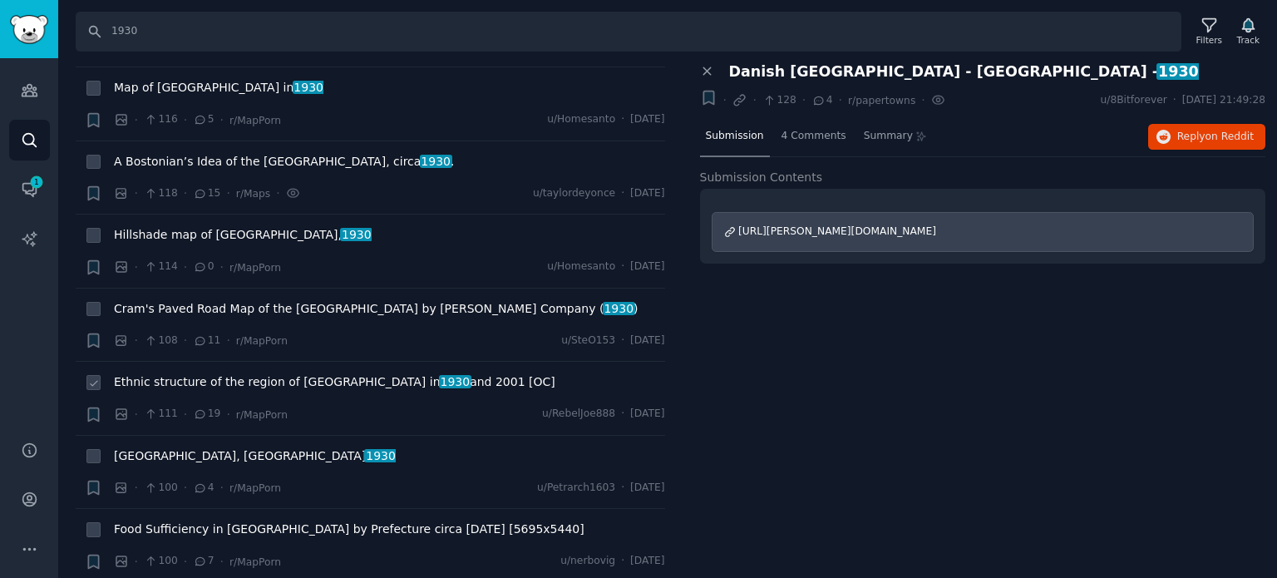
scroll to position [7650, 0]
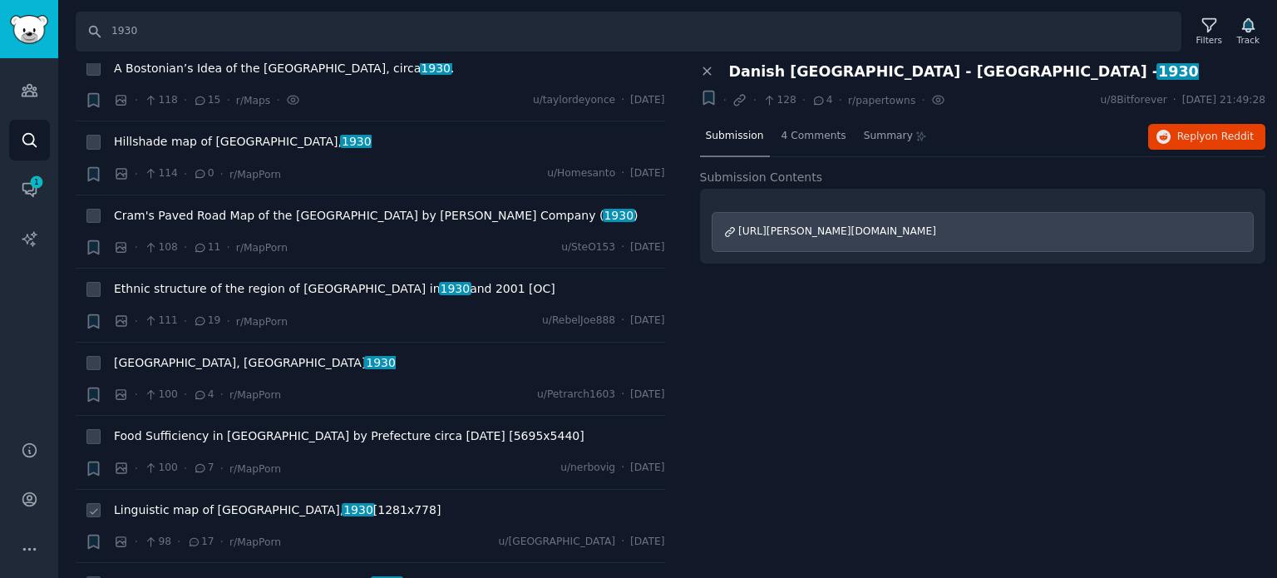
click at [284, 501] on span "Linguistic map of [GEOGRAPHIC_DATA], 1930 [1281x778]" at bounding box center [277, 509] width 327 height 17
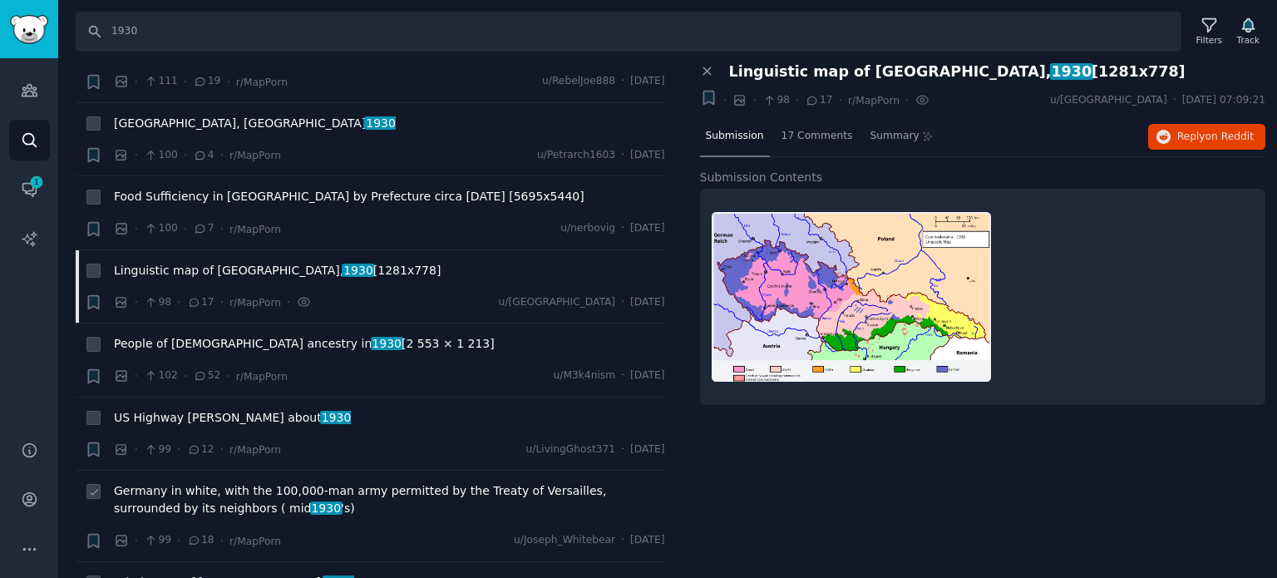
scroll to position [7899, 0]
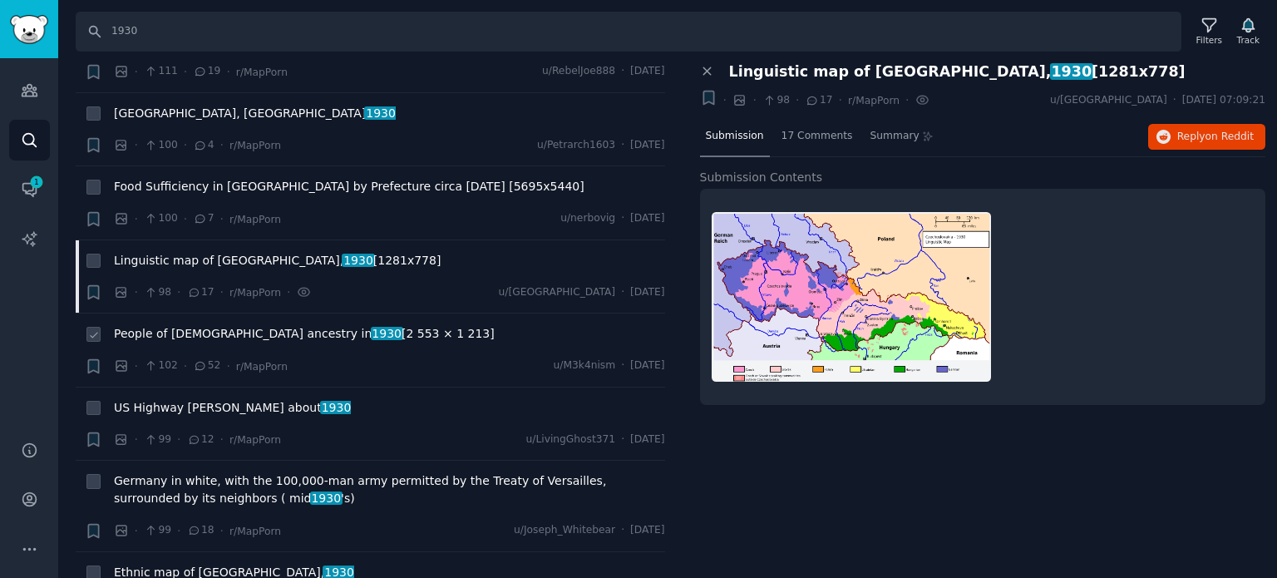
click at [220, 325] on span "People of [DEMOGRAPHIC_DATA] ancestry in [DATE] [2 553 × 1 213]" at bounding box center [304, 333] width 381 height 17
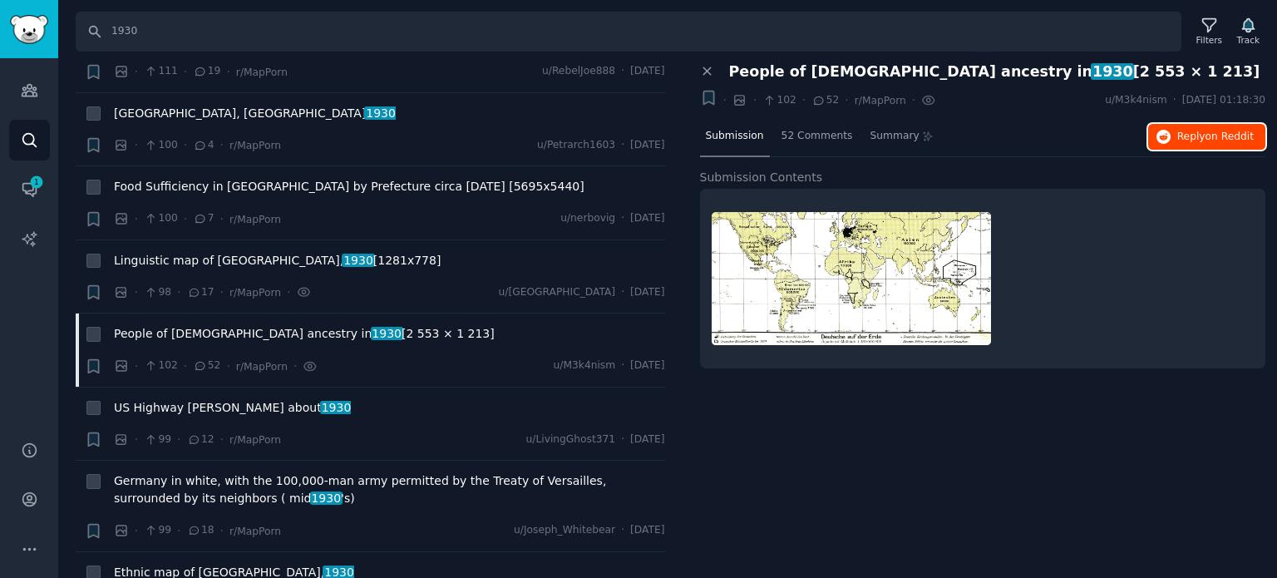
click at [1164, 131] on icon "button" at bounding box center [1164, 137] width 15 height 15
